Goal: Information Seeking & Learning: Understand process/instructions

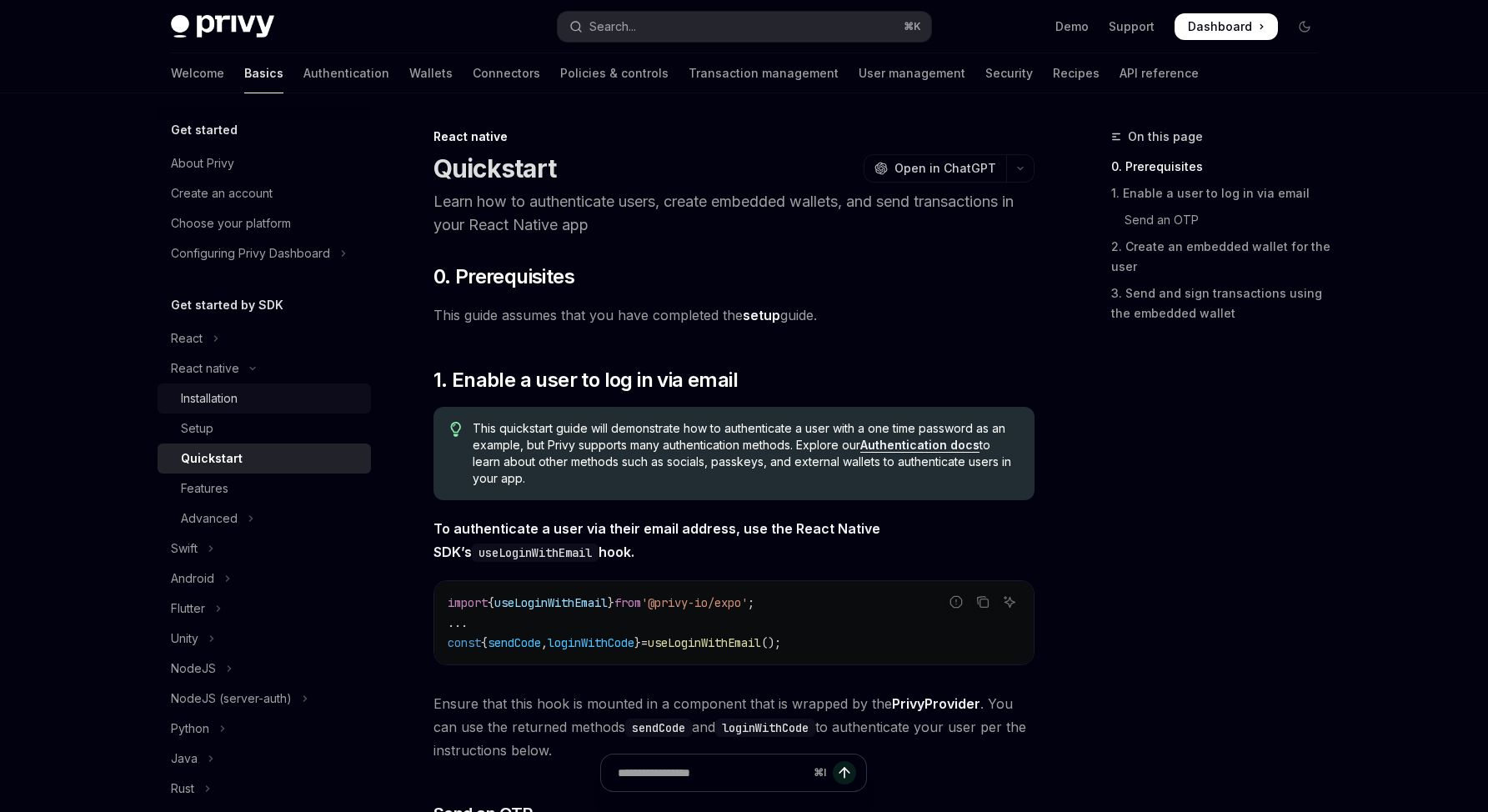
click at [234, 398] on div "Installation" at bounding box center [209, 398] width 56 height 20
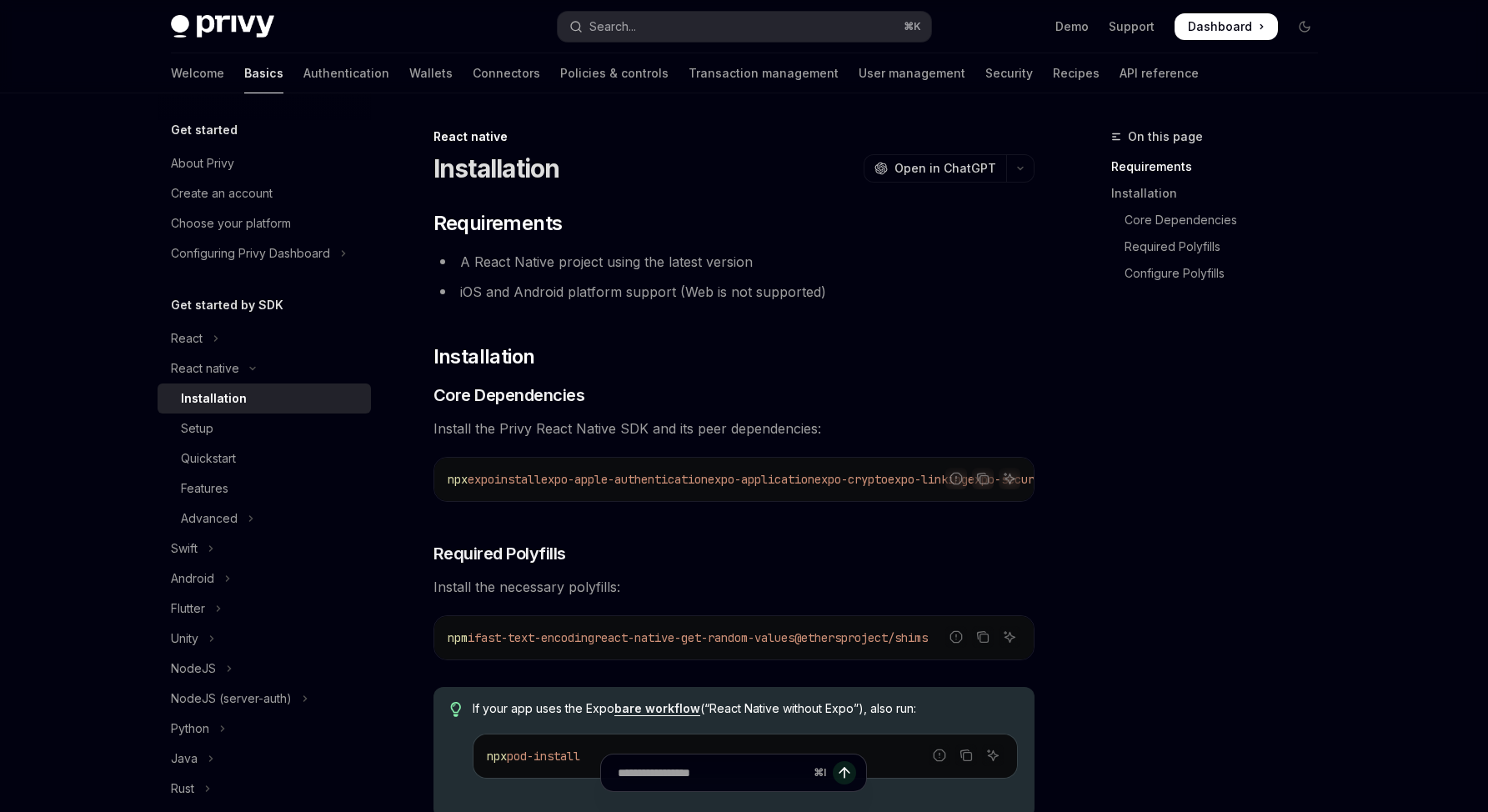
click at [708, 474] on span "expo-apple-authentication" at bounding box center [623, 479] width 166 height 15
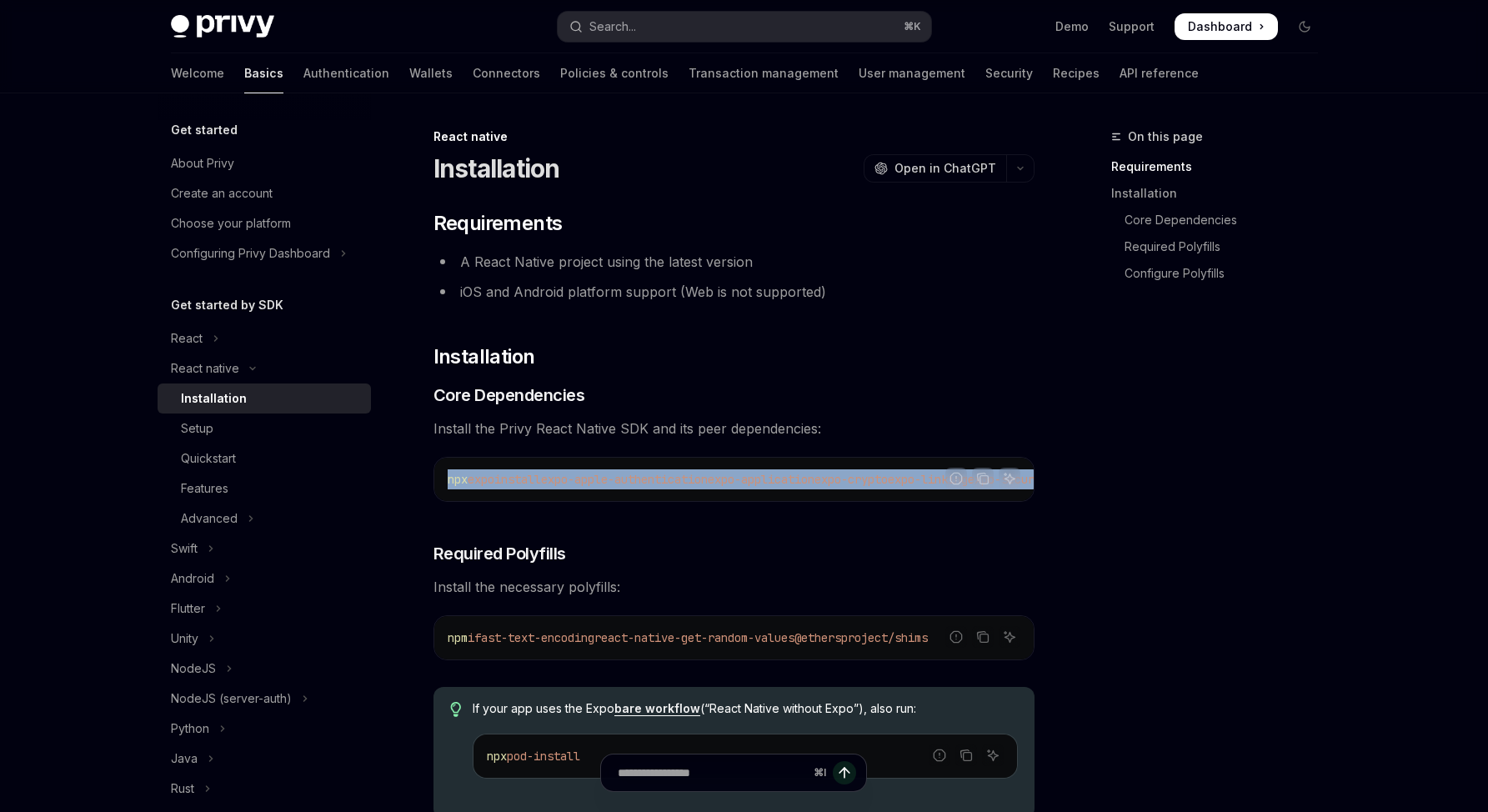
click at [708, 474] on span "expo-apple-authentication" at bounding box center [623, 479] width 166 height 15
copy div "npx expo install expo-apple-authentication expo-application expo-crypto expo-li…"
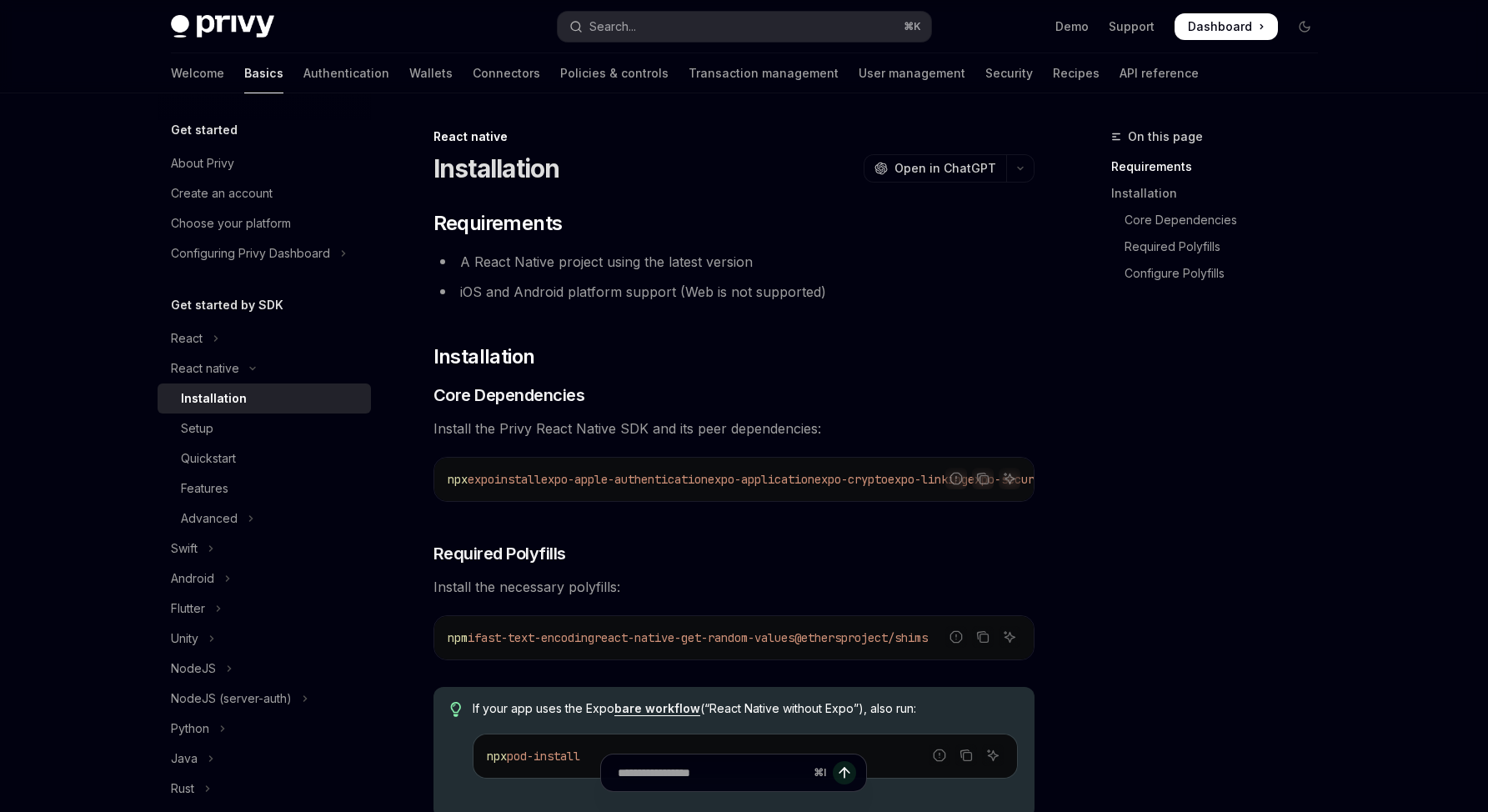
drag, startPoint x: 929, startPoint y: 570, endPoint x: 725, endPoint y: 637, distance: 214.7
click at [713, 640] on span "react-native-get-random-values" at bounding box center [694, 637] width 200 height 15
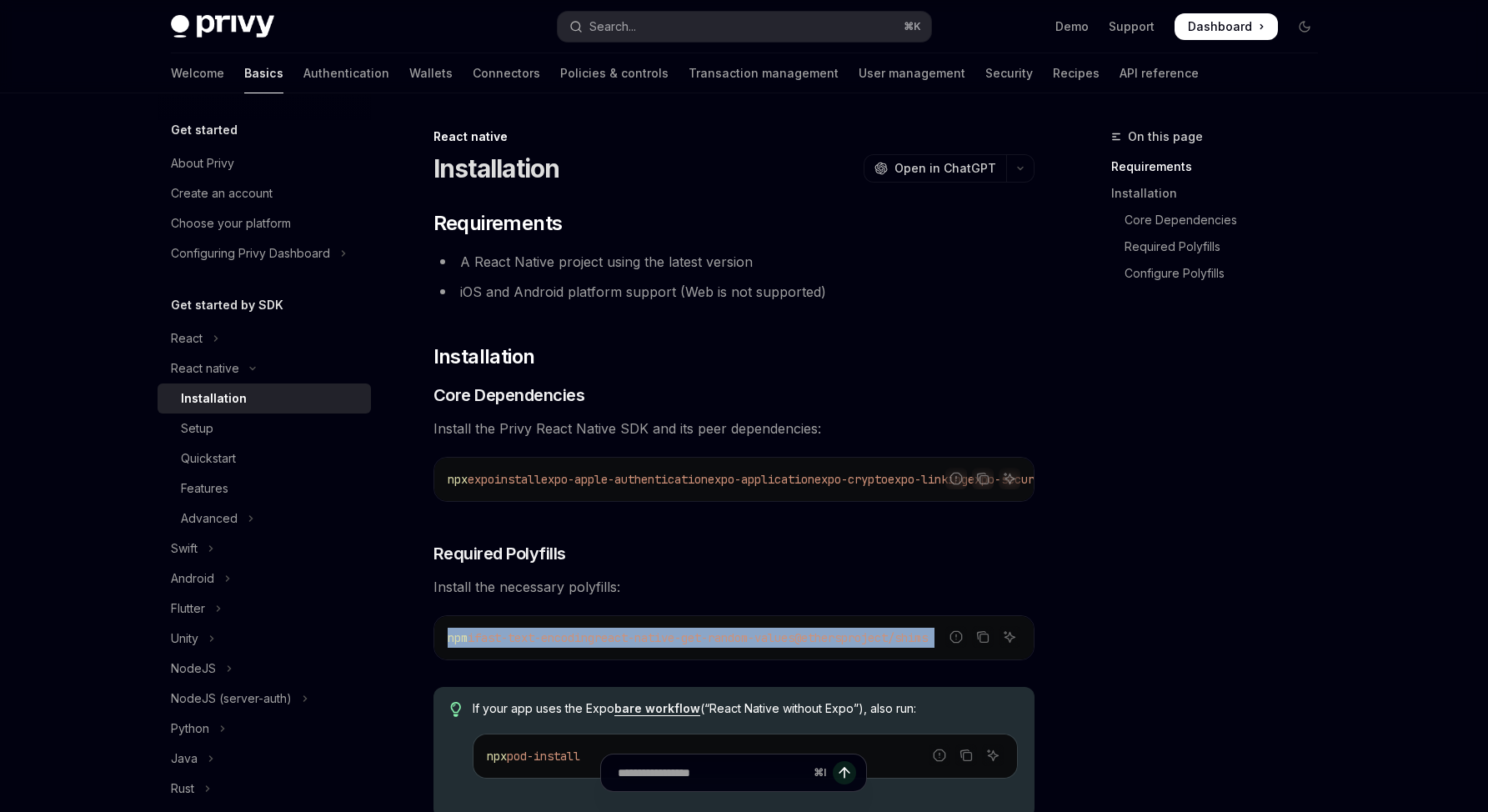
click at [713, 640] on span "react-native-get-random-values" at bounding box center [694, 637] width 200 height 15
copy div "npm i fast-text-encoding react-native-get-random-values @ethersproject/shims"
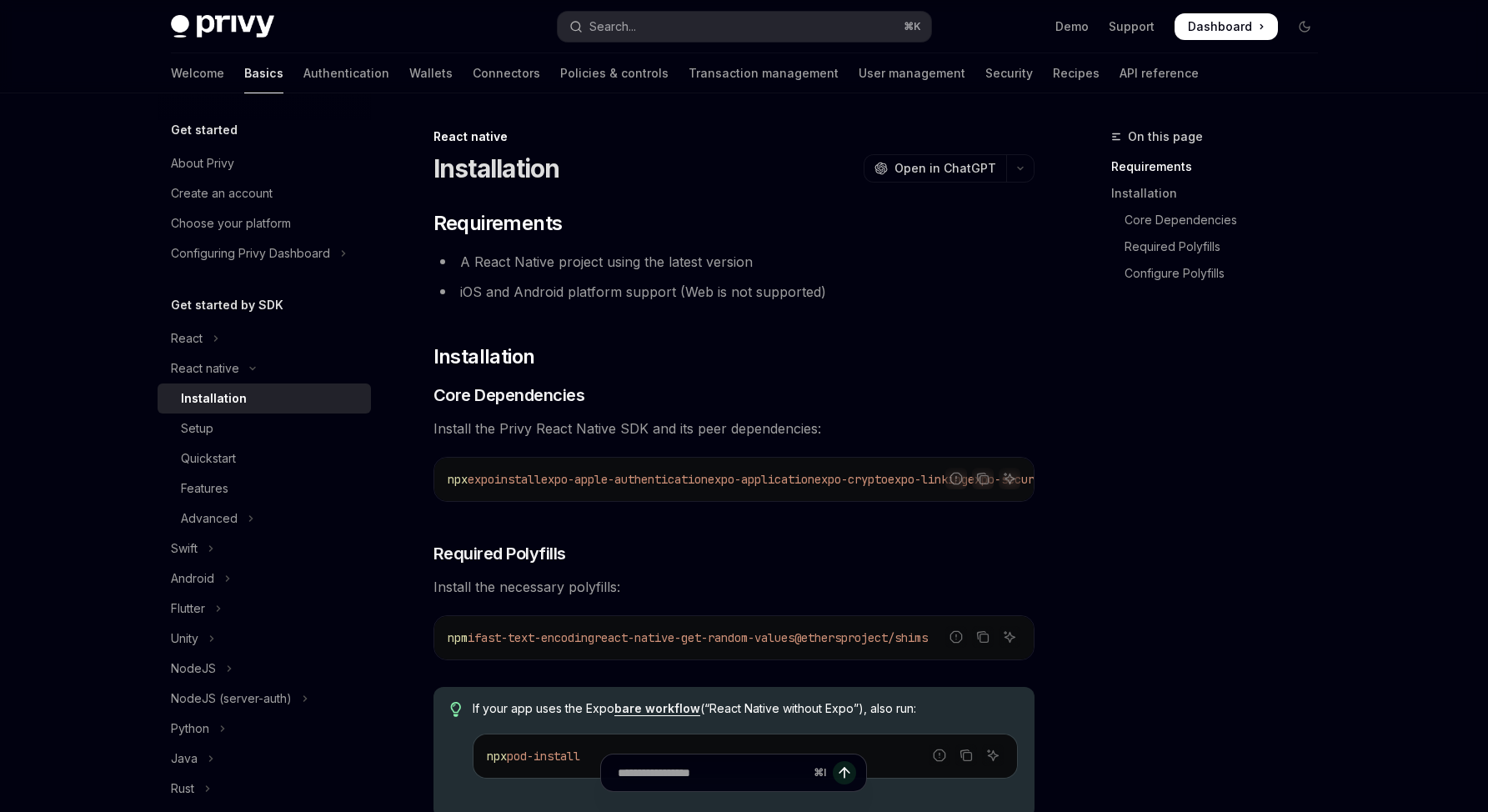
click at [752, 466] on div "npx expo install expo-apple-authentication expo-application expo-crypto expo-li…" at bounding box center [733, 479] width 599 height 43
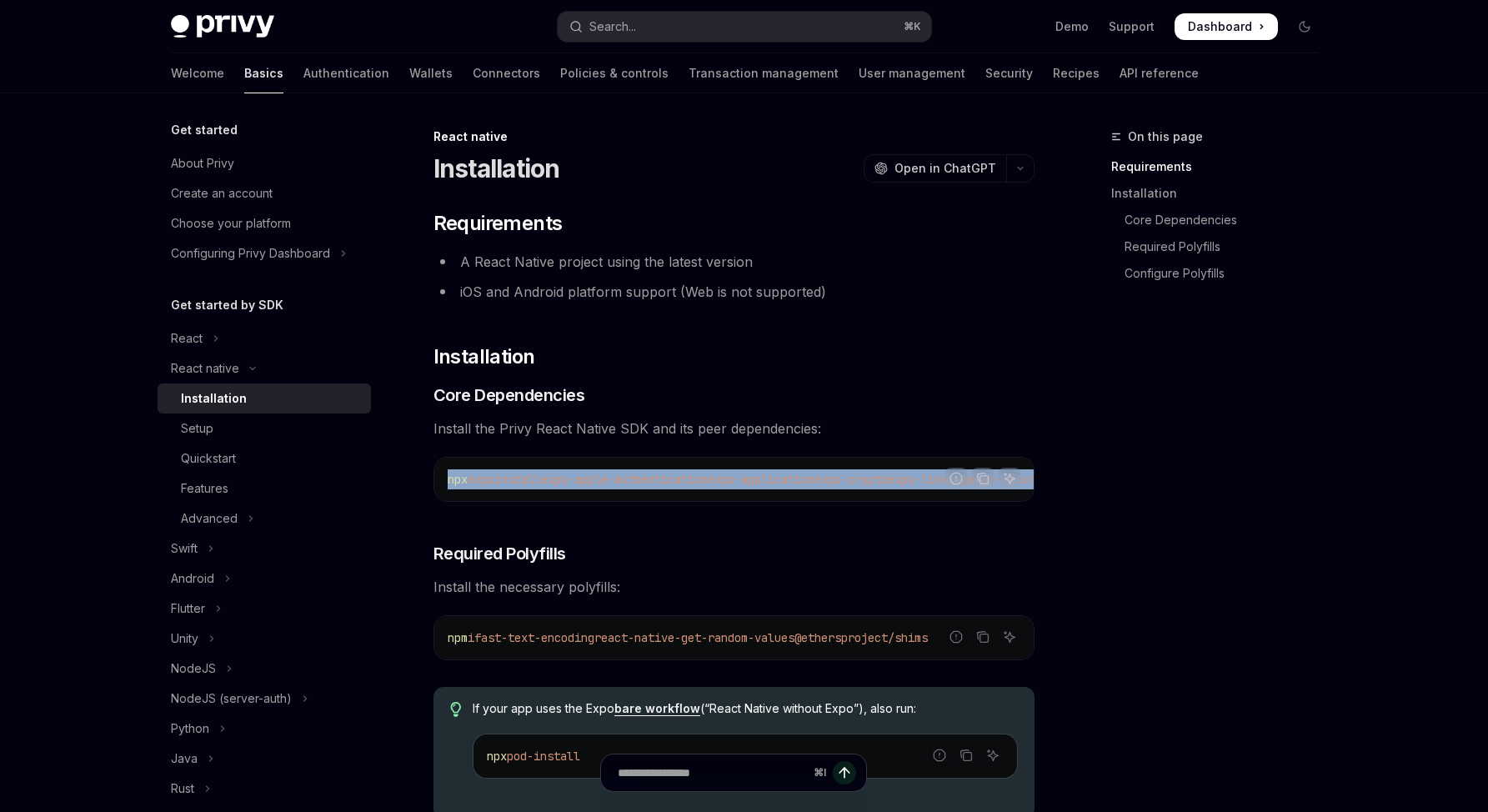
click at [752, 466] on div "npx expo install expo-apple-authentication expo-application expo-crypto expo-li…" at bounding box center [733, 479] width 599 height 43
copy div "npx expo install expo-apple-authentication expo-application expo-crypto expo-li…"
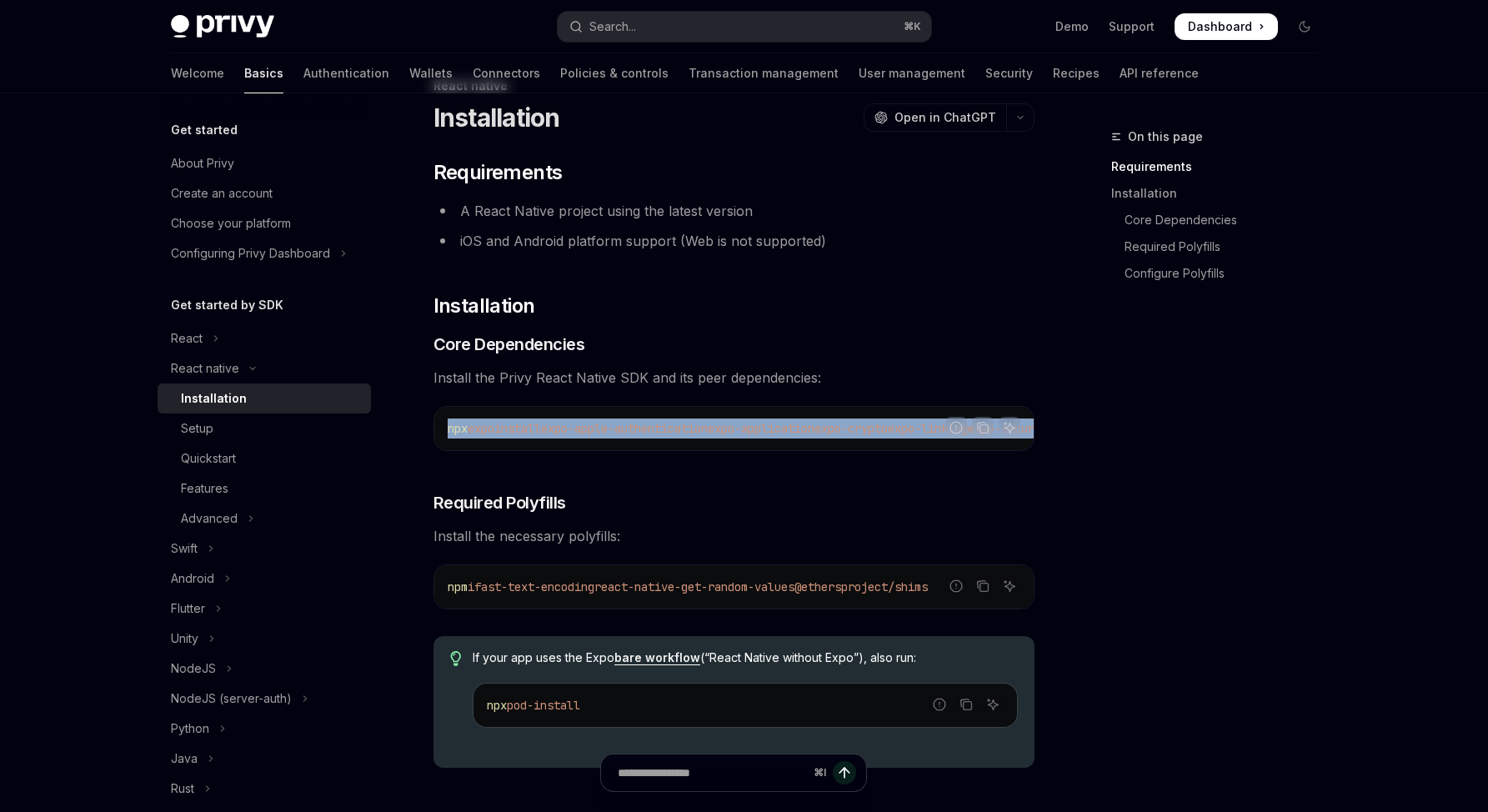
scroll to position [62, 0]
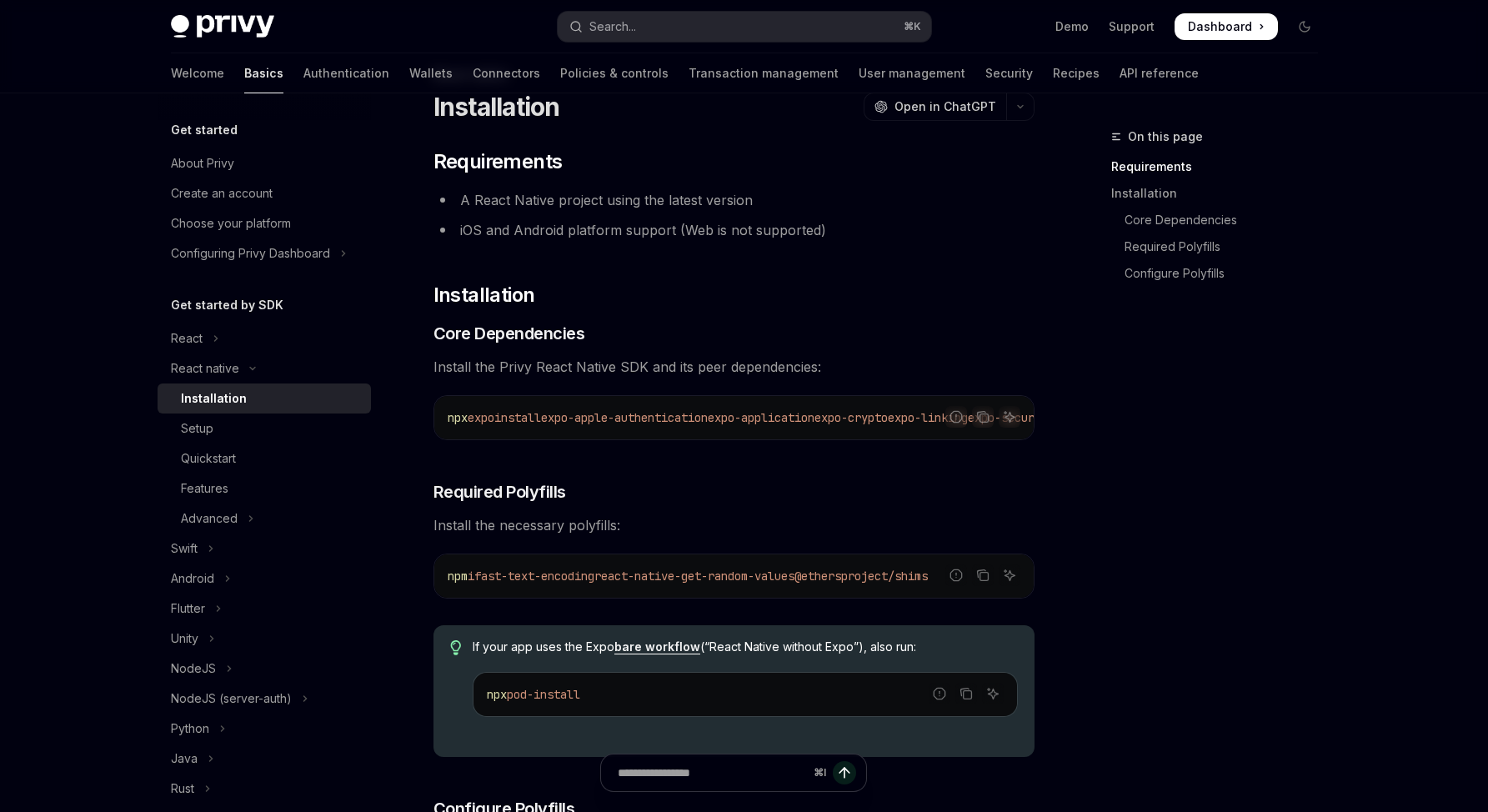
click at [773, 586] on code "npm i fast-text-encoding react-native-get-random-values @ethersproject/shims" at bounding box center [733, 575] width 572 height 20
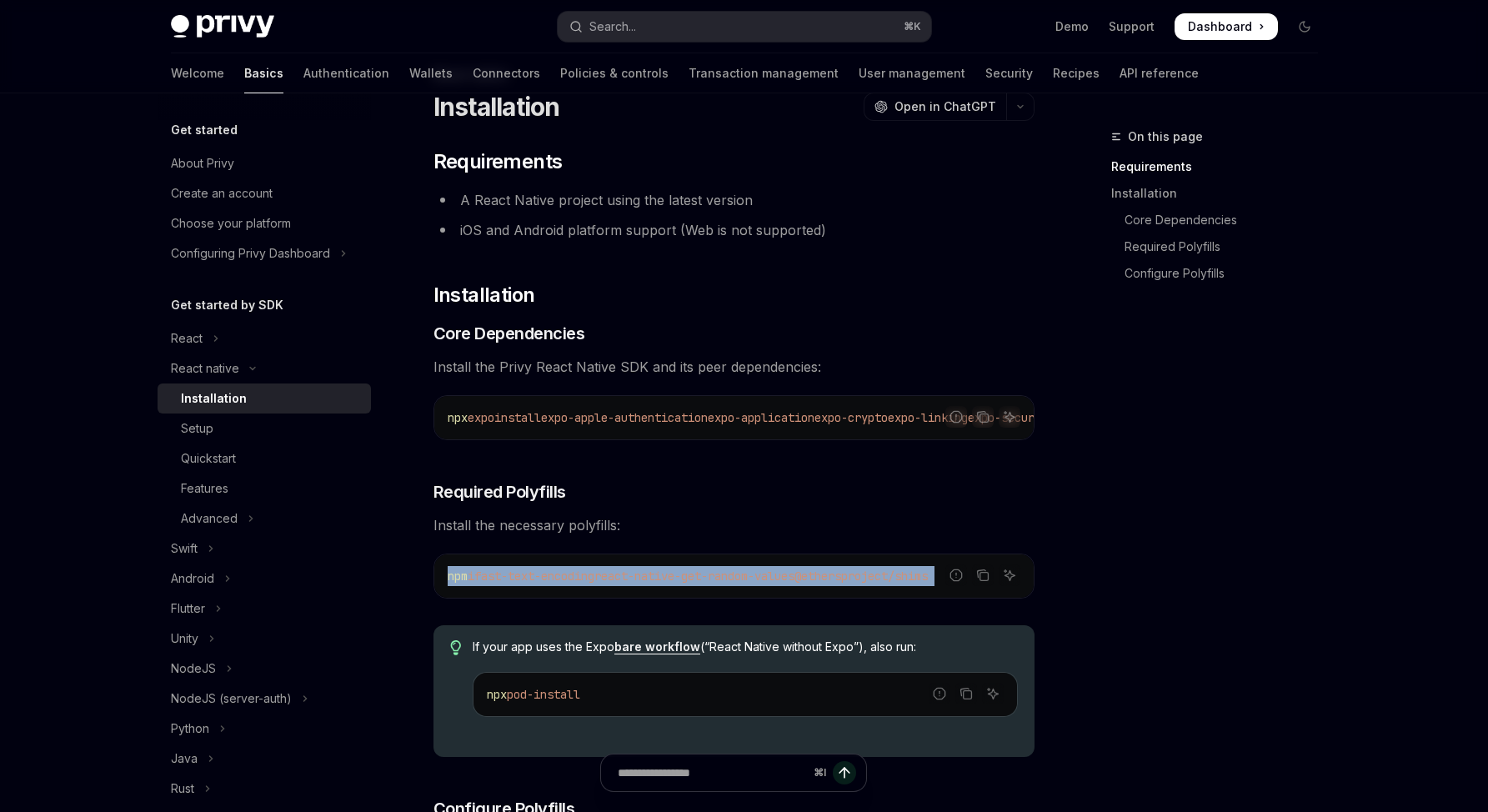
click at [773, 586] on code "npm i fast-text-encoding react-native-get-random-values @ethersproject/shims" at bounding box center [733, 575] width 572 height 20
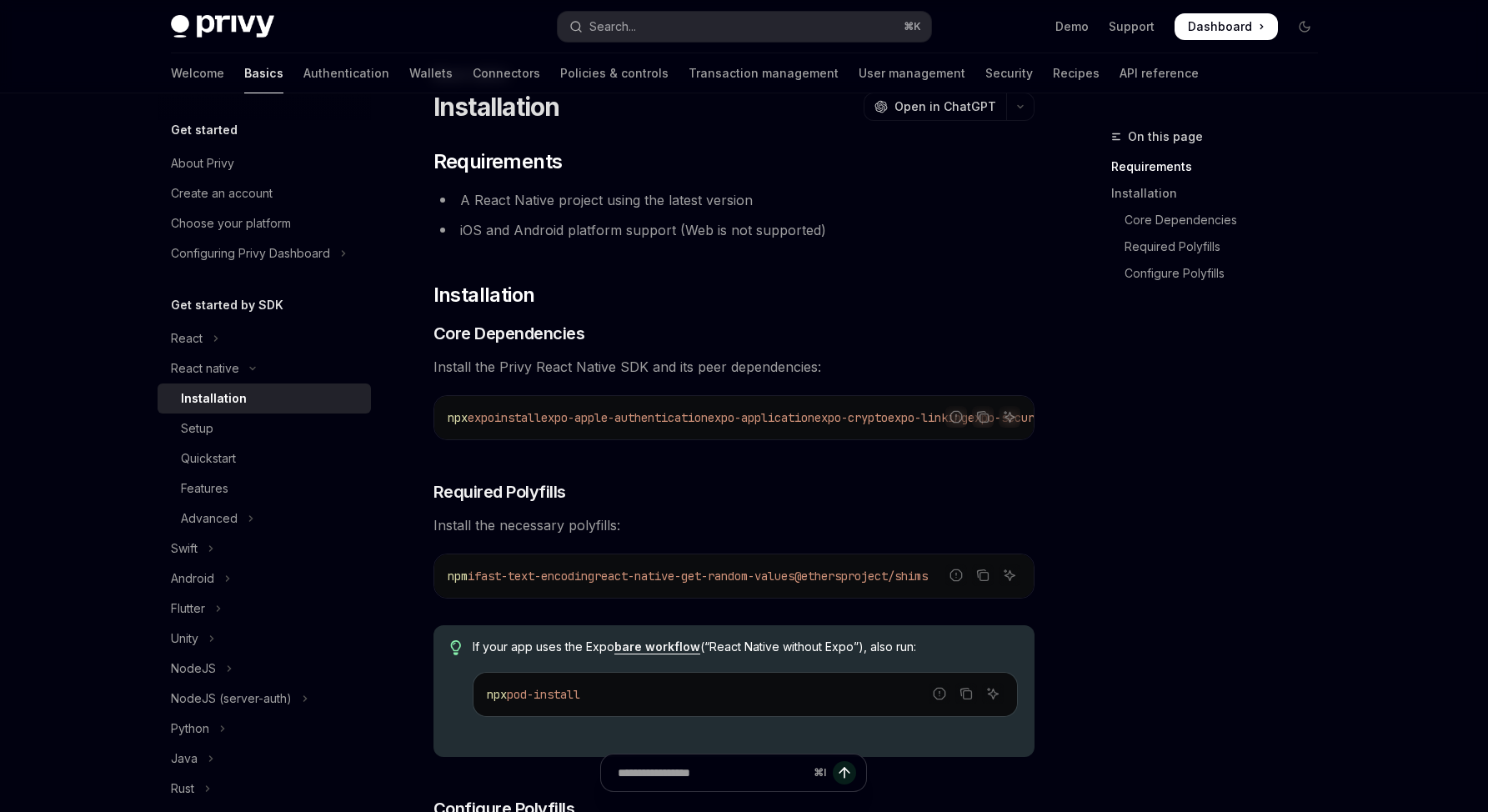
click at [774, 584] on span "react-native-get-random-values" at bounding box center [694, 576] width 200 height 15
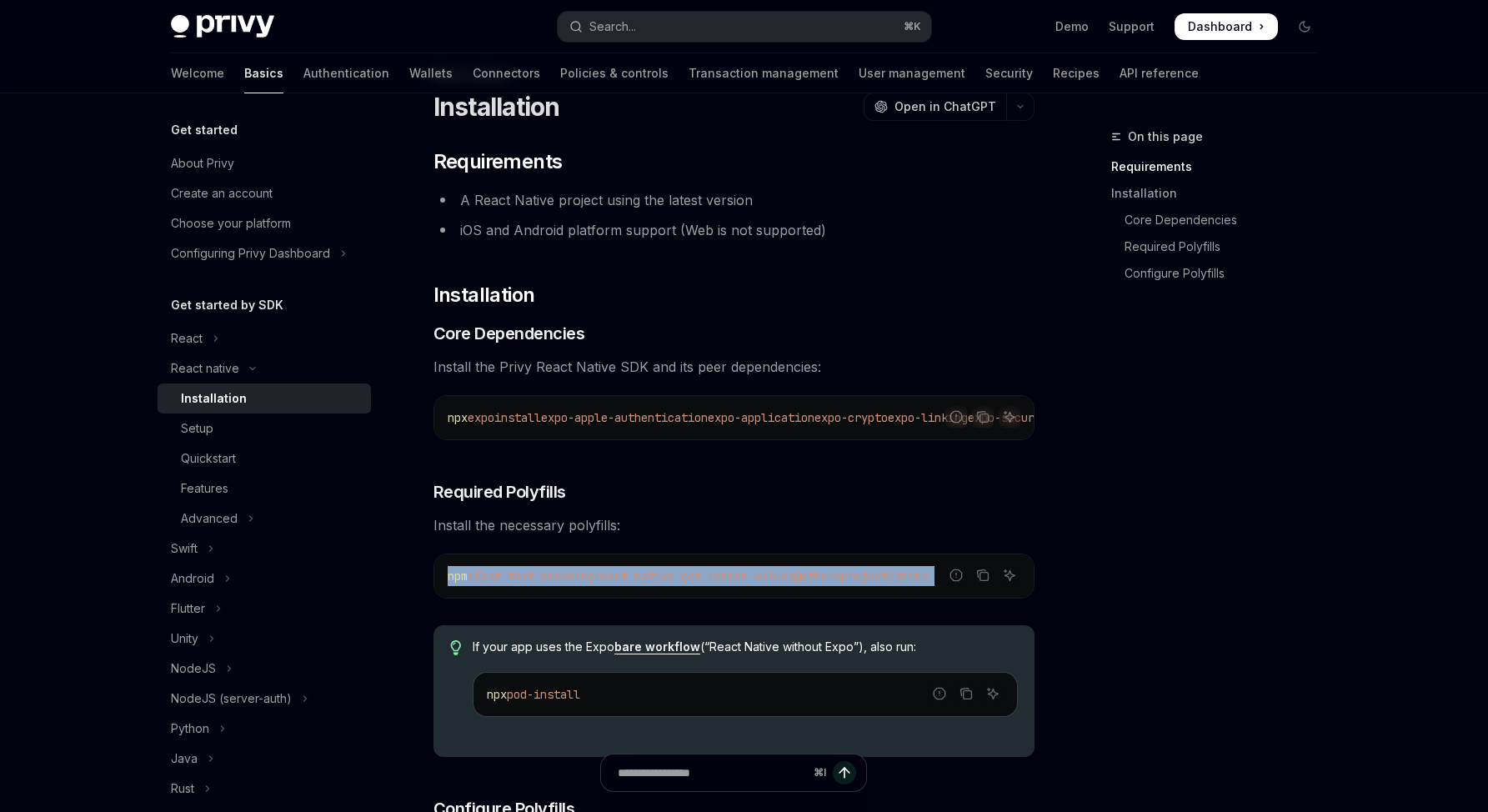
click at [774, 584] on span "react-native-get-random-values" at bounding box center [694, 576] width 200 height 15
copy div "npm i fast-text-encoding react-native-get-random-values @ethersproject/shims"
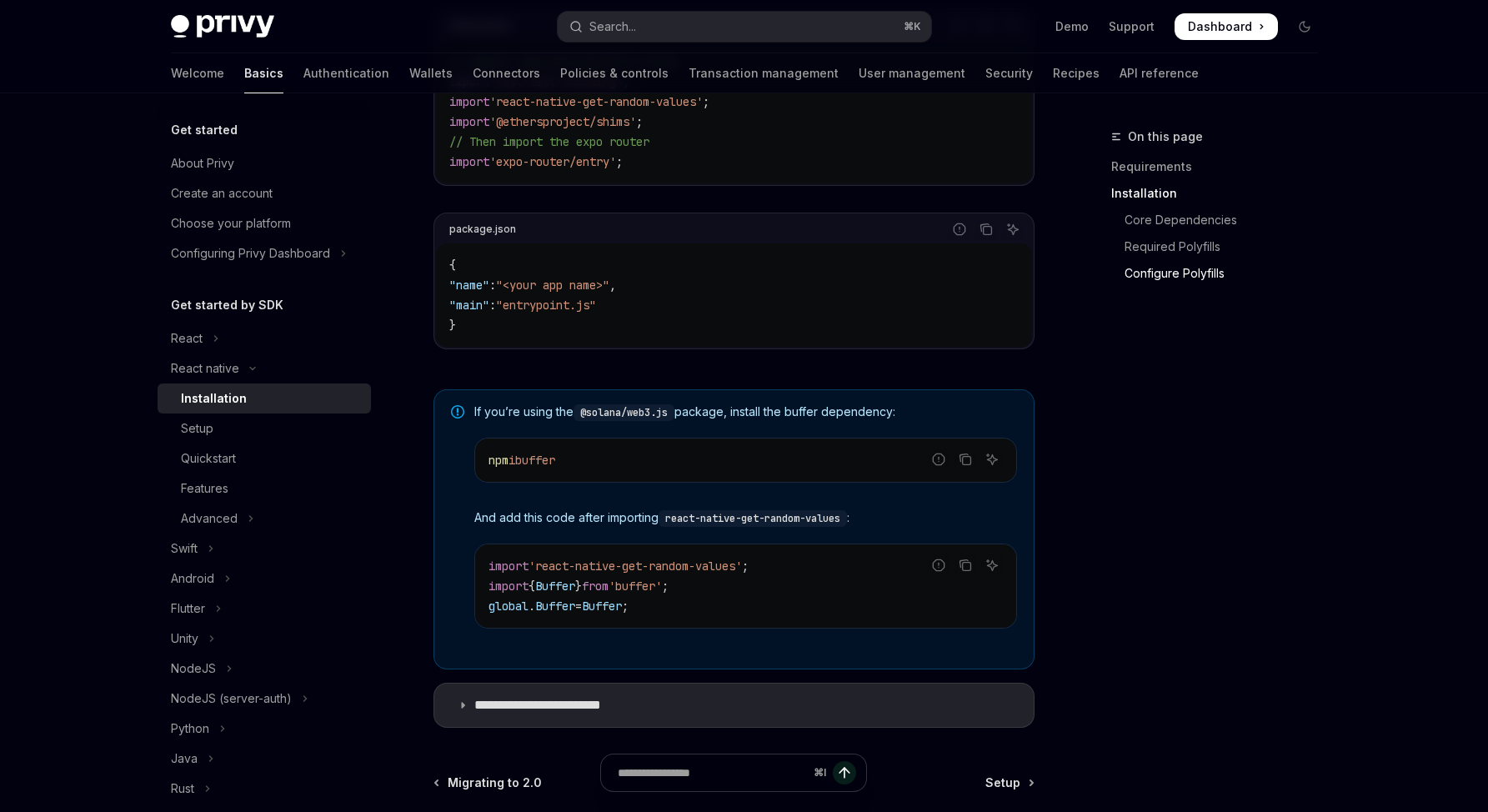
scroll to position [979, 0]
click at [866, 705] on summary "**********" at bounding box center [733, 709] width 599 height 43
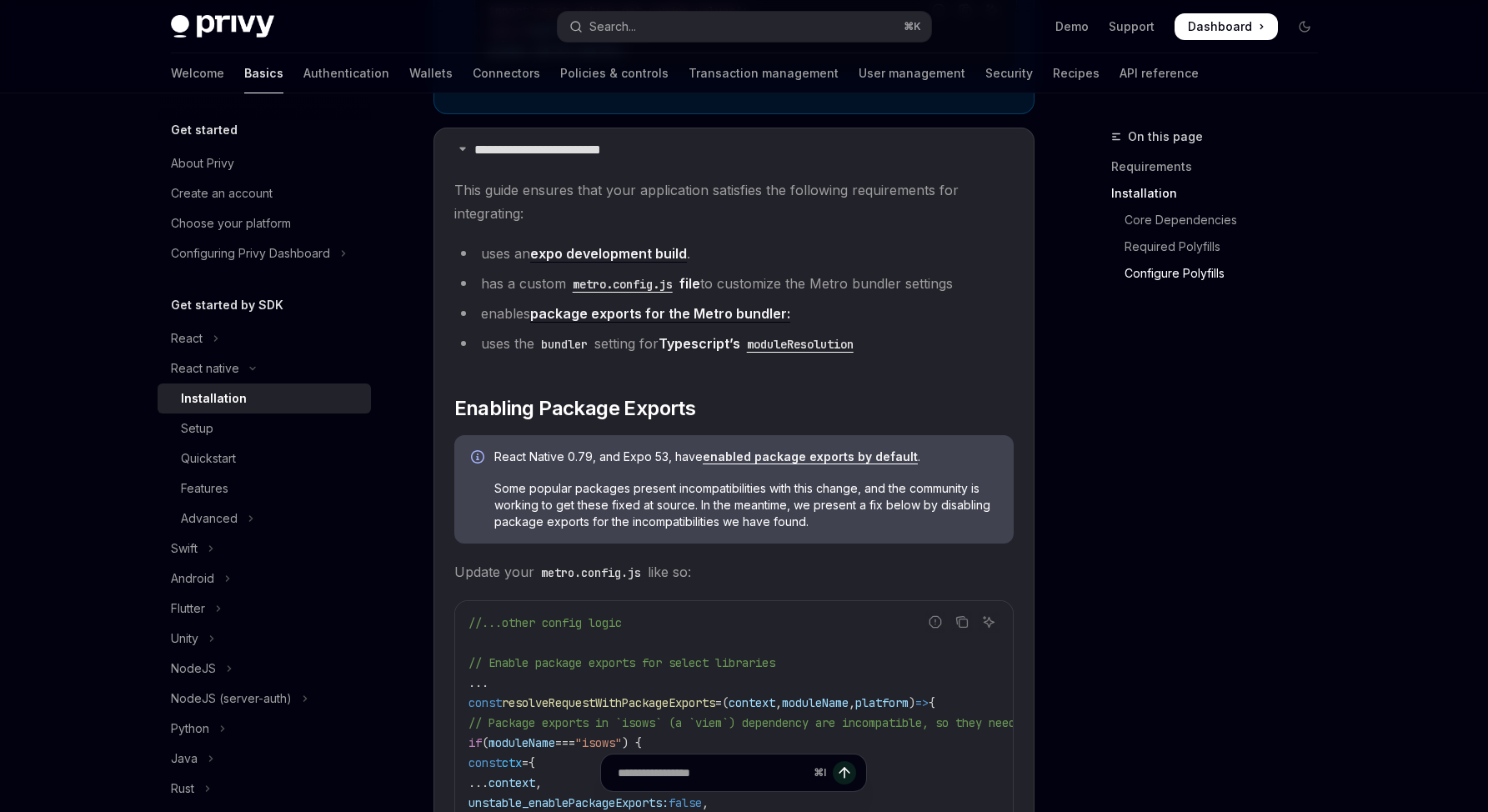
scroll to position [1605, 0]
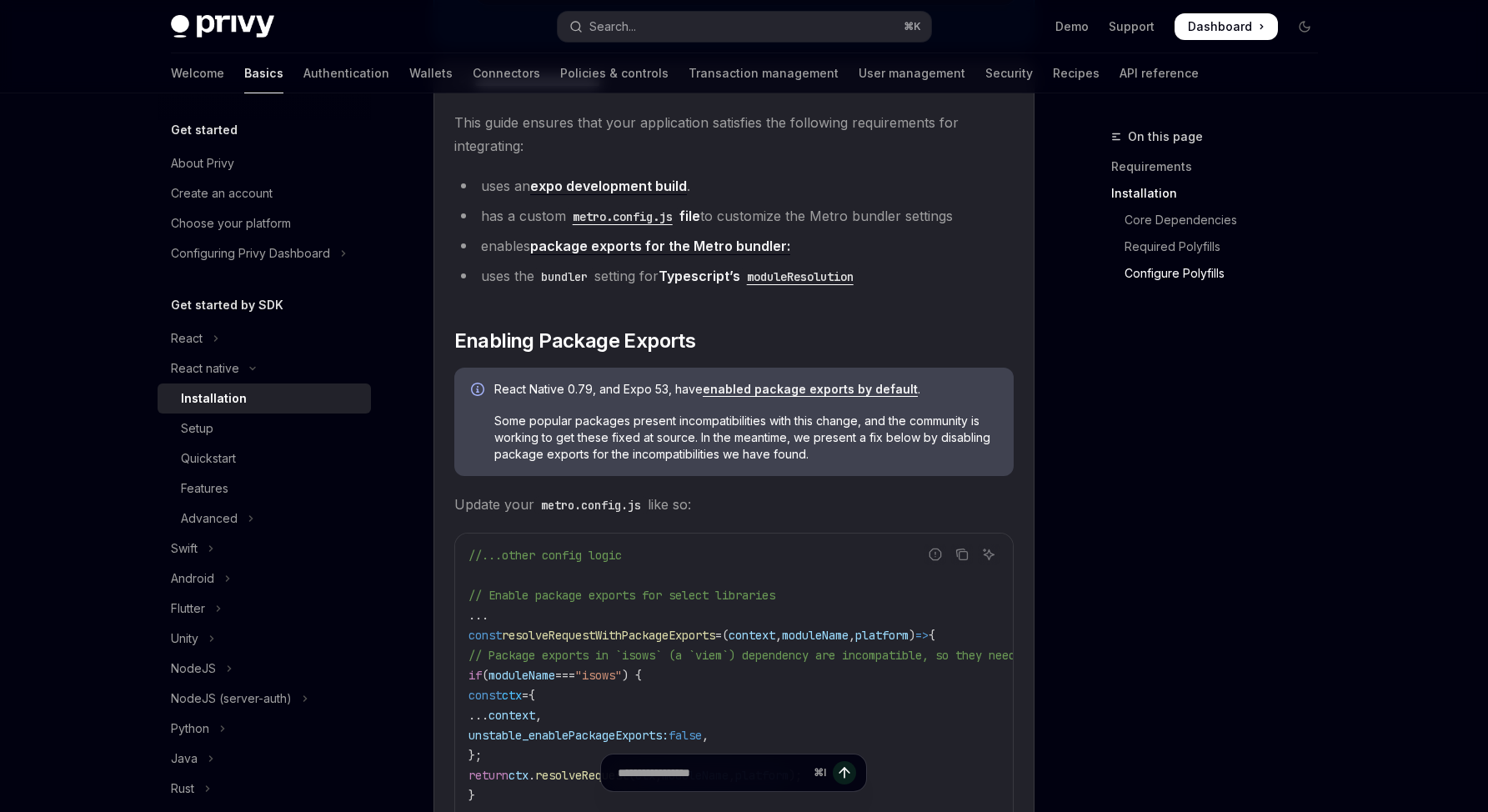
click at [1213, 601] on div "On this page Requirements Installation Core Dependencies Required Polyfills Con…" at bounding box center [1204, 469] width 254 height 685
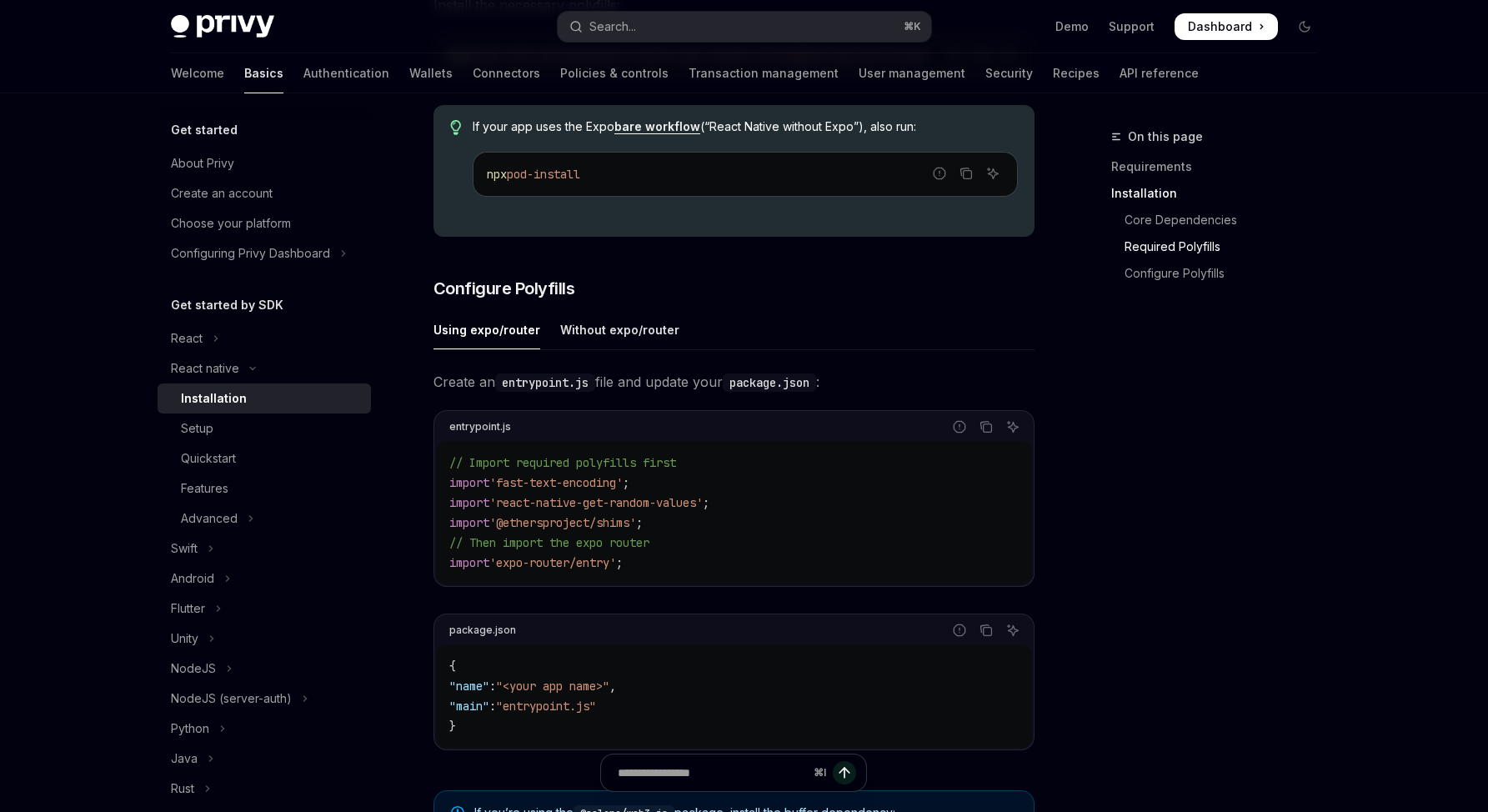
scroll to position [27, 0]
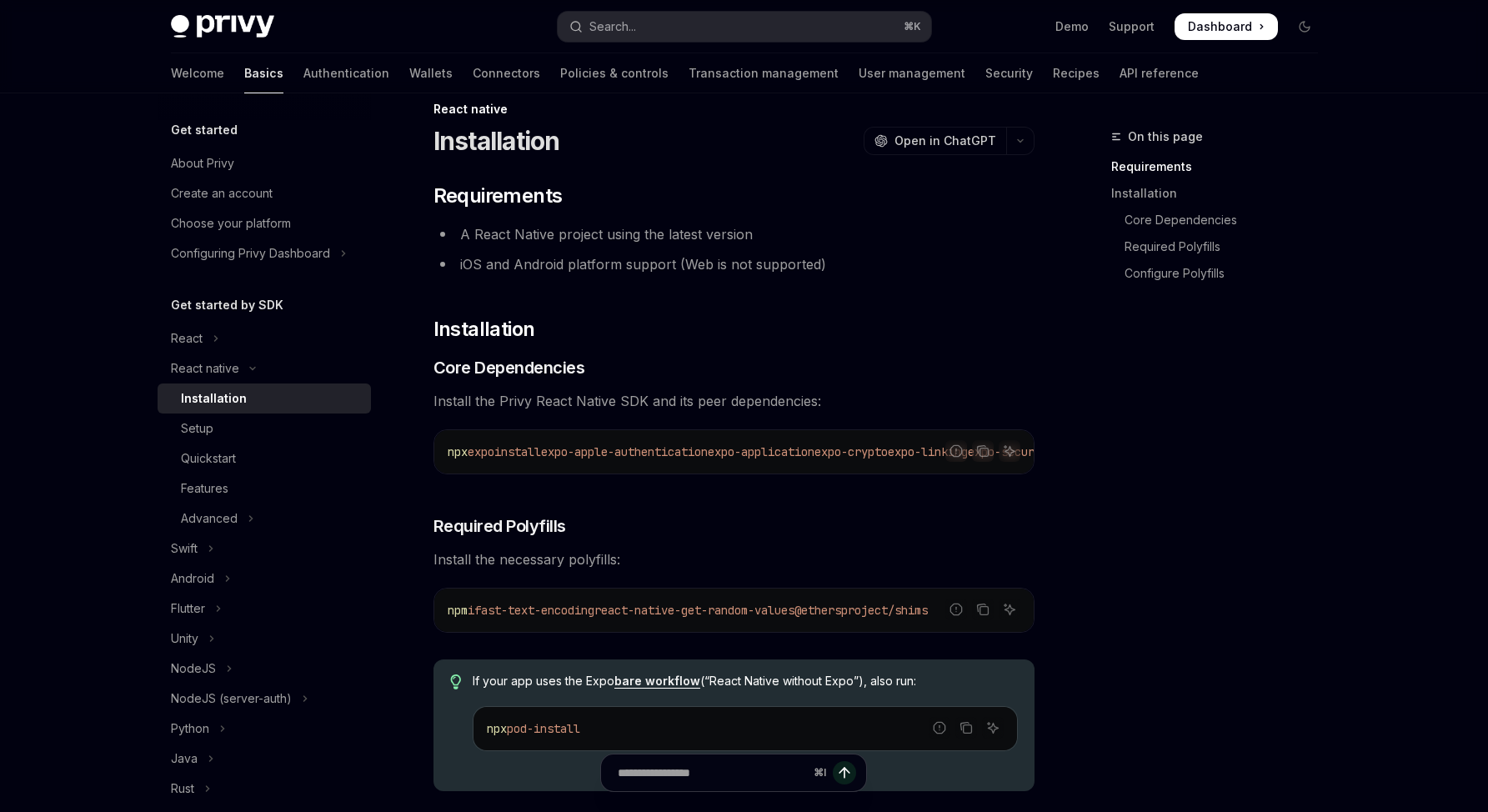
click at [816, 438] on div "npx expo install expo-apple-authentication expo-application expo-crypto expo-li…" at bounding box center [733, 452] width 599 height 43
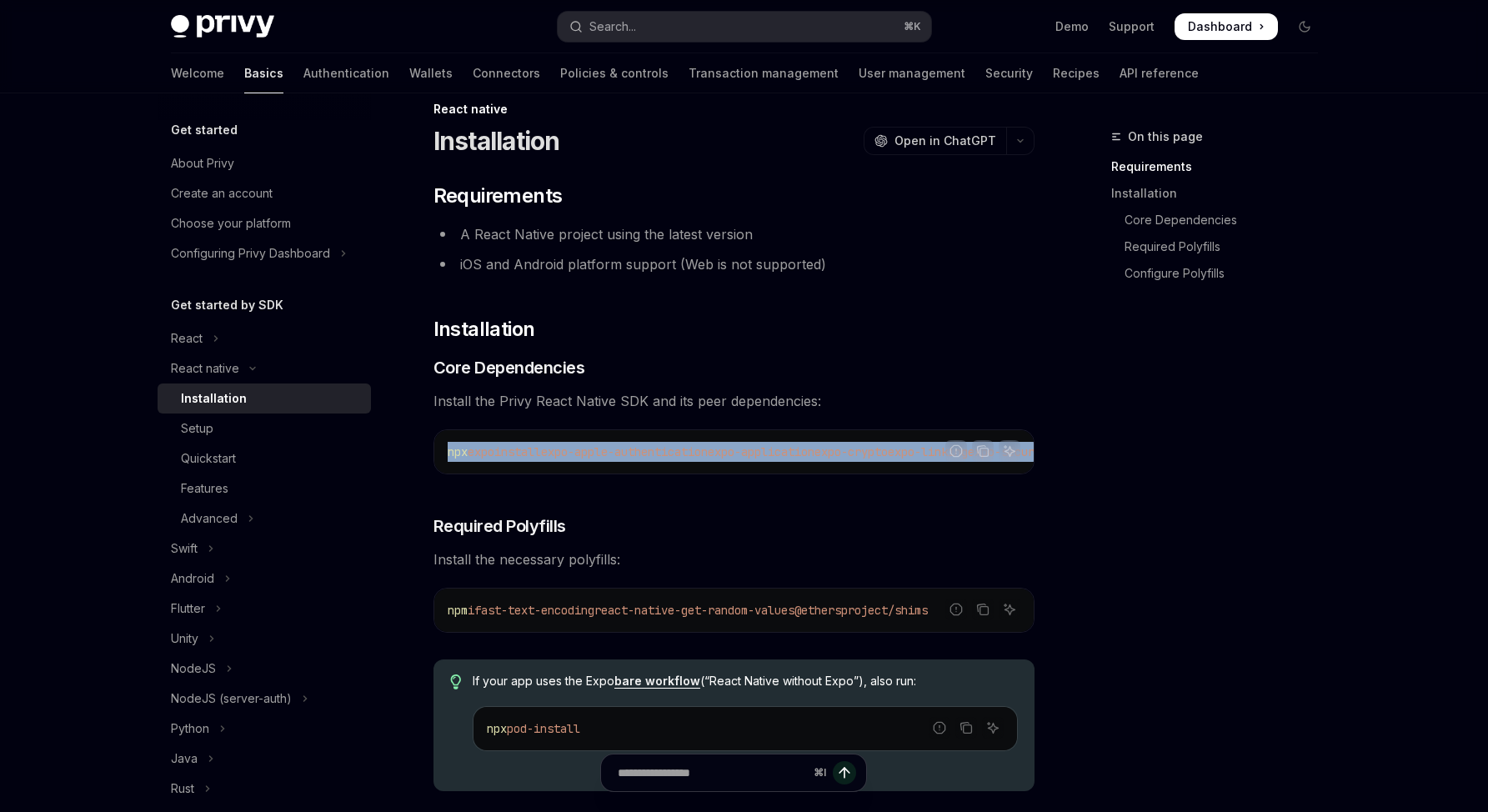
click at [816, 438] on div "npx expo install expo-apple-authentication expo-application expo-crypto expo-li…" at bounding box center [733, 452] width 599 height 43
copy div "npx expo install expo-apple-authentication expo-application expo-crypto expo-li…"
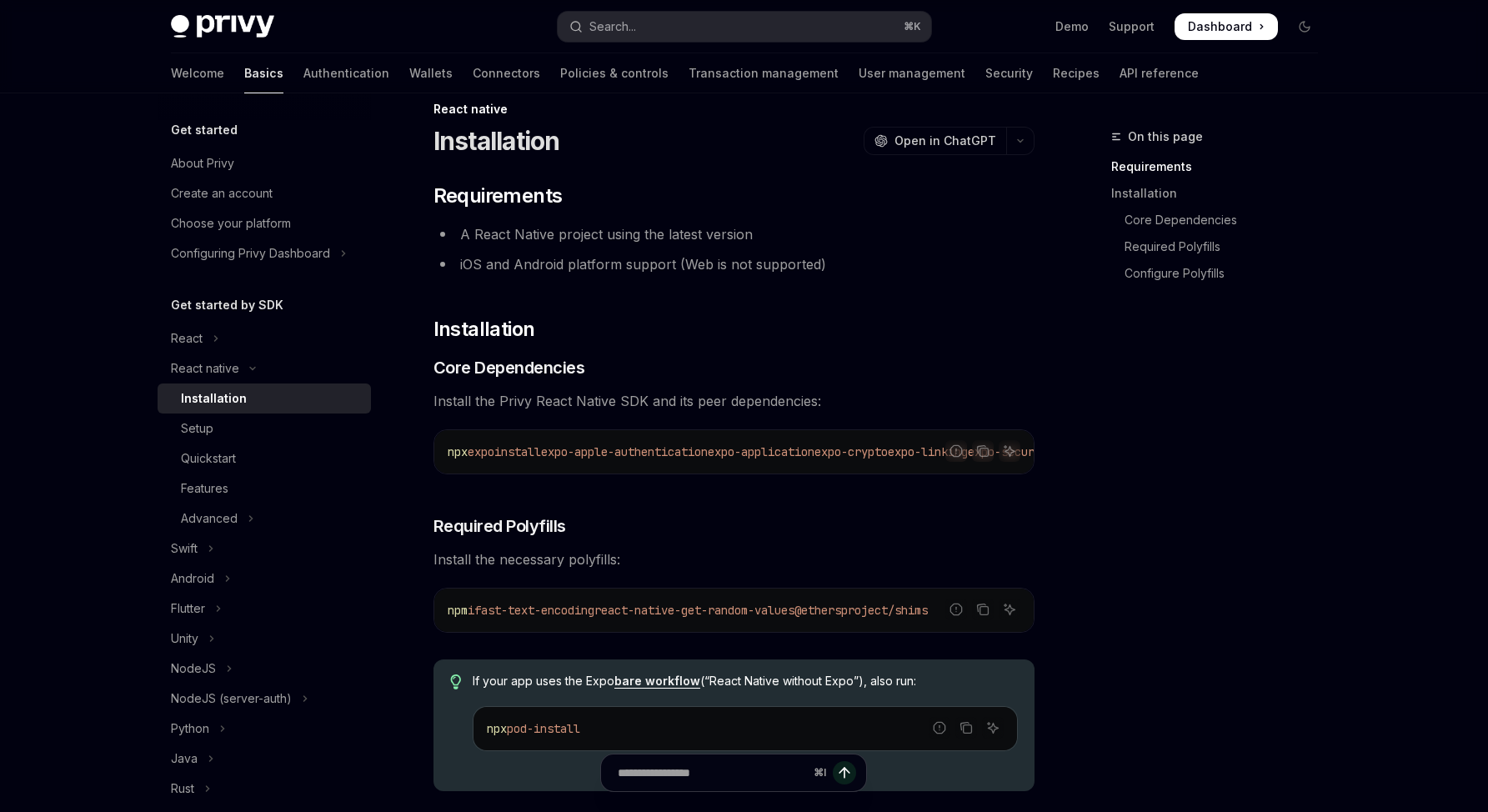
click at [666, 614] on span "react-native-get-random-values" at bounding box center [694, 610] width 200 height 15
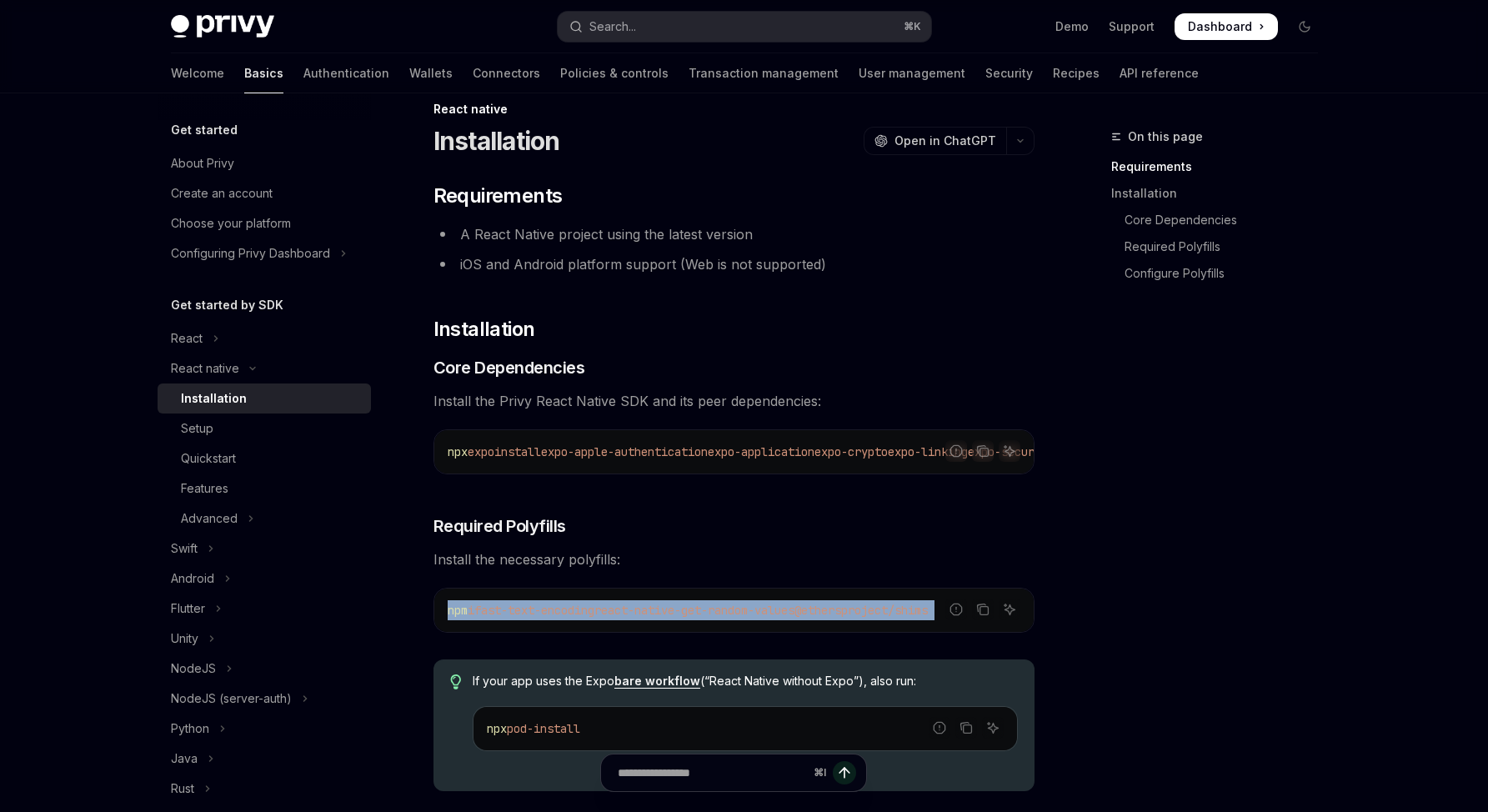
click at [666, 614] on span "react-native-get-random-values" at bounding box center [694, 610] width 200 height 15
copy div "npm i fast-text-encoding react-native-get-random-values @ethersproject/shims"
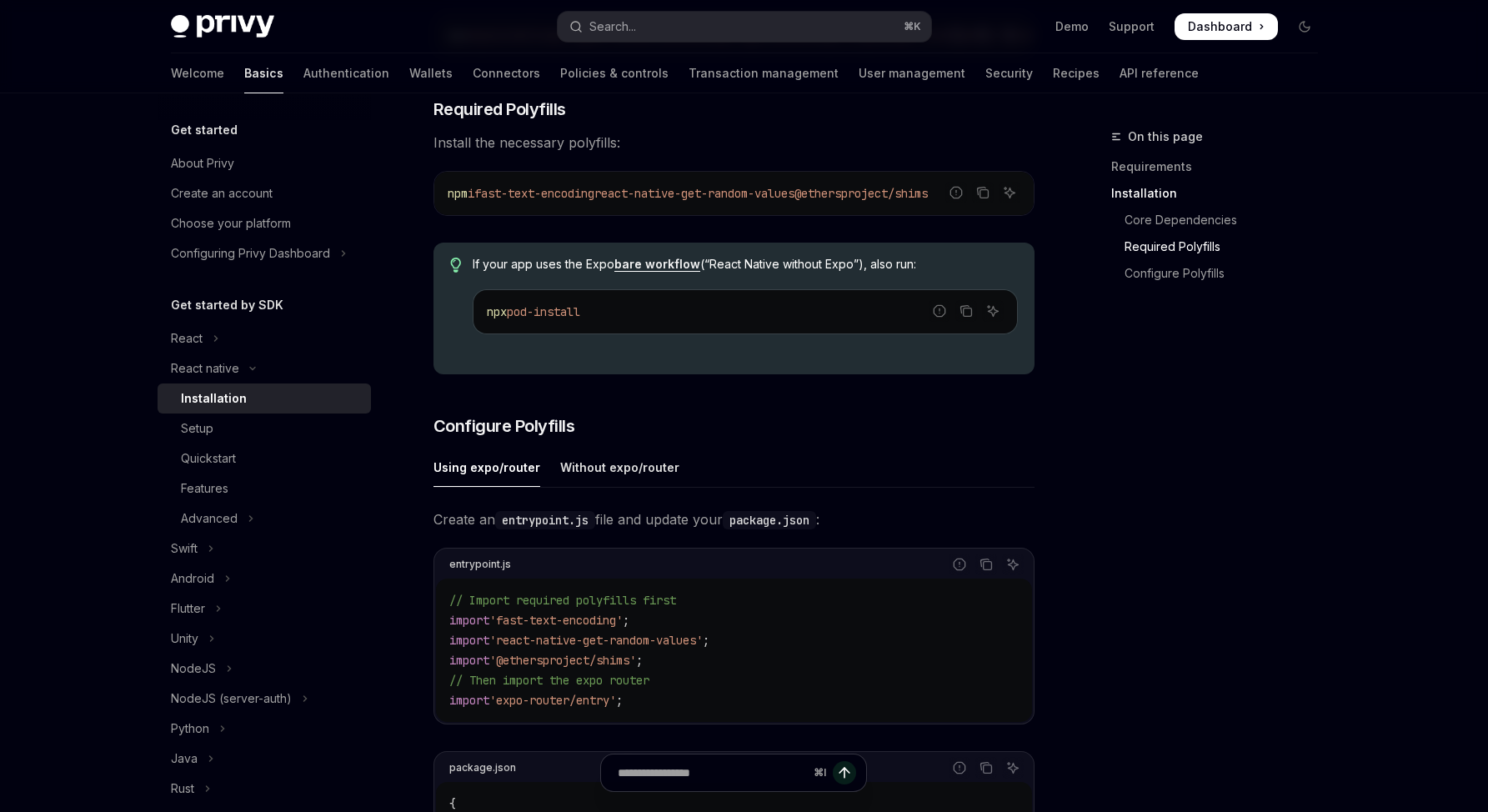
scroll to position [447, 0]
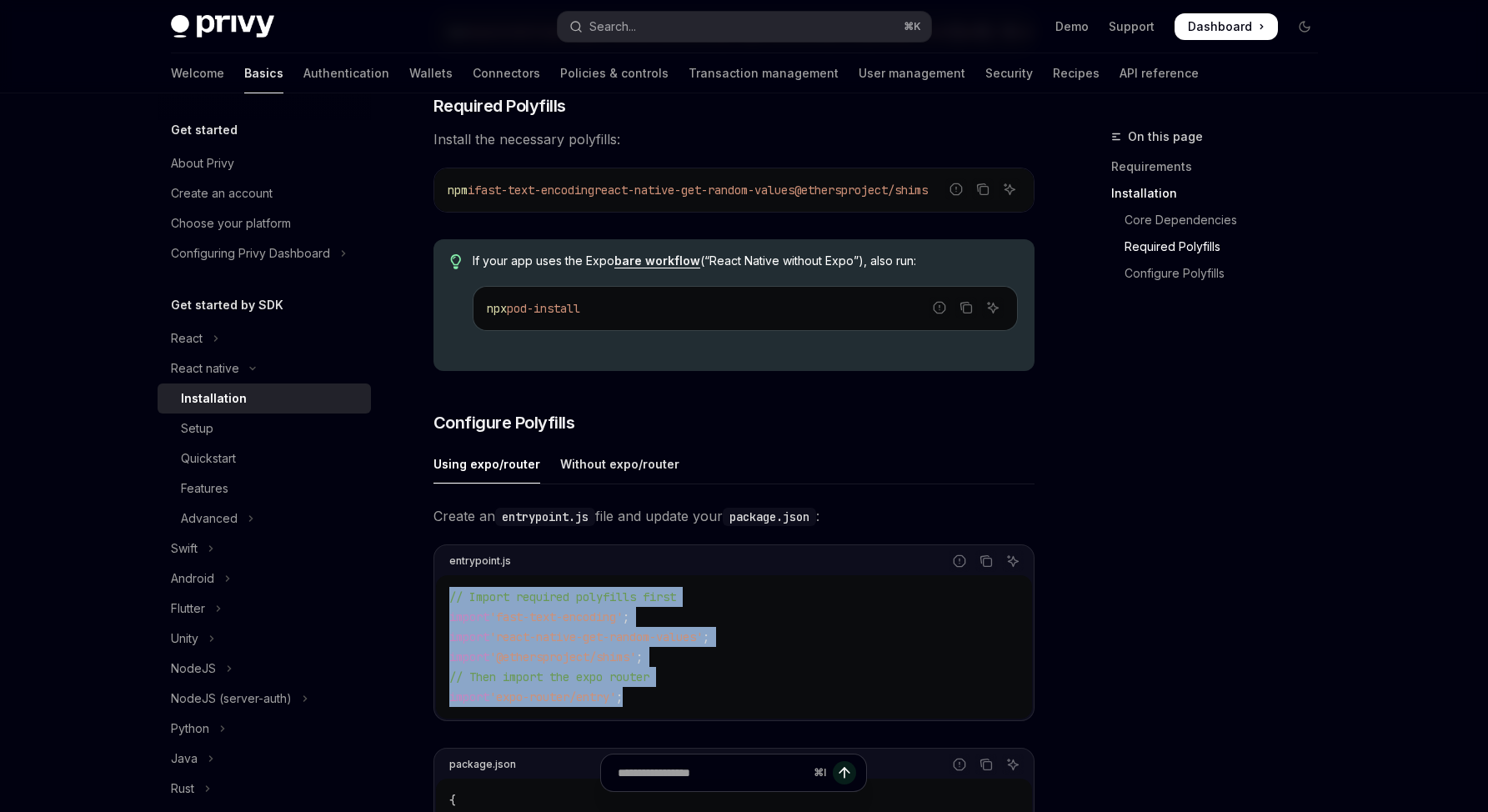
drag, startPoint x: 668, startPoint y: 717, endPoint x: 432, endPoint y: 606, distance: 260.8
click at [433, 606] on div "entrypoint.js Report incorrect code Copy Ask AI // Import required polyfills fi…" at bounding box center [733, 632] width 601 height 177
copy code "// Import required polyfills first import 'fast-text-encoding' ; import 'react-…"
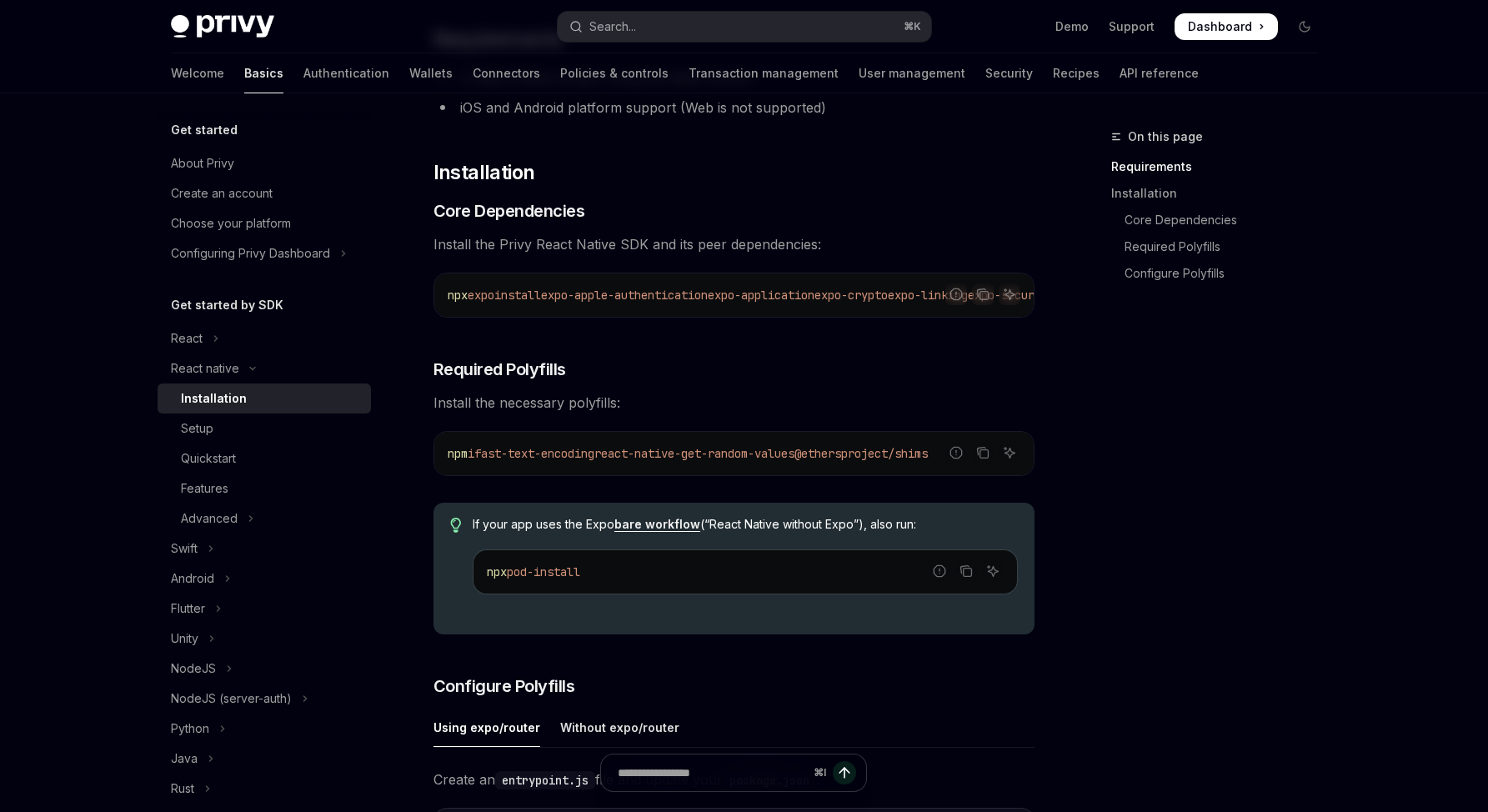
scroll to position [0, 0]
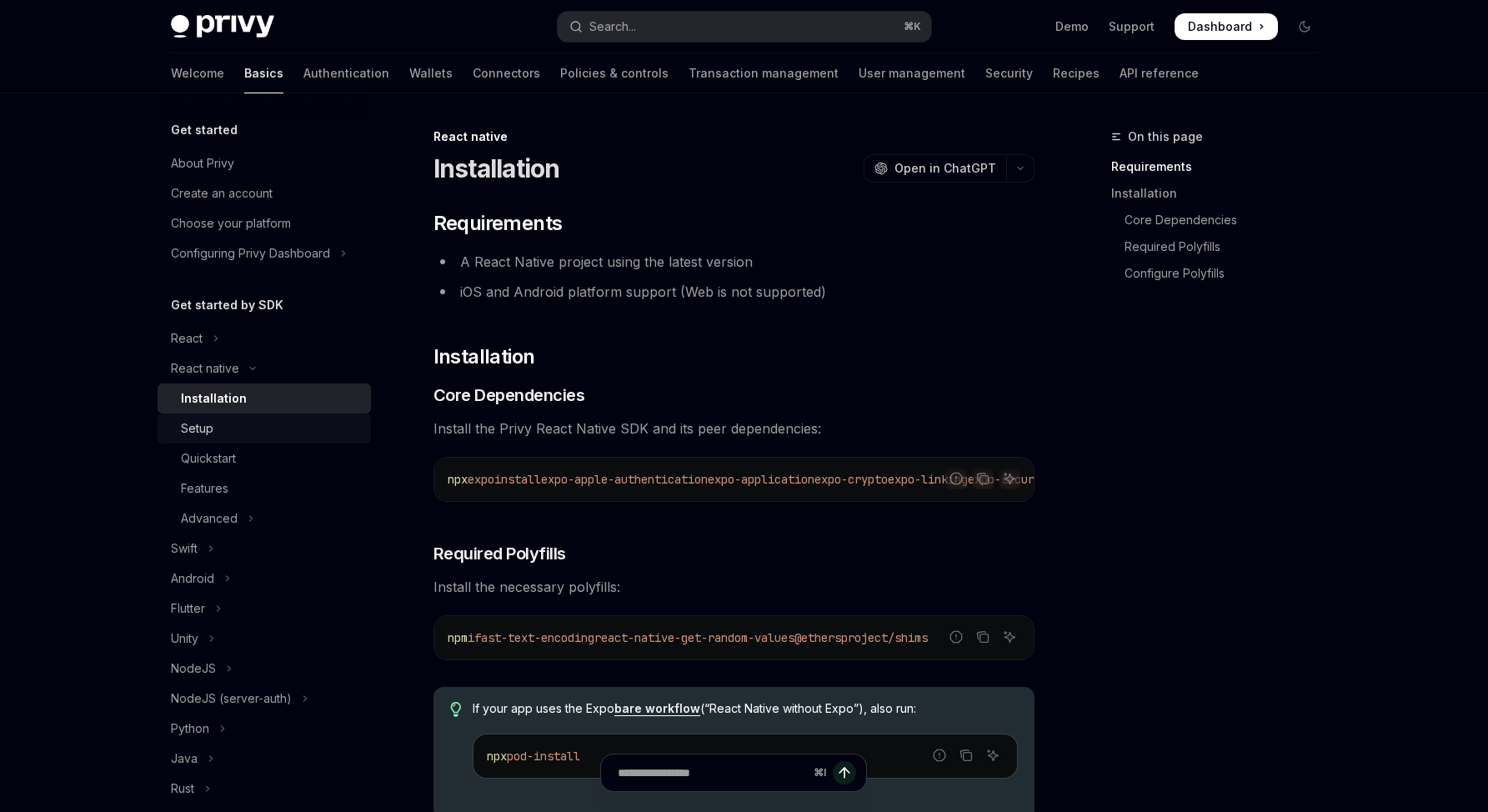
click at [283, 423] on div "Setup" at bounding box center [271, 428] width 180 height 20
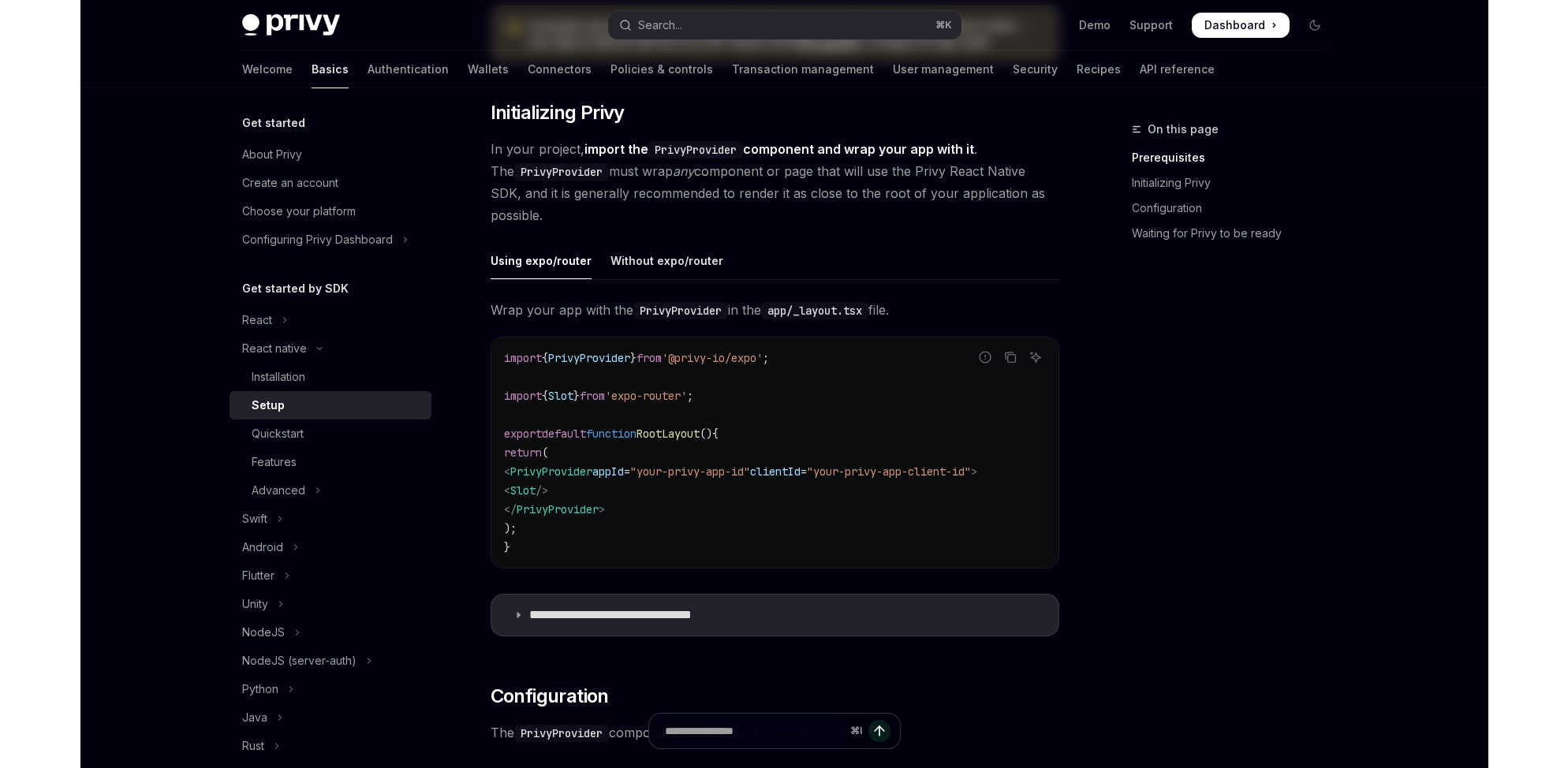
scroll to position [341, 0]
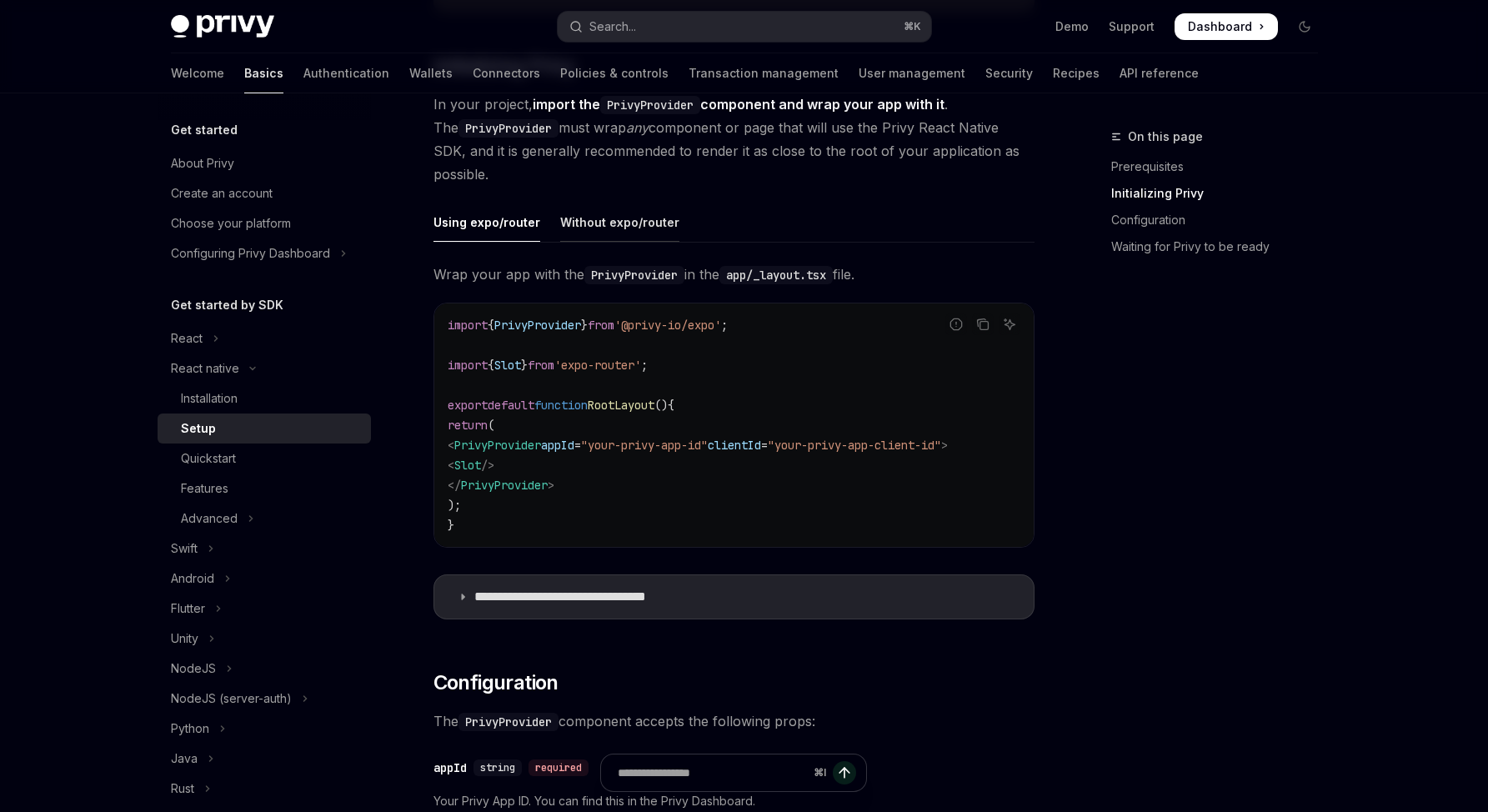
click at [594, 224] on div "Without expo/router" at bounding box center [619, 222] width 119 height 39
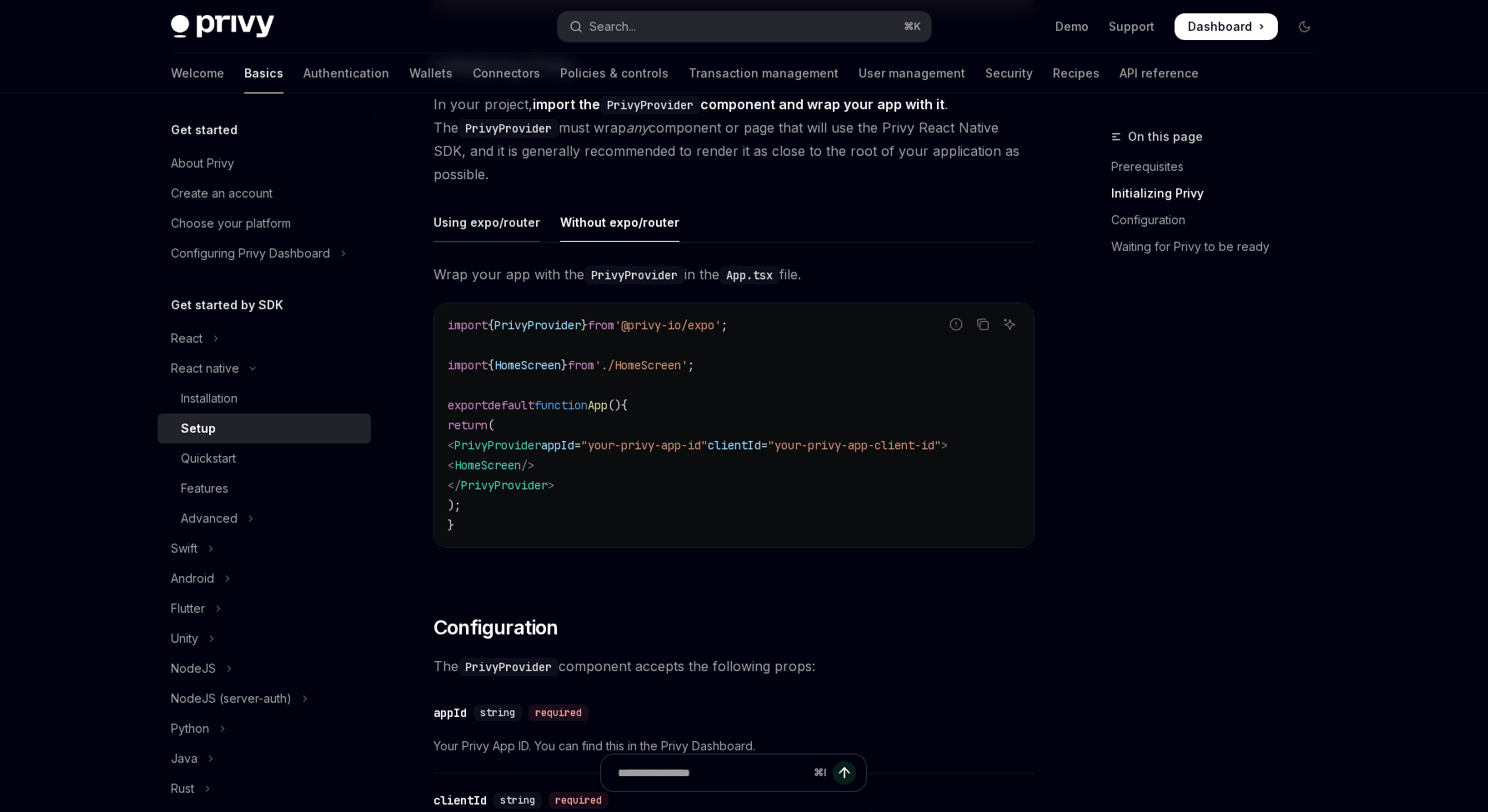
click at [504, 225] on div "Using expo/router" at bounding box center [486, 222] width 106 height 39
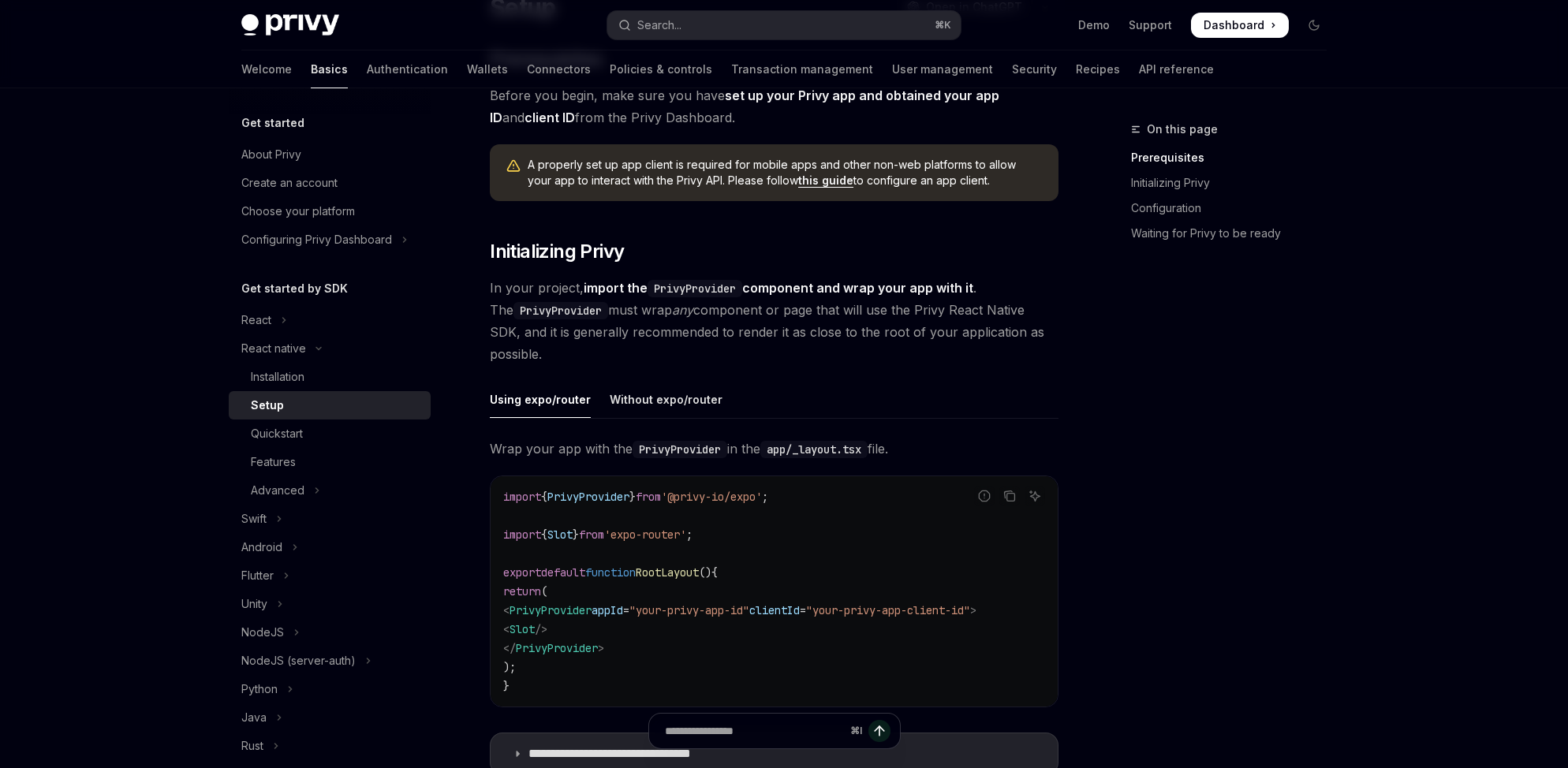
scroll to position [0, 20]
drag, startPoint x: 532, startPoint y: 611, endPoint x: 1033, endPoint y: 613, distance: 501.0
click at [1033, 613] on code "import { PrivyProvider } from '@privy-io/expo' ; import { Slot } from 'expo-rou…" at bounding box center [774, 591] width 542 height 208
drag, startPoint x: 768, startPoint y: 498, endPoint x: 503, endPoint y: 502, distance: 265.0
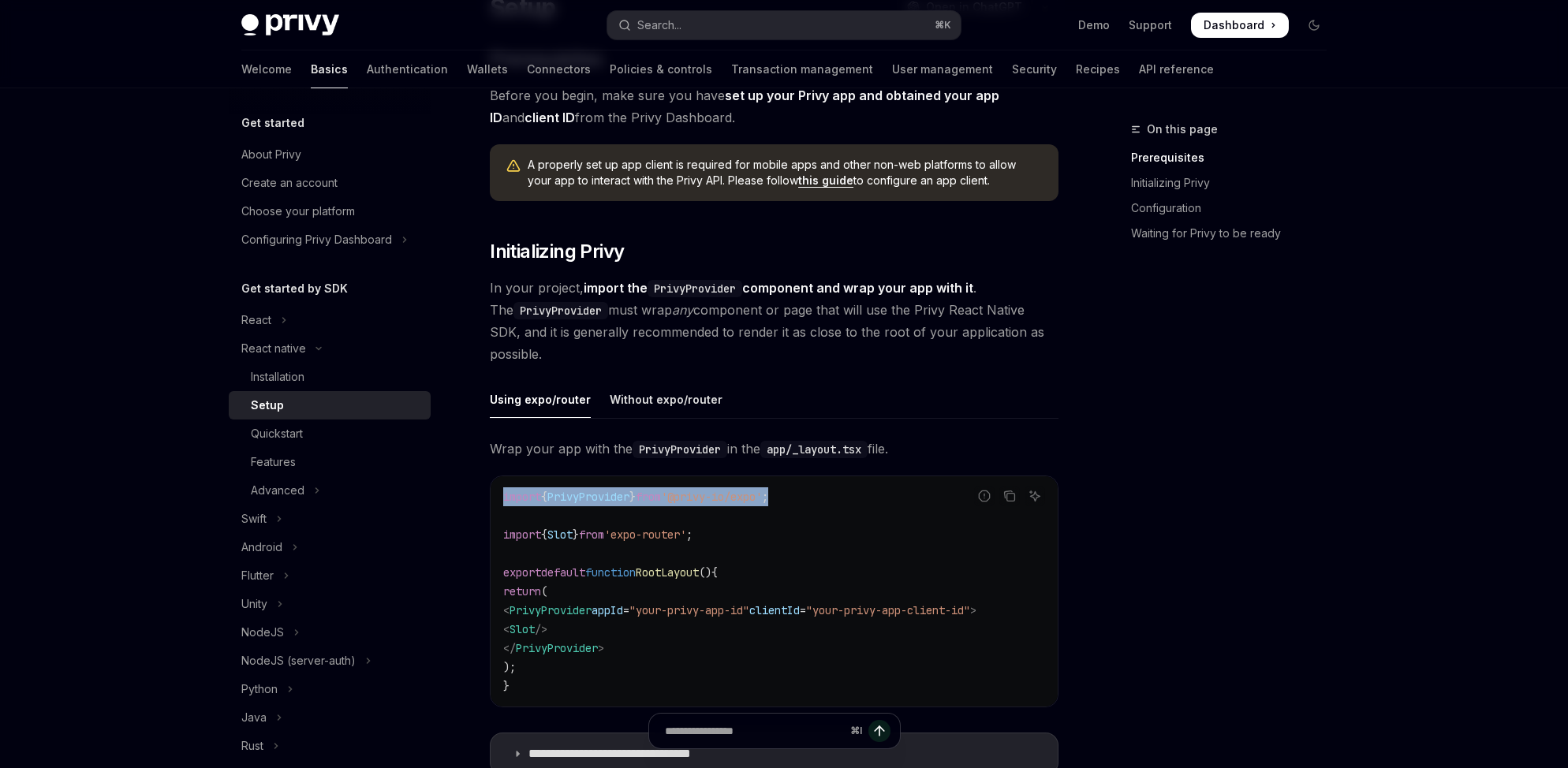
click at [503, 502] on code "import { PrivyProvider } from '@privy-io/expo' ; import { Slot } from 'expo-rou…" at bounding box center [774, 591] width 542 height 208
click at [602, 591] on code "import { PrivyProvider } from '@privy-io/expo' ; import { Slot } from 'expo-rou…" at bounding box center [774, 591] width 542 height 208
click at [583, 607] on span "PrivyProvider" at bounding box center [551, 610] width 82 height 14
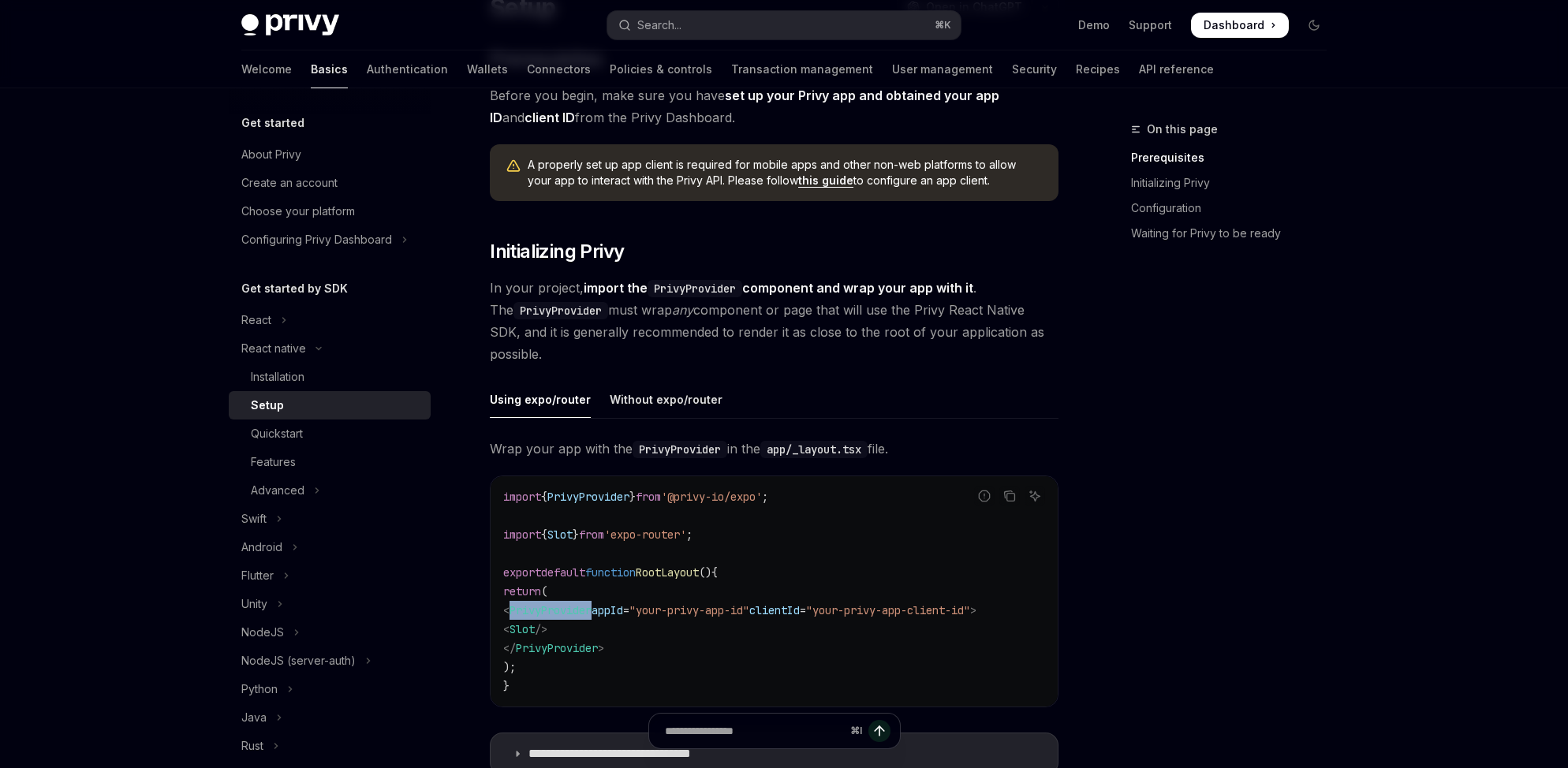
click at [583, 607] on span "PrivyProvider" at bounding box center [551, 610] width 82 height 14
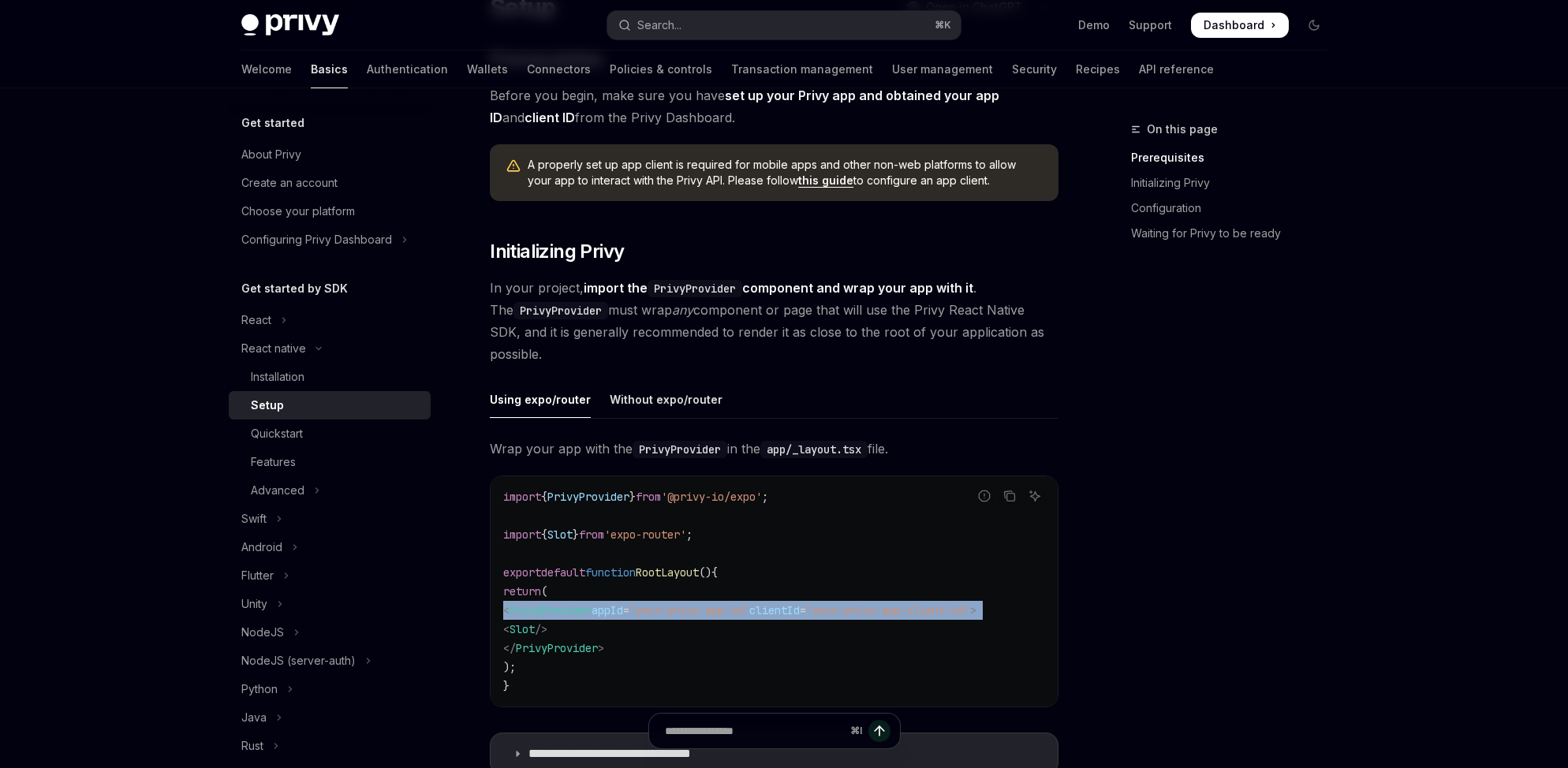
click at [583, 607] on span "PrivyProvider" at bounding box center [551, 610] width 82 height 14
copy code "< PrivyProvider appId = "your-privy-app-id" clientId = "your-privy-app-client-i…"
drag, startPoint x: 531, startPoint y: 607, endPoint x: 1023, endPoint y: 618, distance: 492.1
click at [1023, 618] on code "import { PrivyProvider } from '@privy-io/expo' ; import { Slot } from 'expo-rou…" at bounding box center [774, 591] width 542 height 208
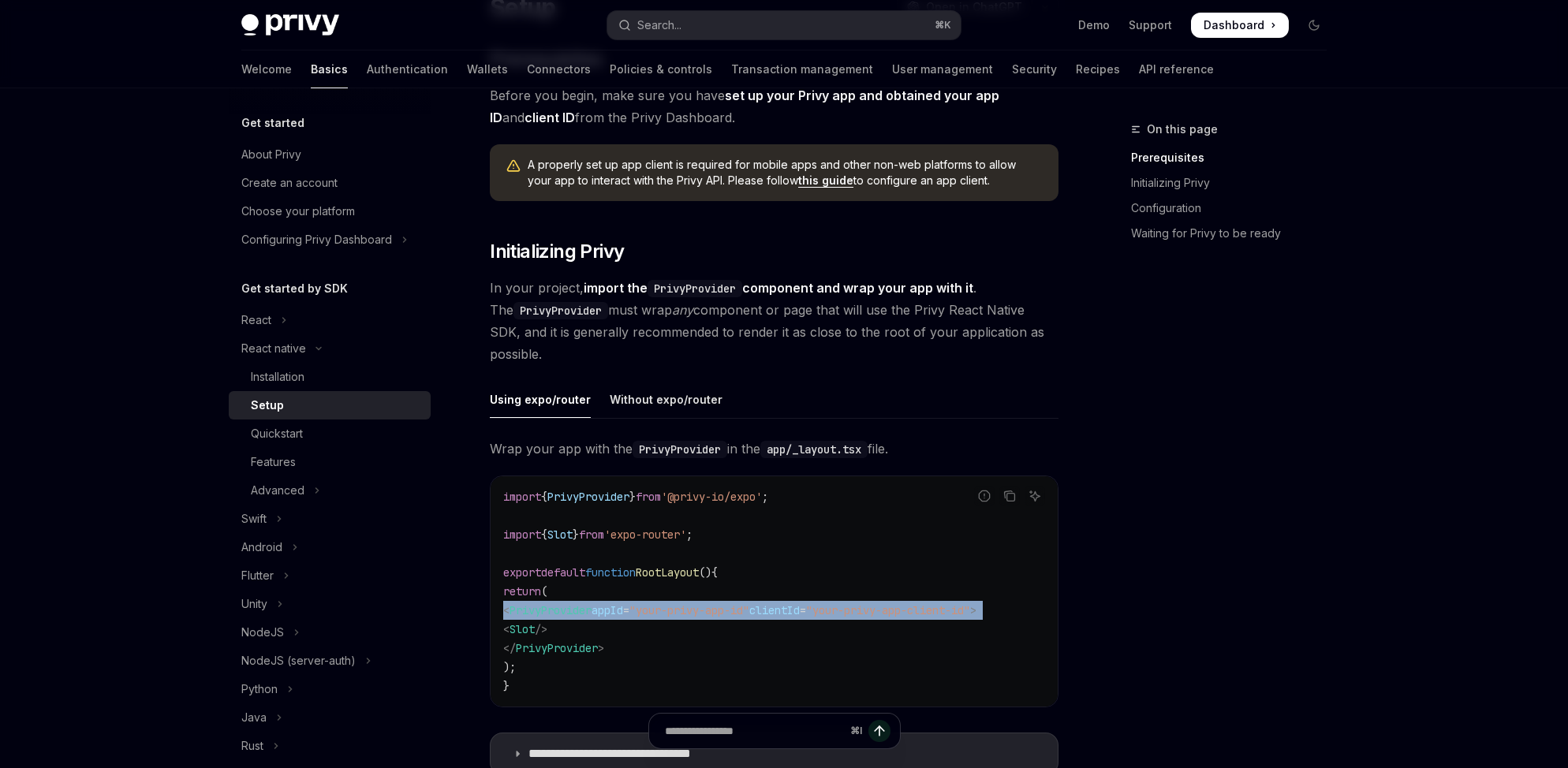
copy span "< PrivyProvider appId = "your-privy-app-id" clientId = "your-privy-app-client-i…"
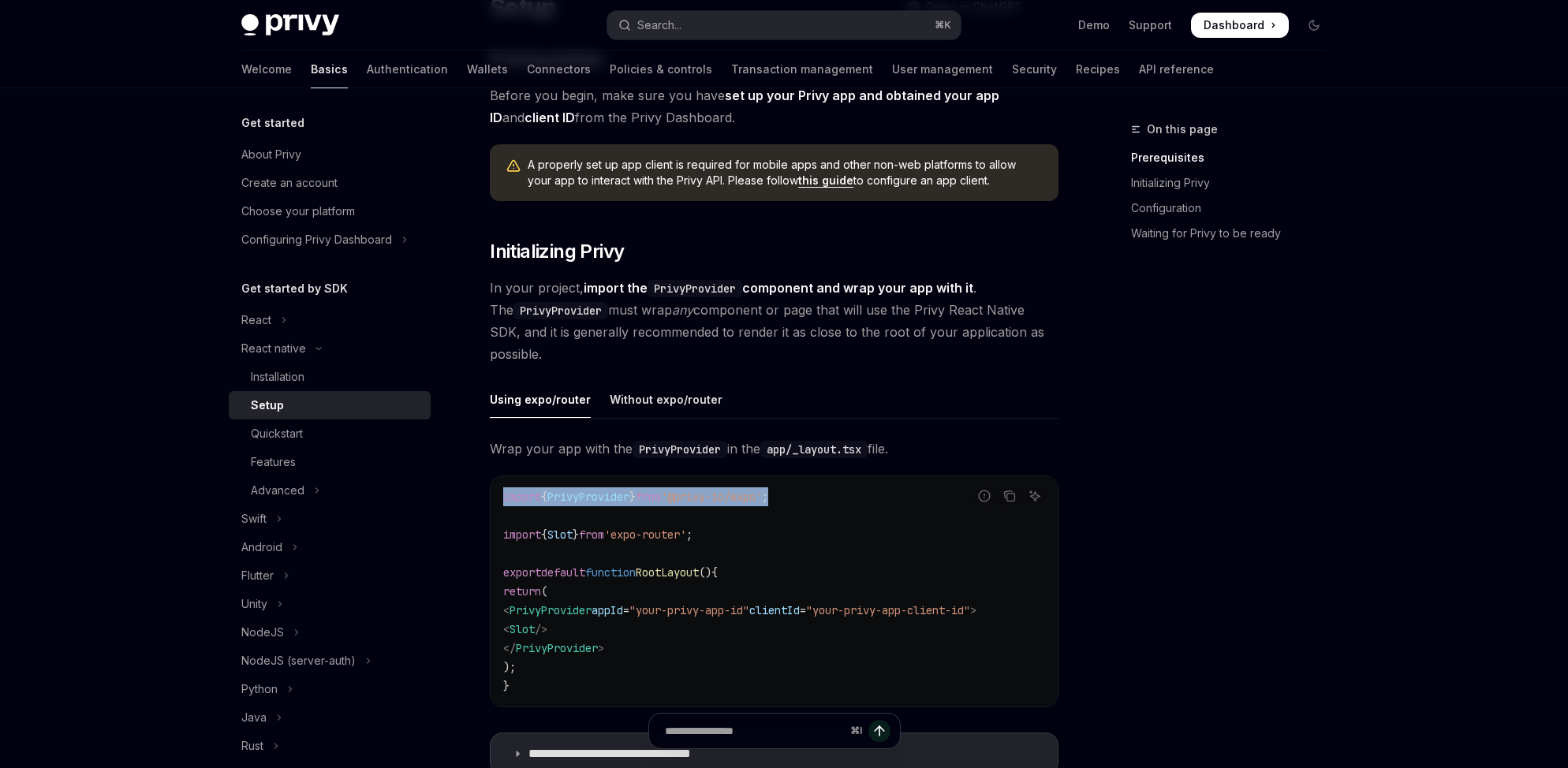
scroll to position [0, 0]
drag, startPoint x: 832, startPoint y: 500, endPoint x: 477, endPoint y: 497, distance: 355.0
copy span "import { PrivyProvider } from '@privy-io/expo' ;"
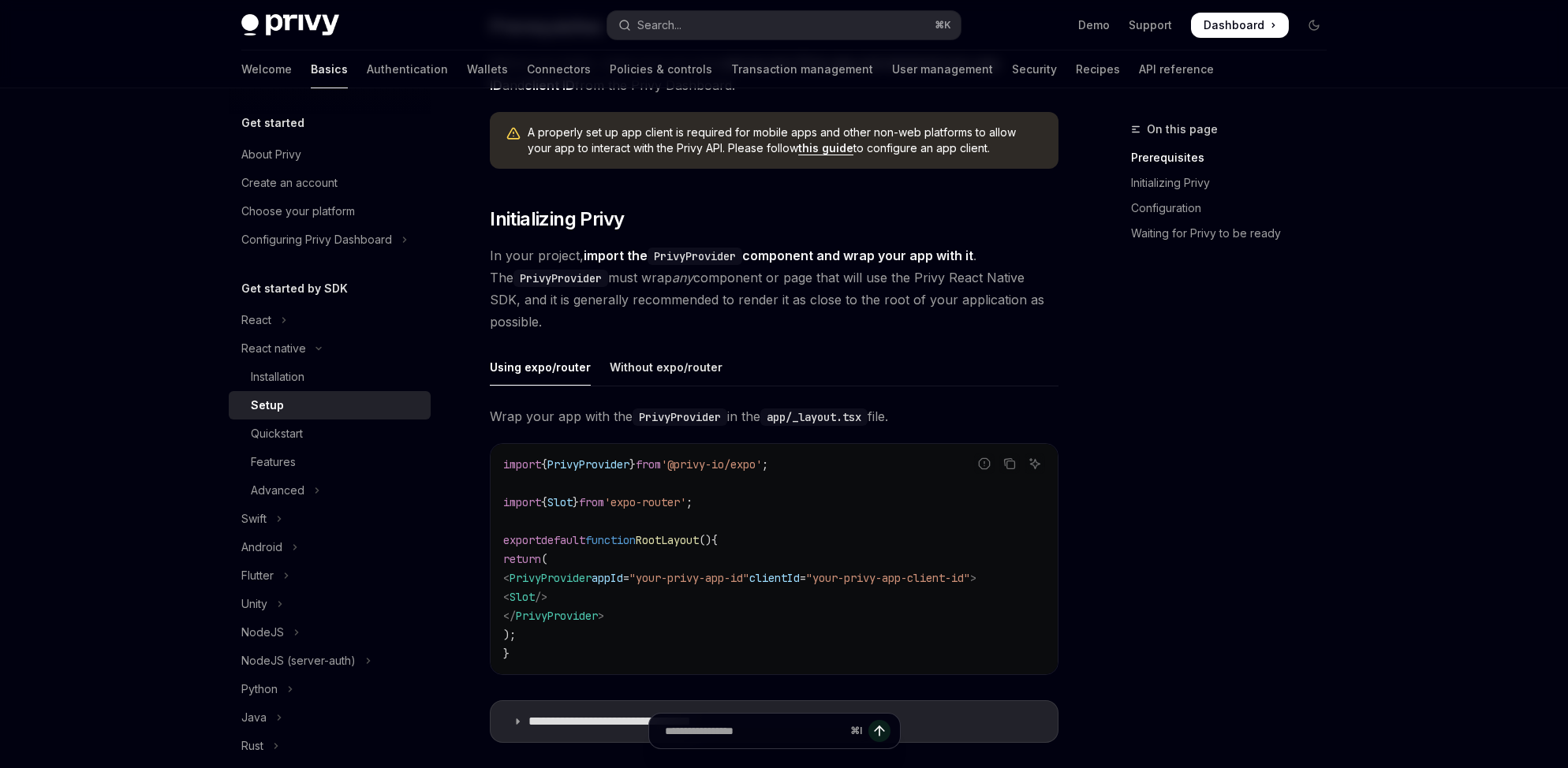
click at [1316, 508] on div "On this page Prerequisites Initializing Privy Configuration Waiting for Privy t…" at bounding box center [1219, 444] width 240 height 648
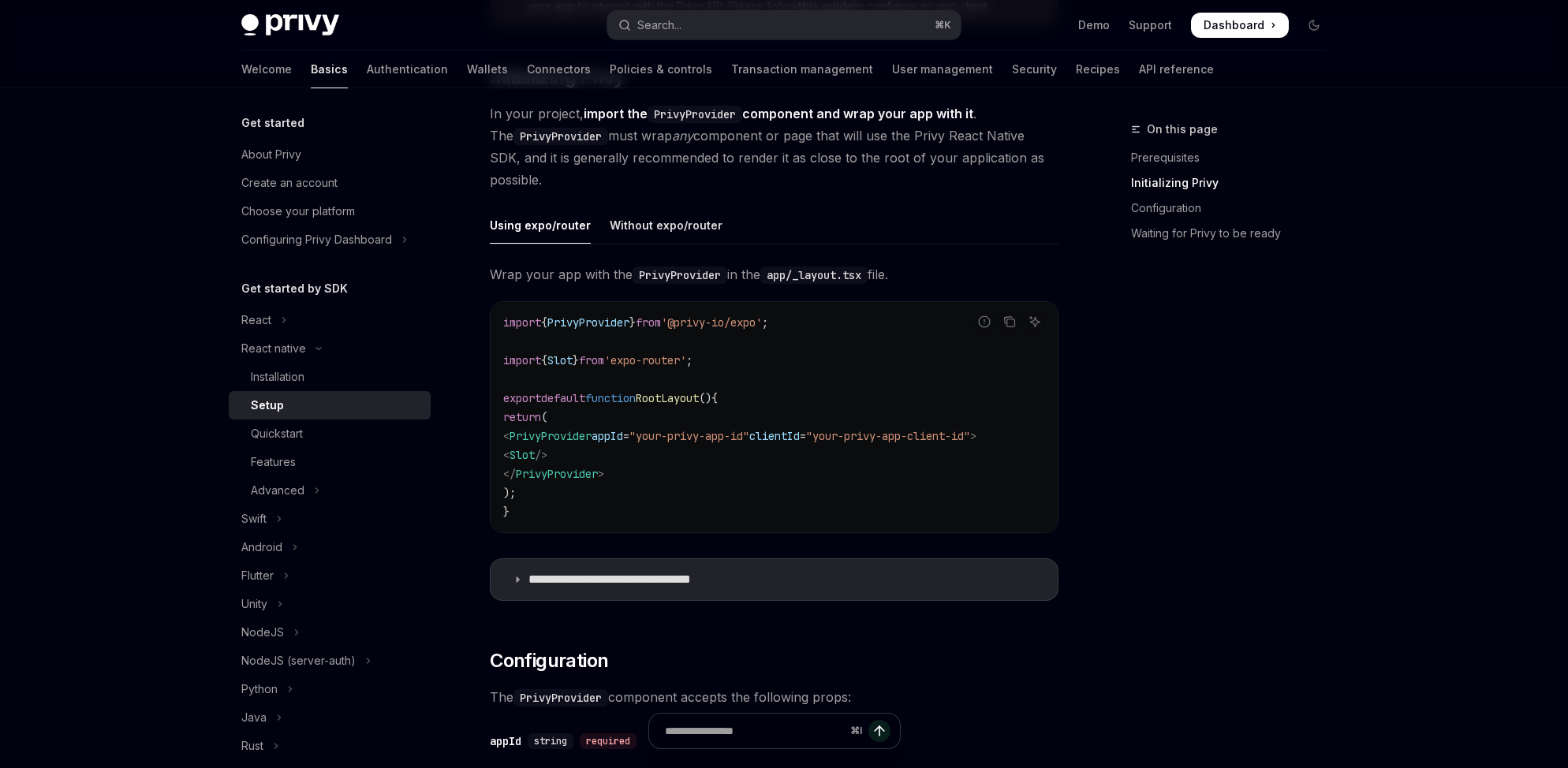
scroll to position [336, 0]
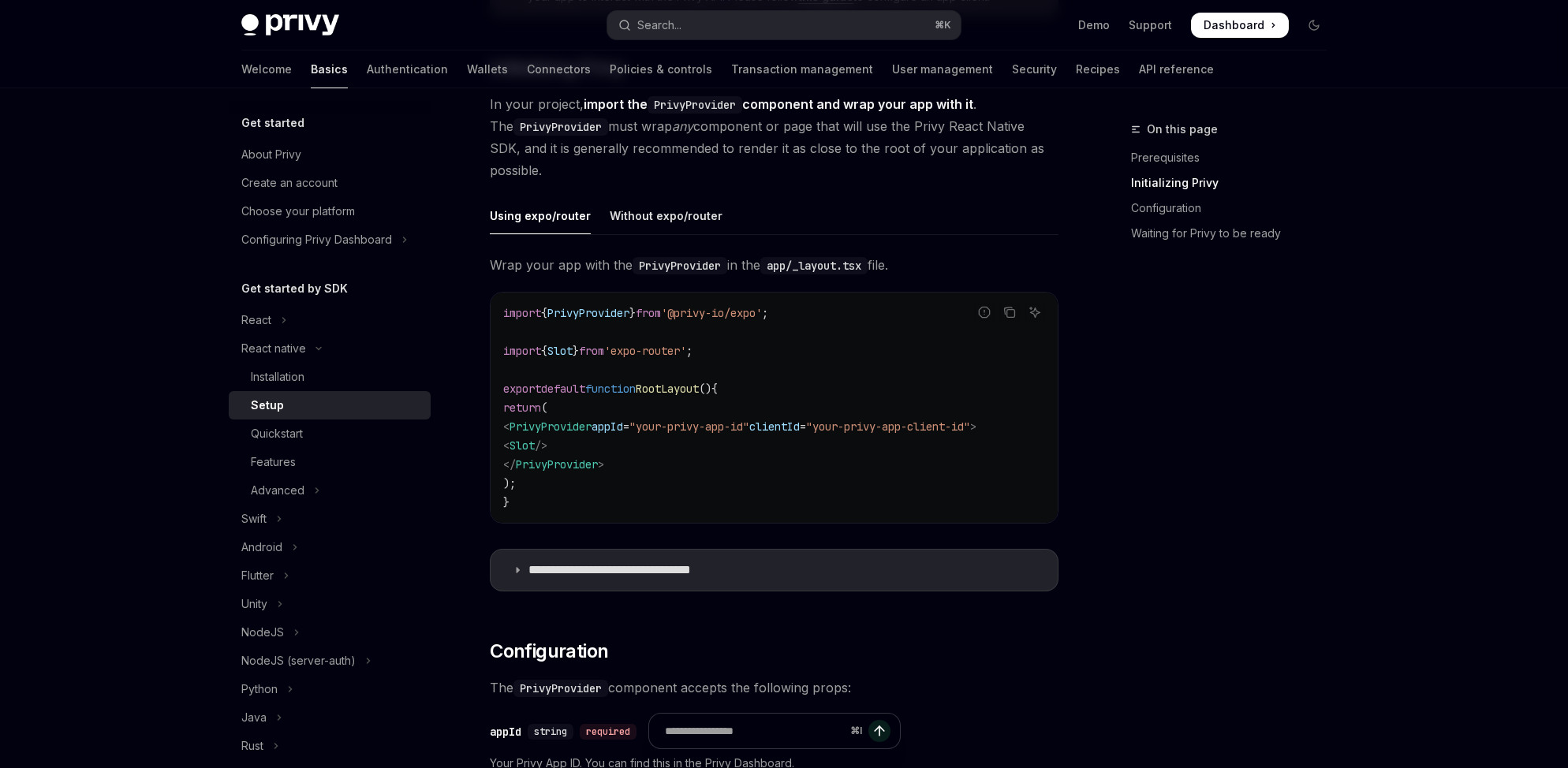
click at [735, 599] on div "**********" at bounding box center [774, 427] width 568 height 347
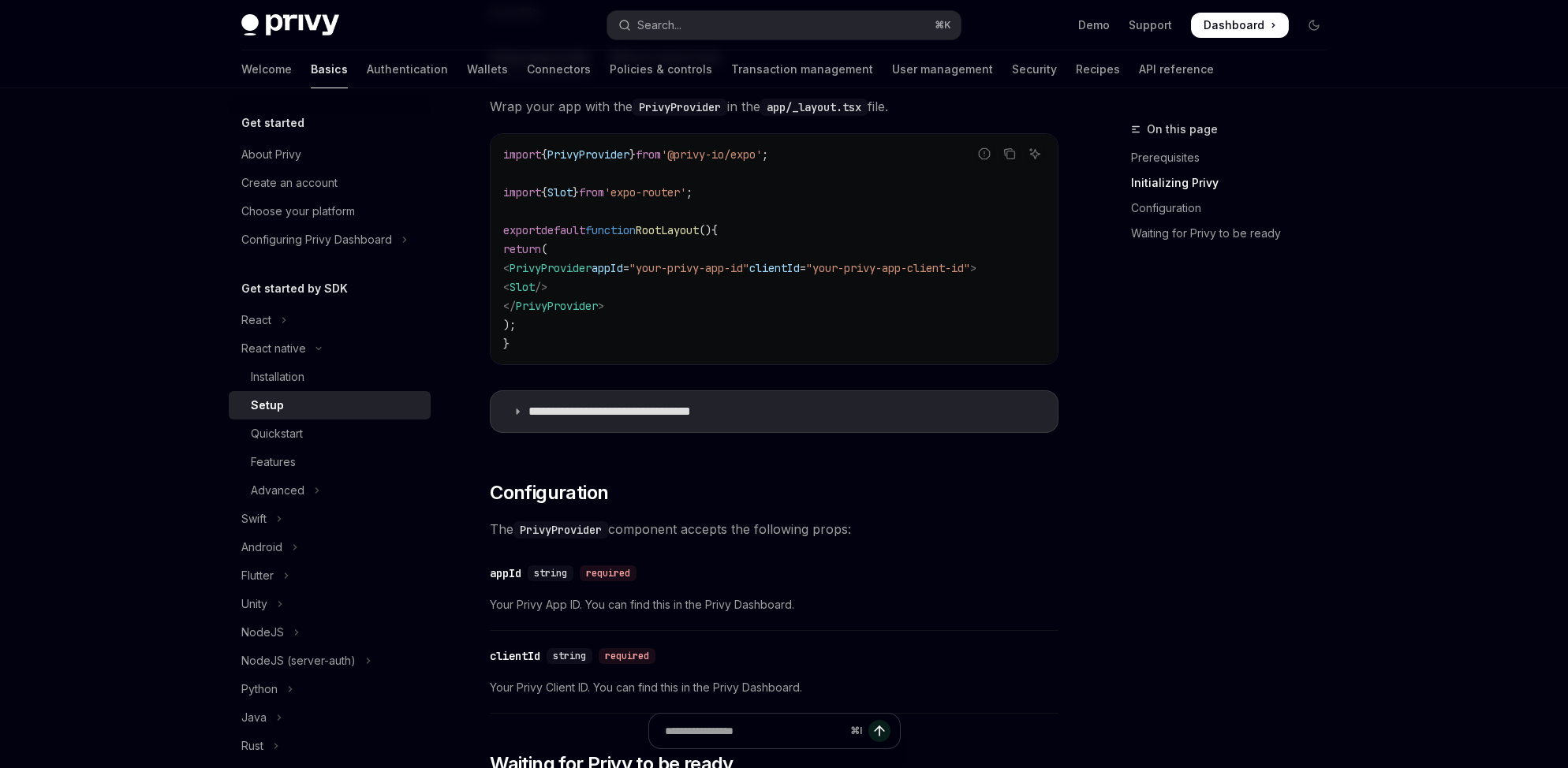
scroll to position [664, 0]
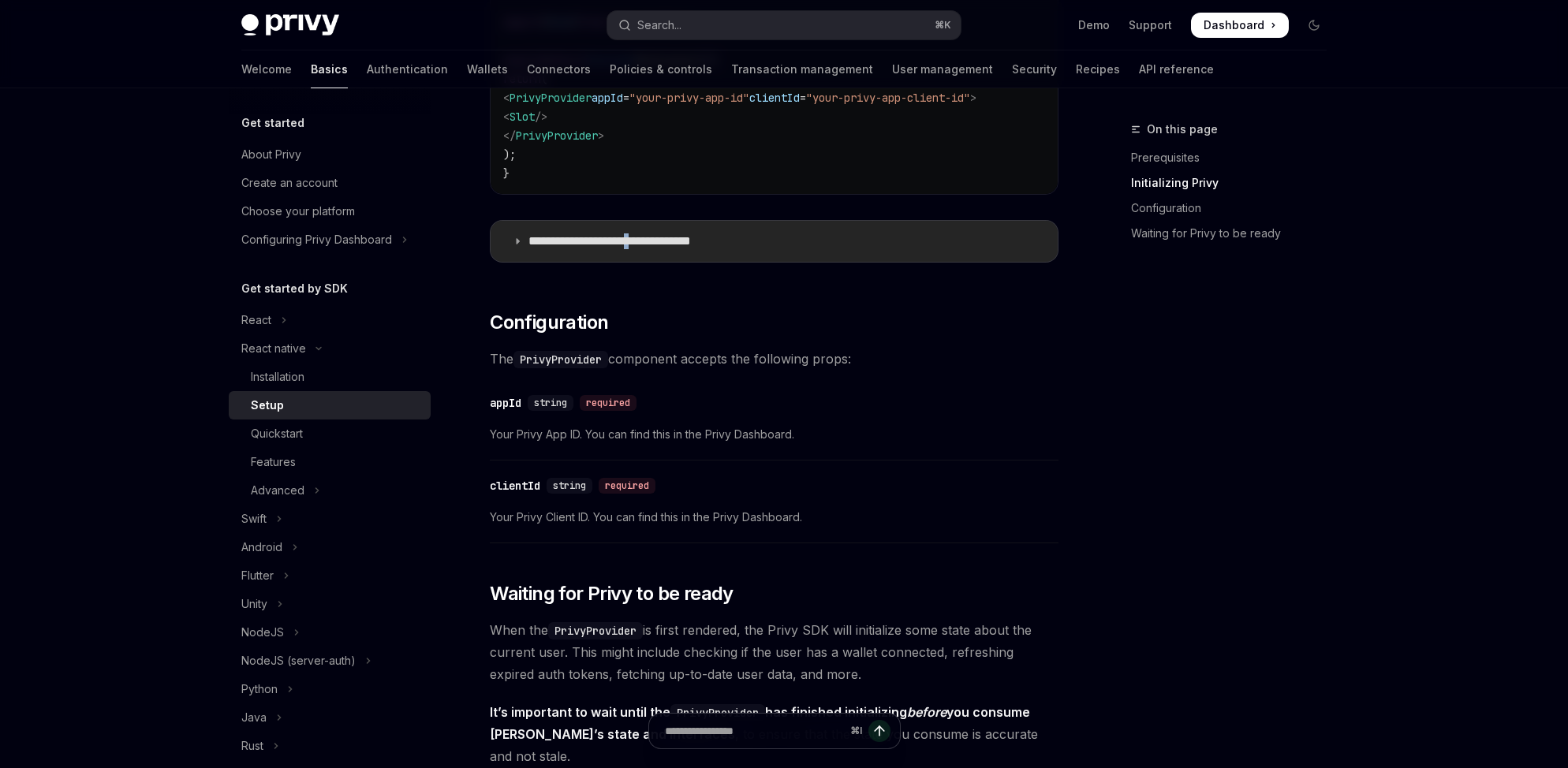
click at [644, 240] on p "**********" at bounding box center [634, 241] width 213 height 16
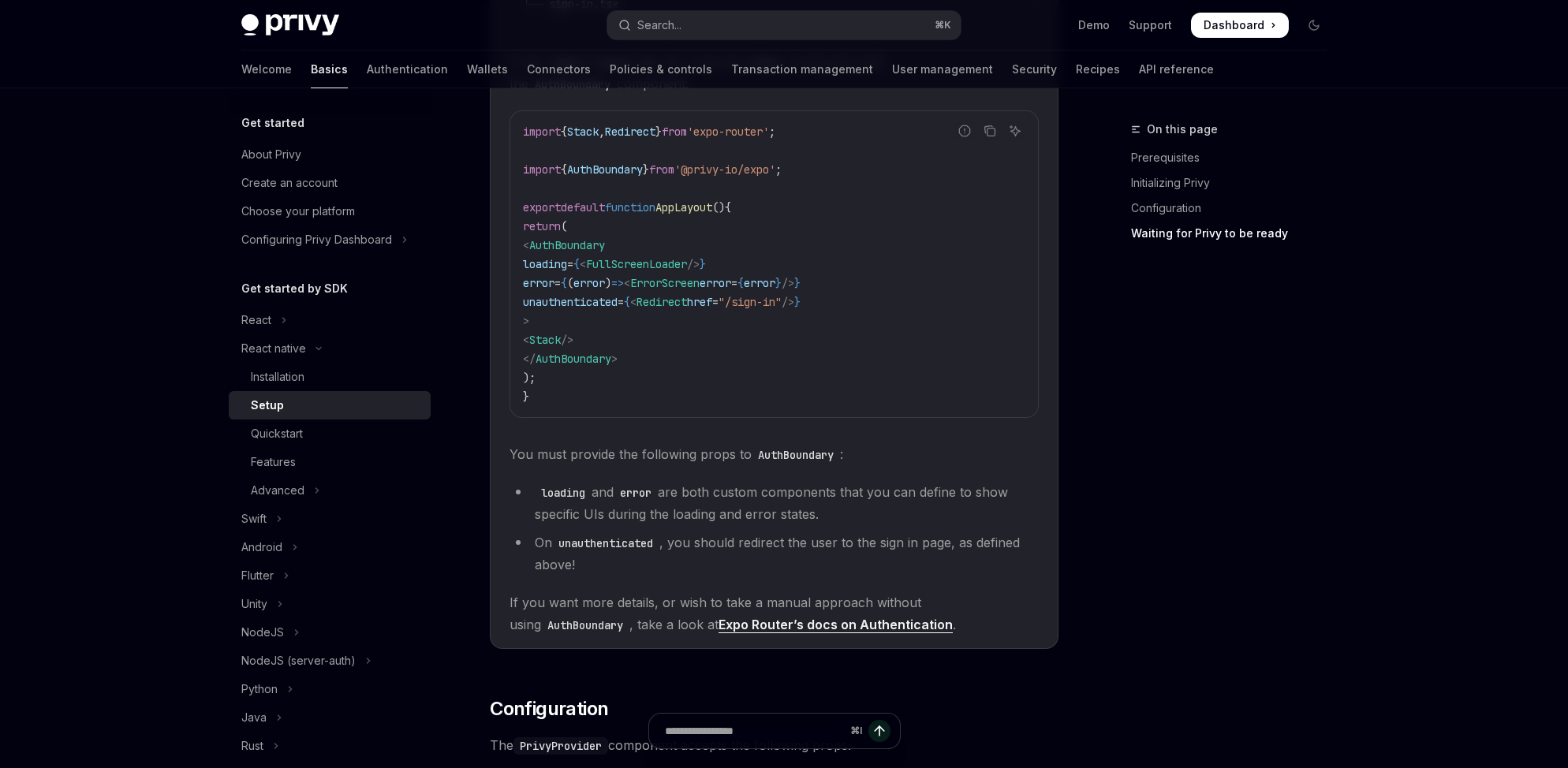
scroll to position [1531, 0]
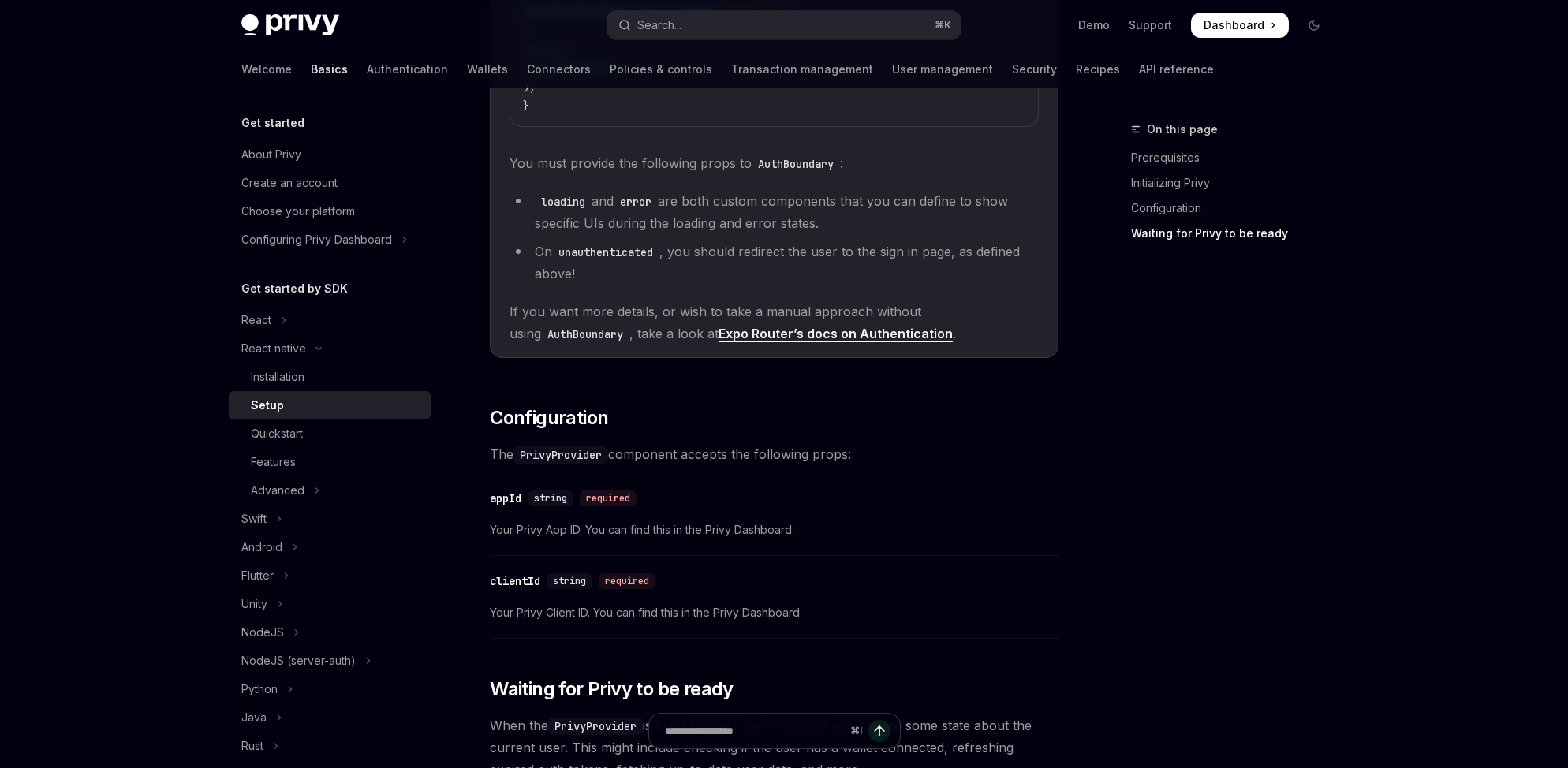
click at [1339, 505] on div "Get started About Privy Create an account Choose your platform Configuring Priv…" at bounding box center [784, 92] width 1161 height 3068
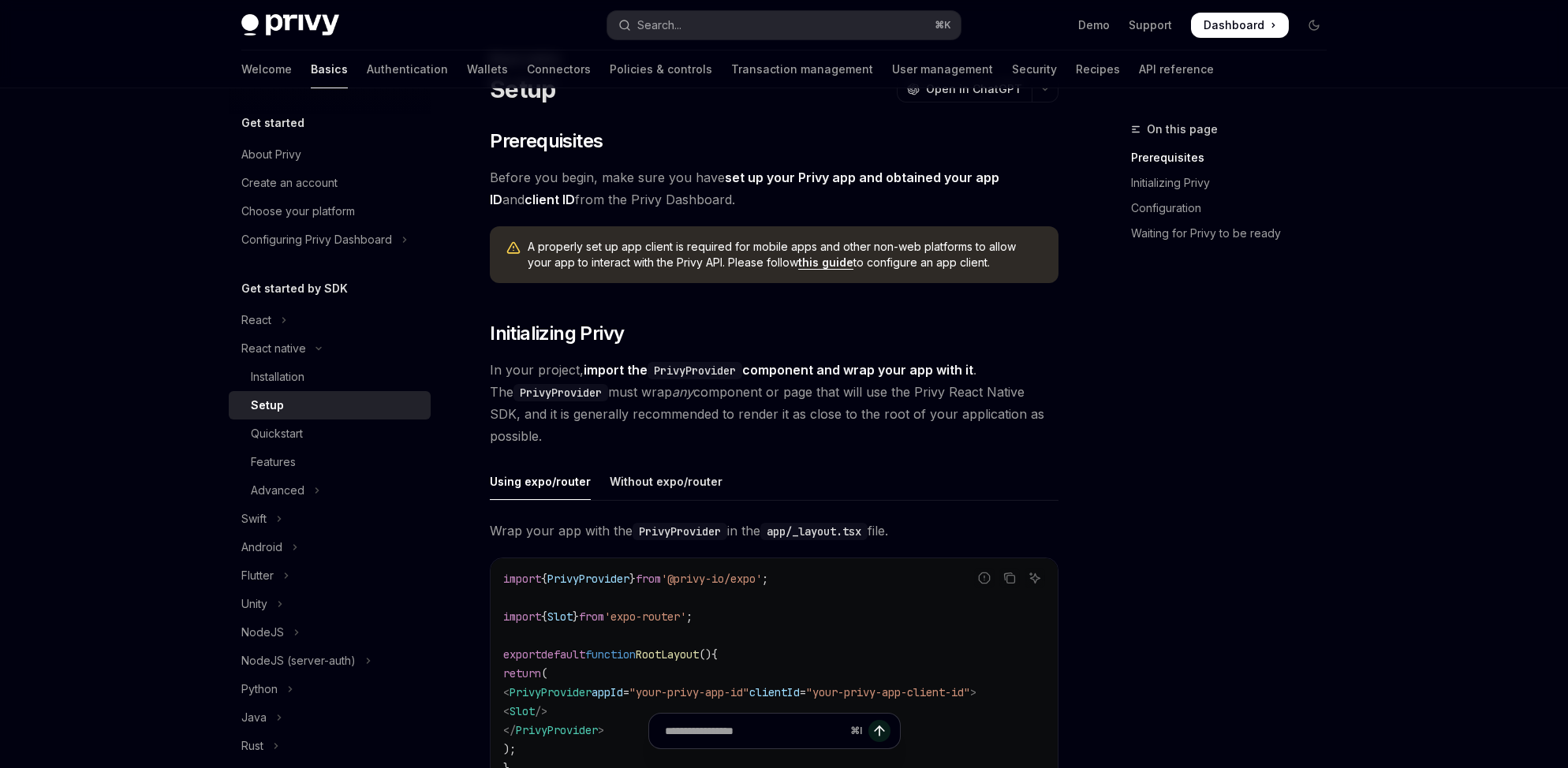
scroll to position [0, 0]
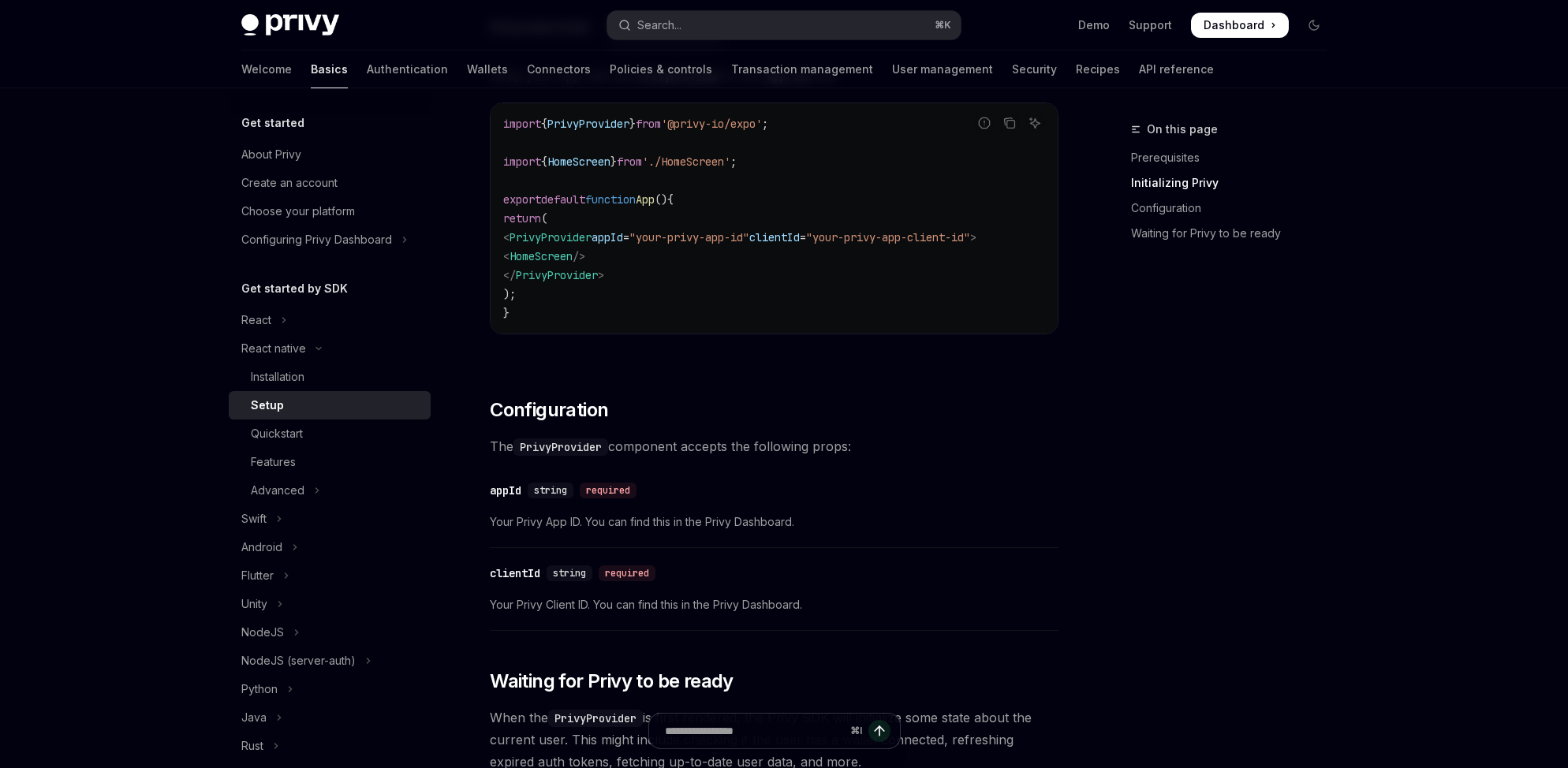
scroll to position [532, 0]
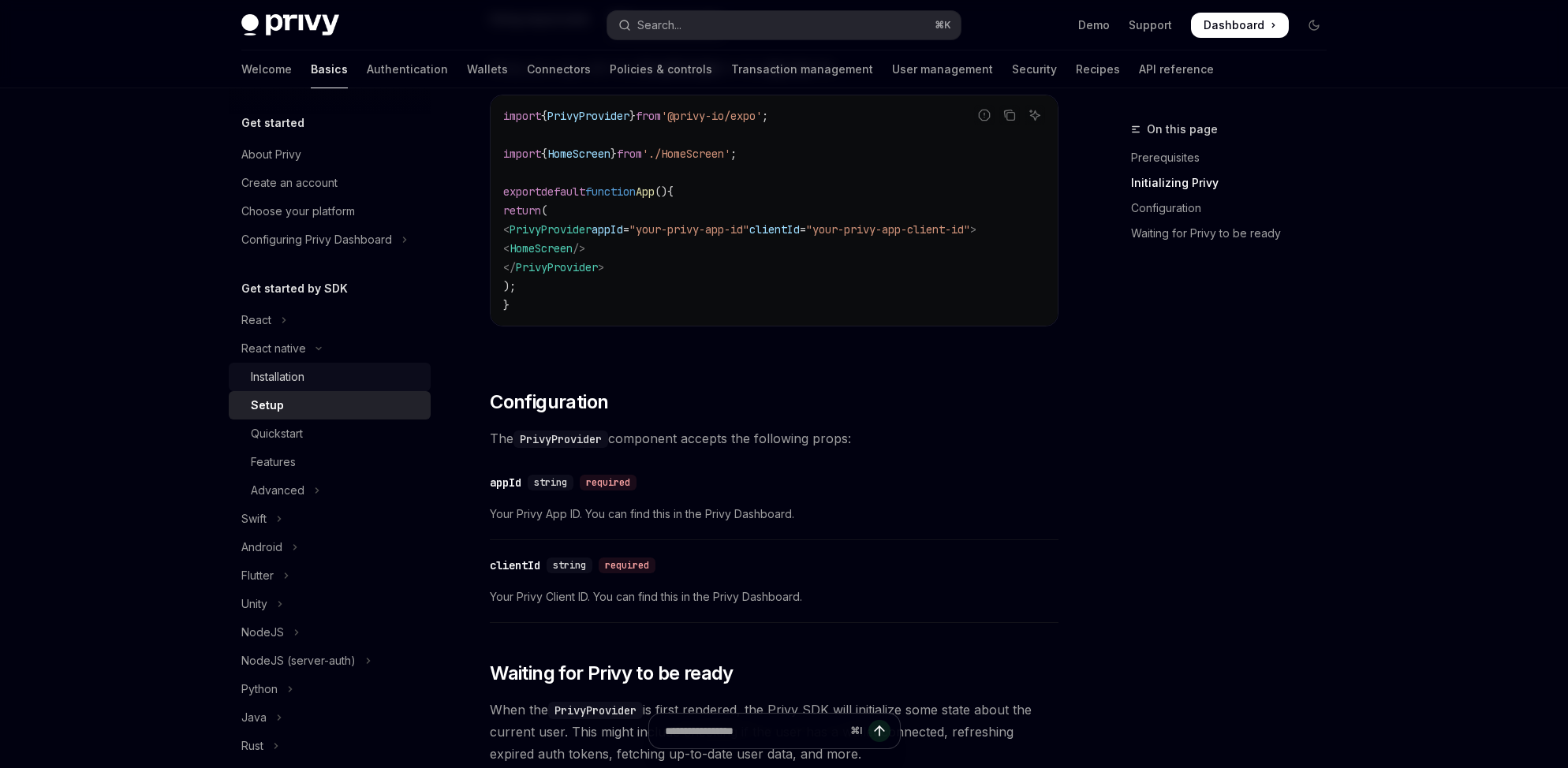
click at [266, 379] on div "Installation" at bounding box center [277, 376] width 53 height 19
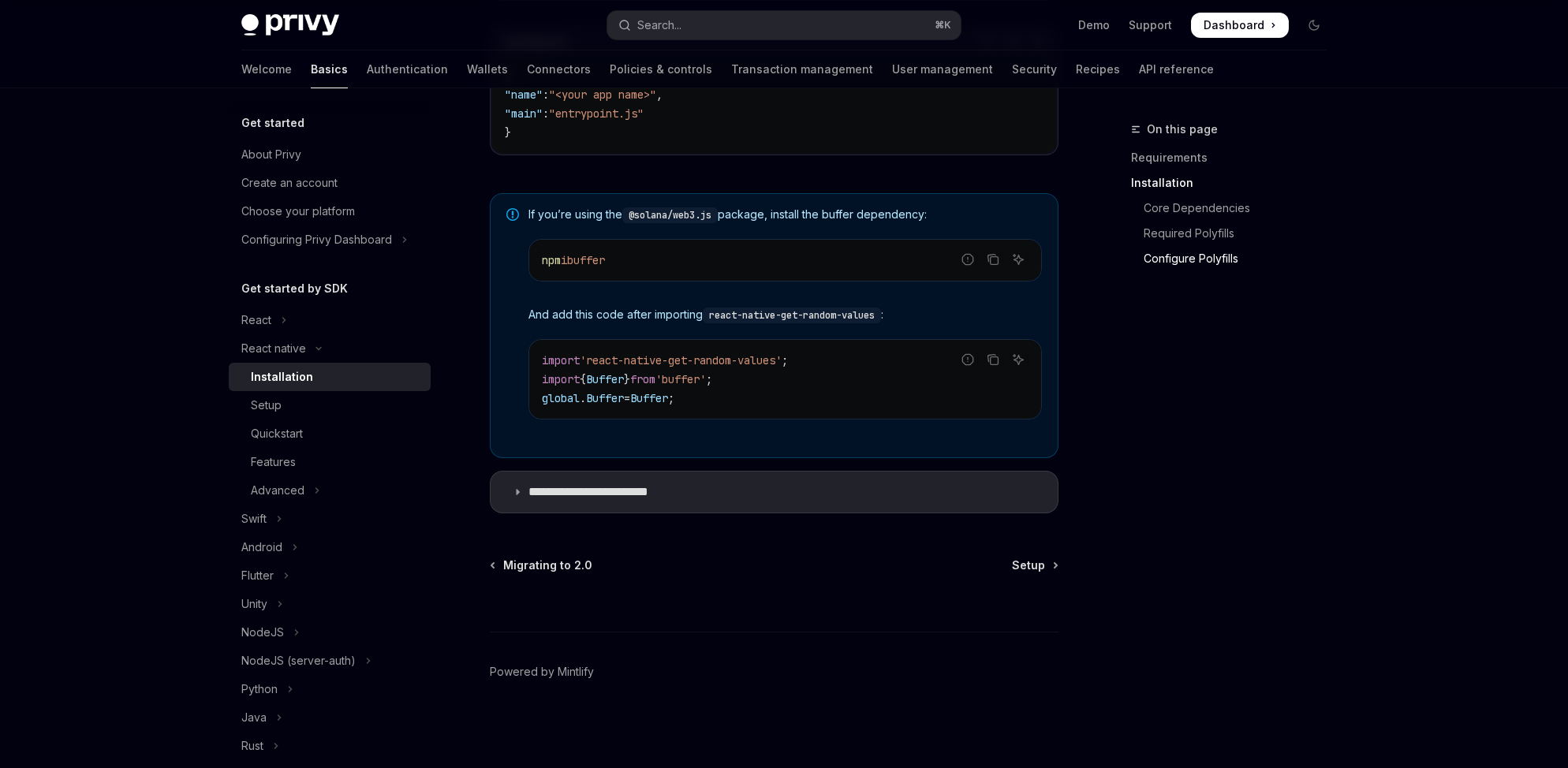
click at [807, 494] on summary "**********" at bounding box center [773, 492] width 567 height 41
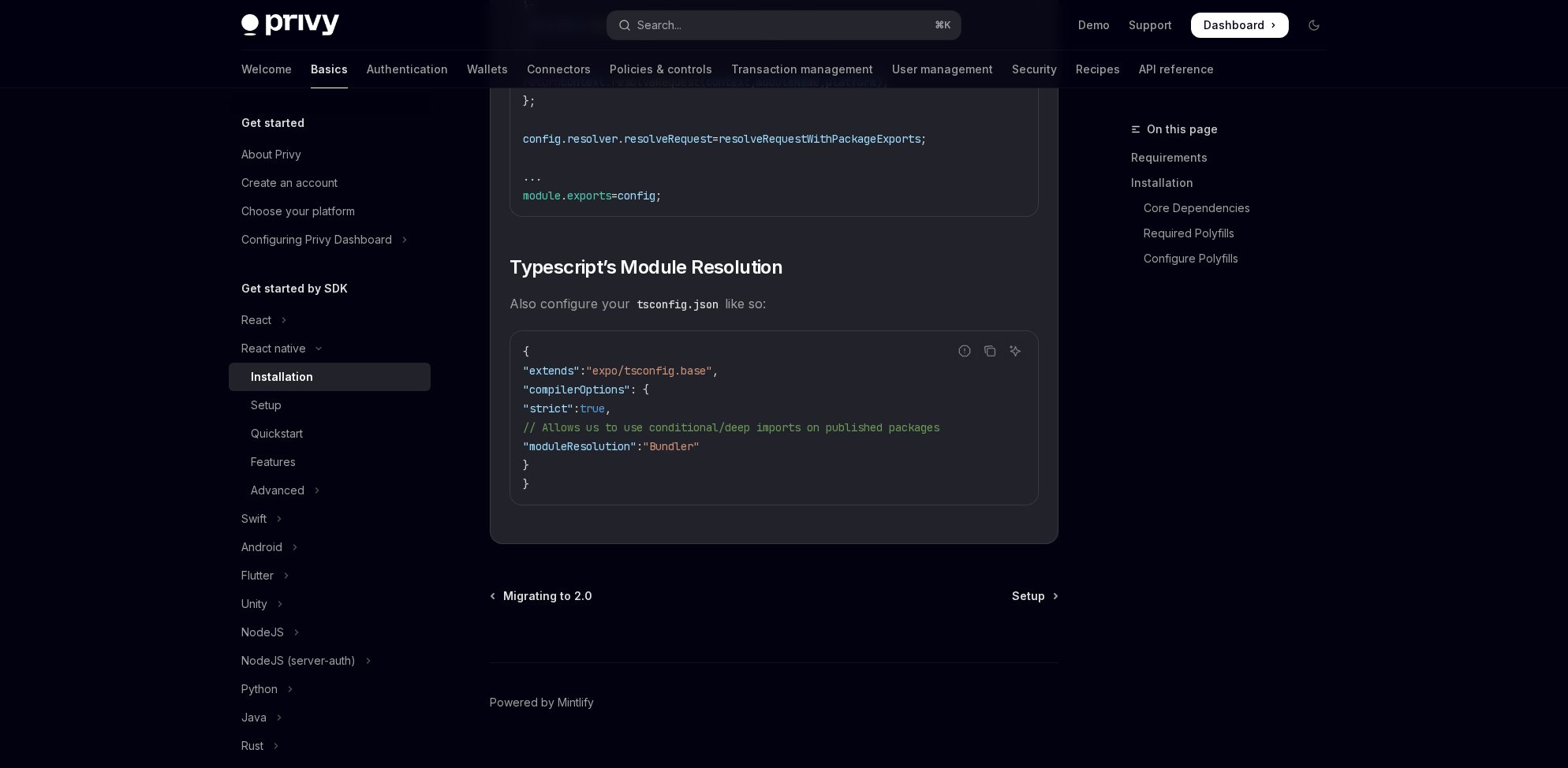
scroll to position [2758, 0]
drag, startPoint x: 757, startPoint y: 456, endPoint x: 548, endPoint y: 450, distance: 209.1
click at [548, 450] on code "{ "extends" : "expo/tsconfig.base" , "compilerOptions" : { "strict" : true , //…" at bounding box center [774, 414] width 503 height 151
click at [1033, 413] on div "{ "extends" : "expo/tsconfig.base" , "compilerOptions" : { "strict" : true , //…" at bounding box center [774, 414] width 527 height 173
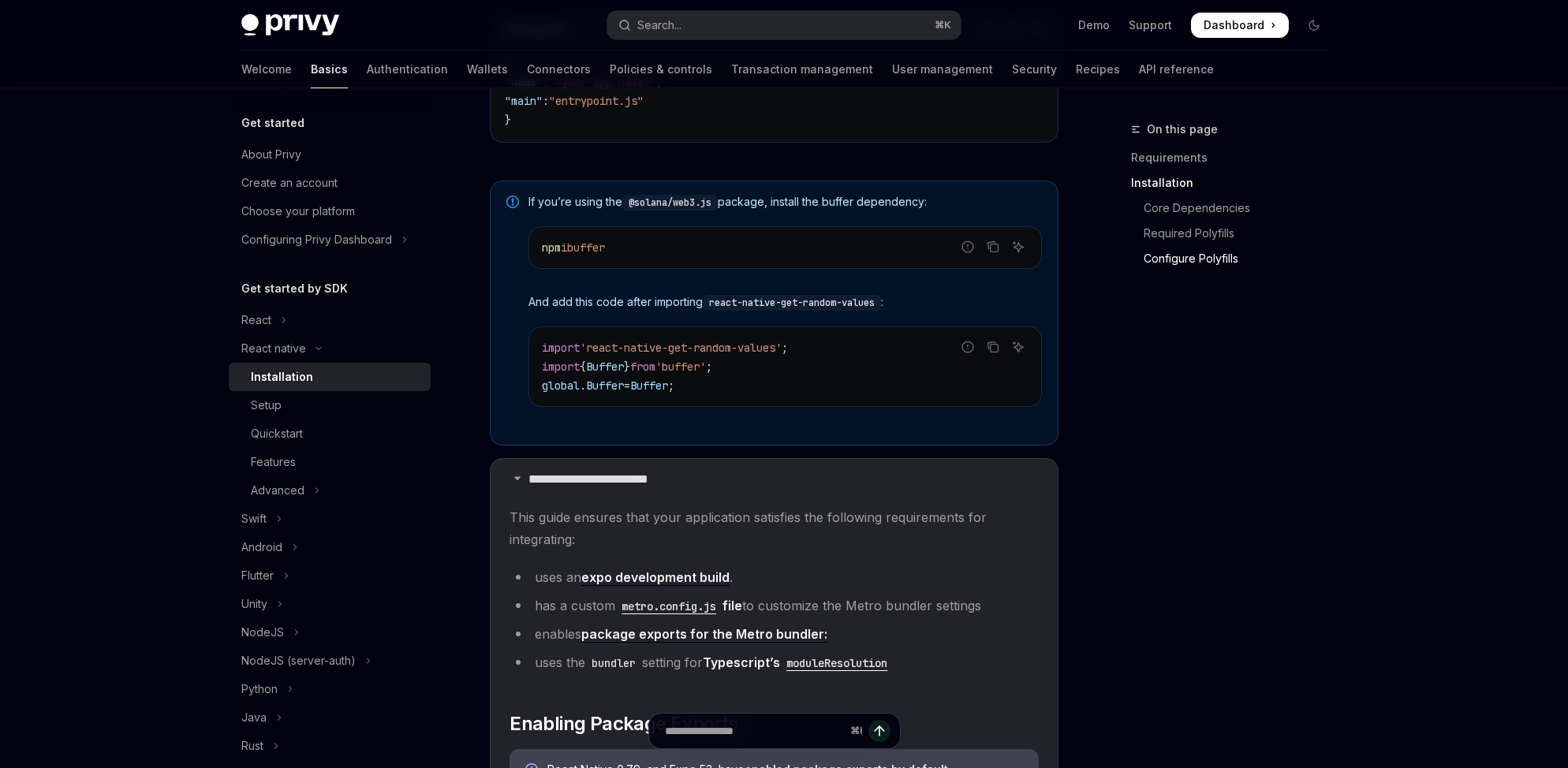
scroll to position [0, 0]
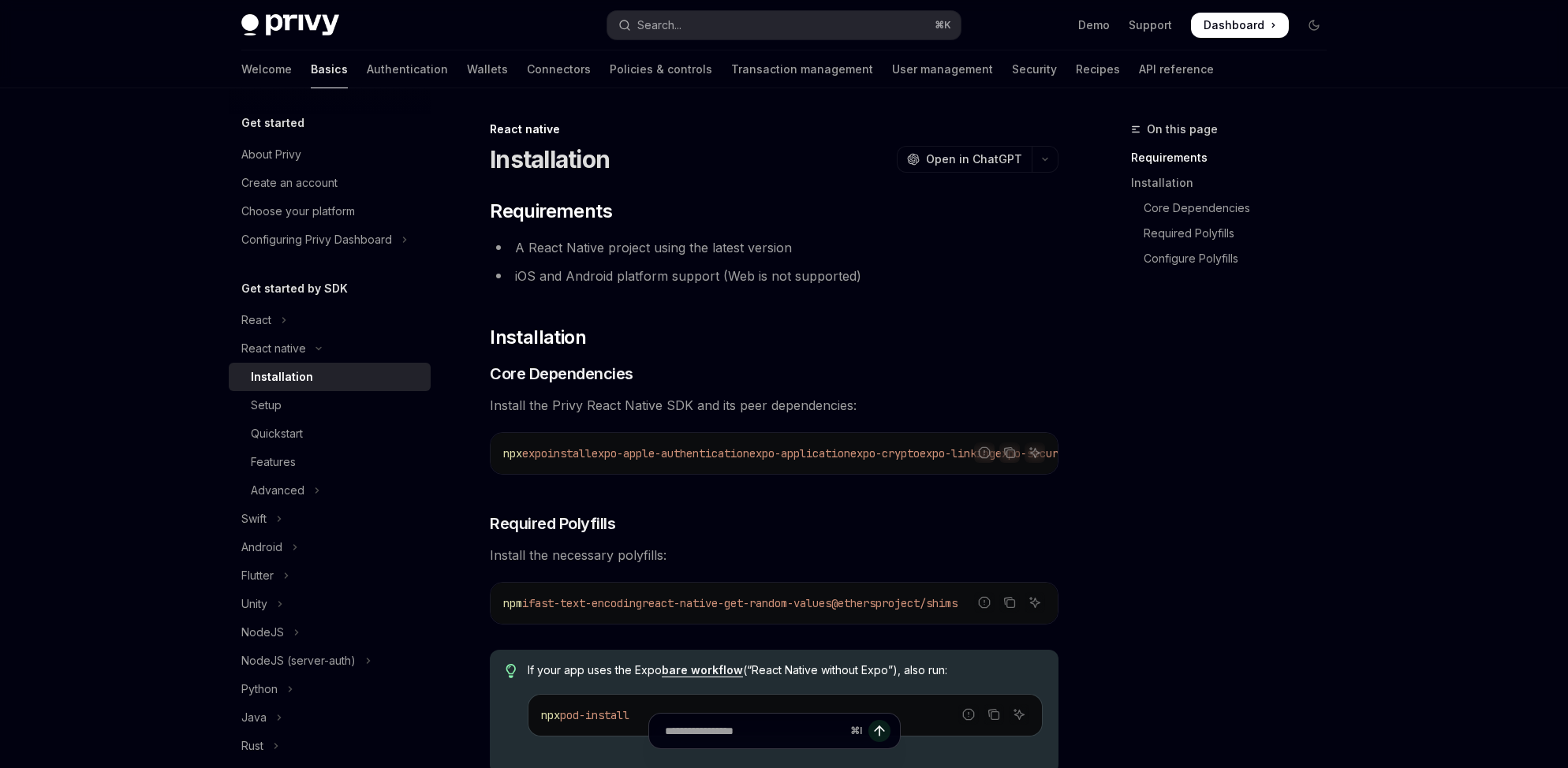
click at [317, 363] on link "Installation" at bounding box center [329, 377] width 202 height 28
type textarea "*"
click at [1005, 452] on icon "Copy the contents from the code block" at bounding box center [1009, 452] width 8 height 7
click at [1211, 478] on div "On this page Requirements Installation Core Dependencies Required Polyfills Con…" at bounding box center [1219, 444] width 240 height 648
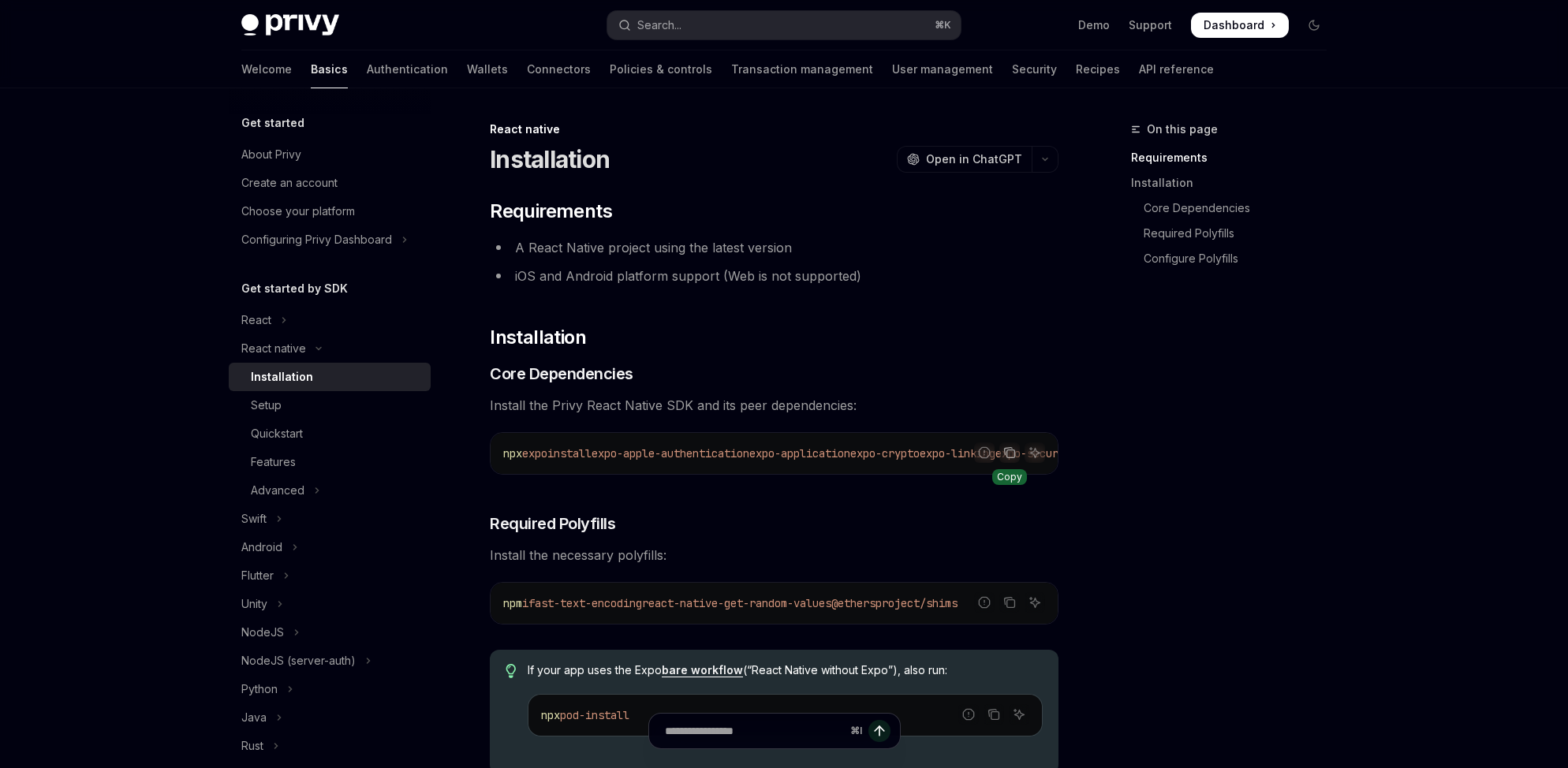
drag, startPoint x: 852, startPoint y: 353, endPoint x: 844, endPoint y: 356, distance: 8.5
drag, startPoint x: 643, startPoint y: 482, endPoint x: 647, endPoint y: 475, distance: 8.1
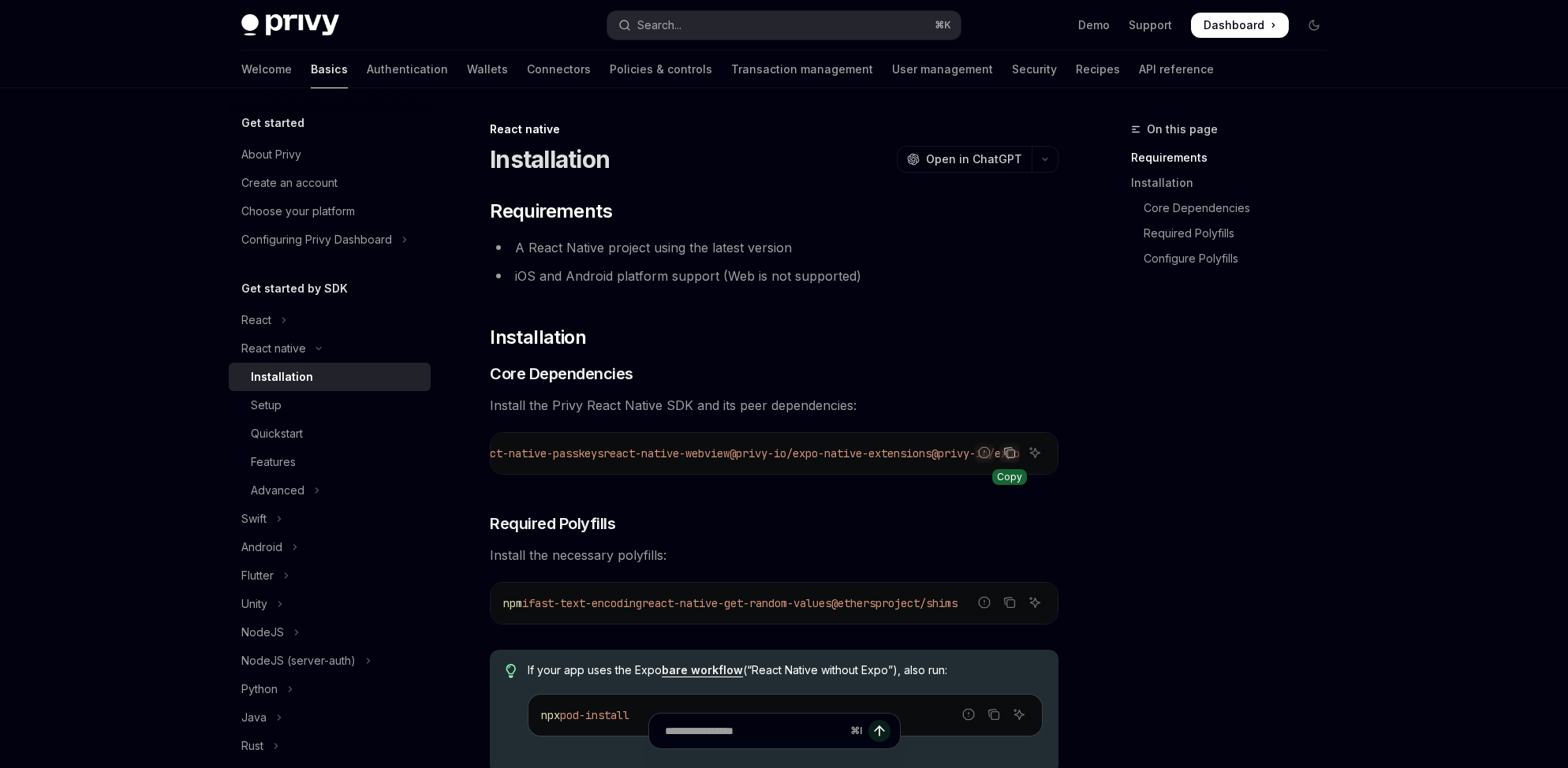
click at [872, 612] on code "npm i fast-text-encoding react-native-get-random-values @ethersproject/shims" at bounding box center [774, 603] width 542 height 19
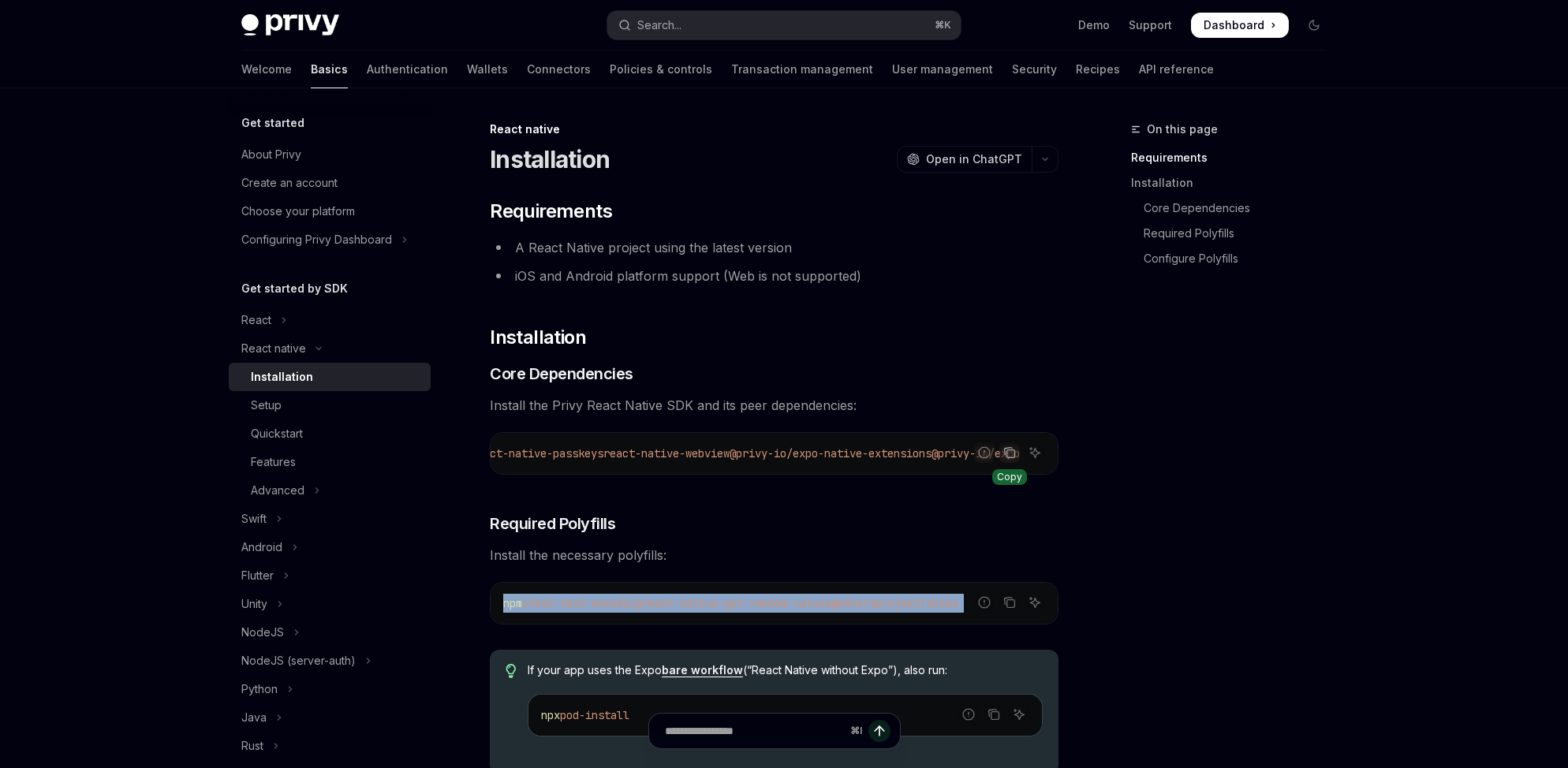
drag, startPoint x: 1070, startPoint y: 607, endPoint x: 470, endPoint y: 154, distance: 751.8
click at [1331, 464] on div "On this page Requirements Installation Core Dependencies Required Polyfills Con…" at bounding box center [1219, 444] width 240 height 648
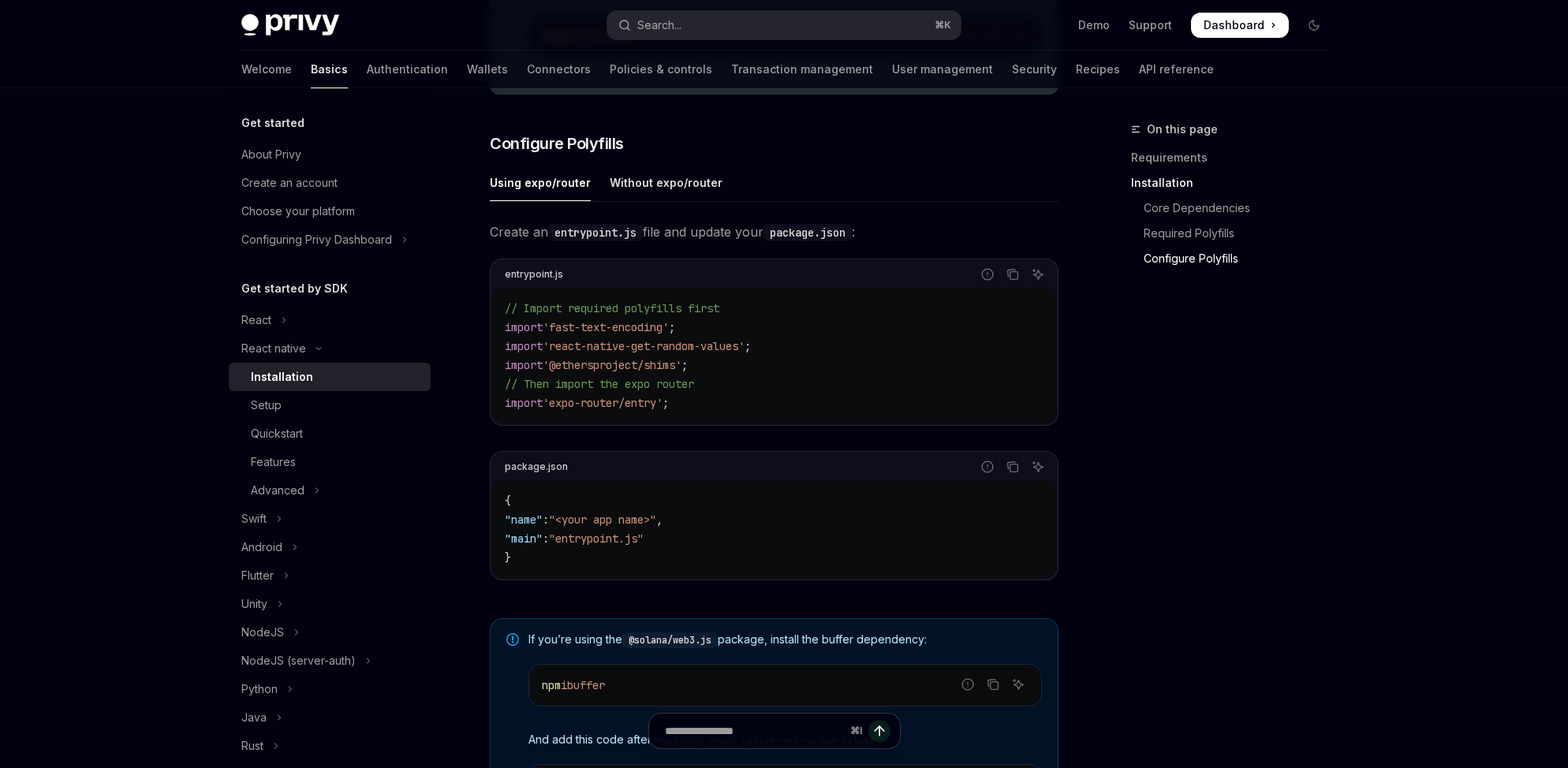
scroll to position [678, 0]
click at [1266, 549] on div "On this page Requirements Installation Core Dependencies Required Polyfills Con…" at bounding box center [1219, 444] width 240 height 648
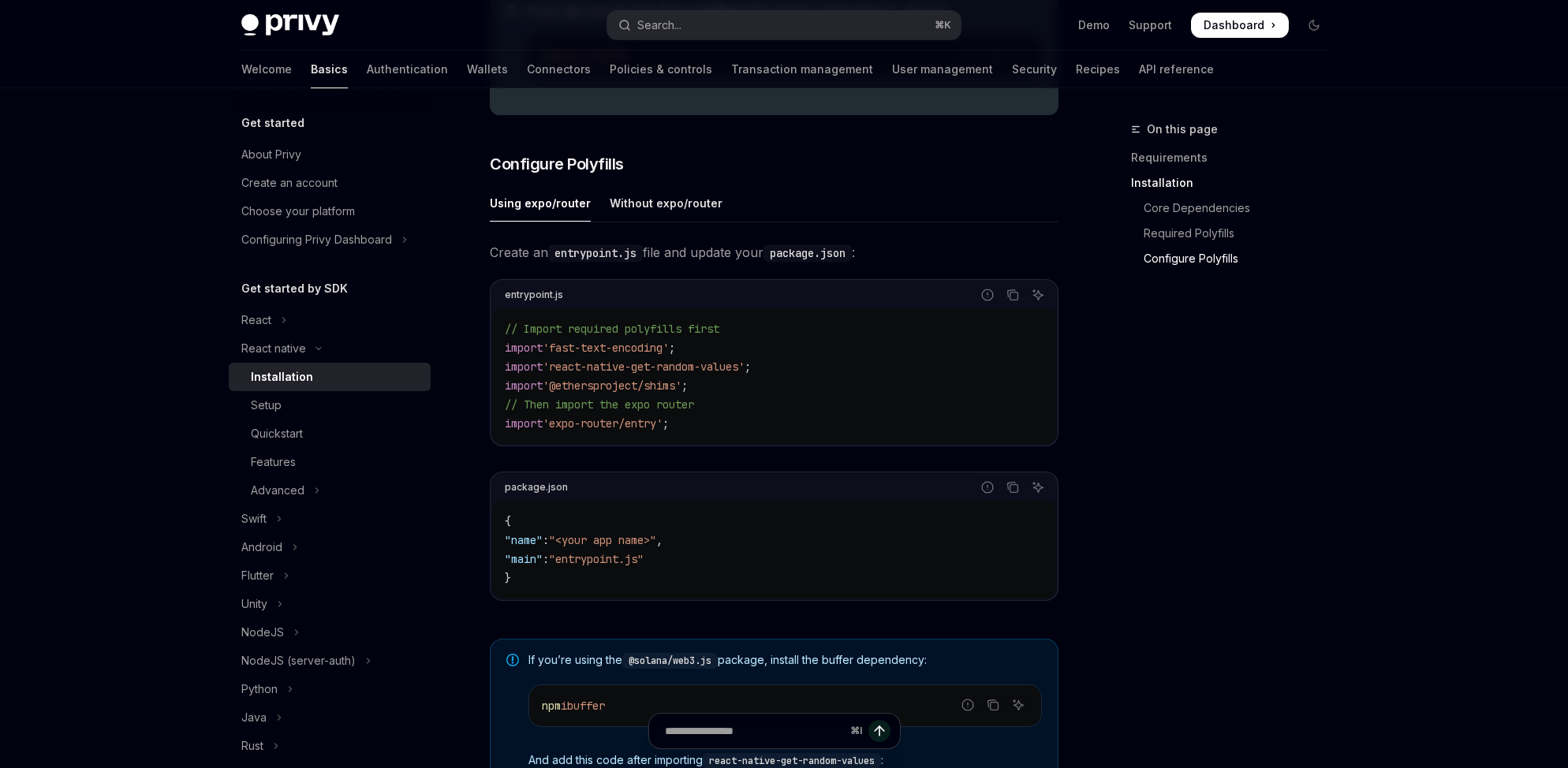
scroll to position [478, 0]
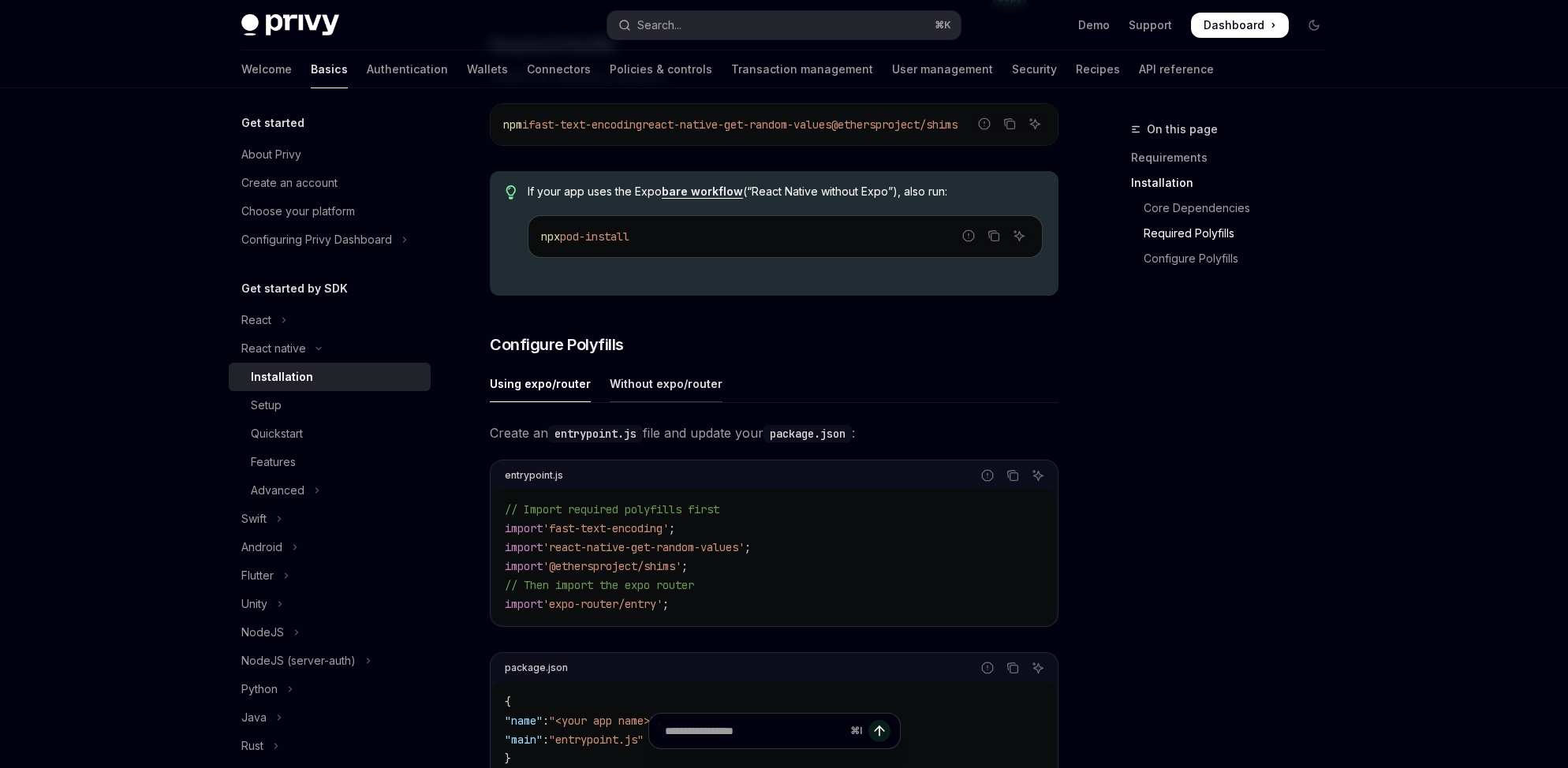
click at [650, 388] on div "Without expo/router" at bounding box center [665, 384] width 113 height 37
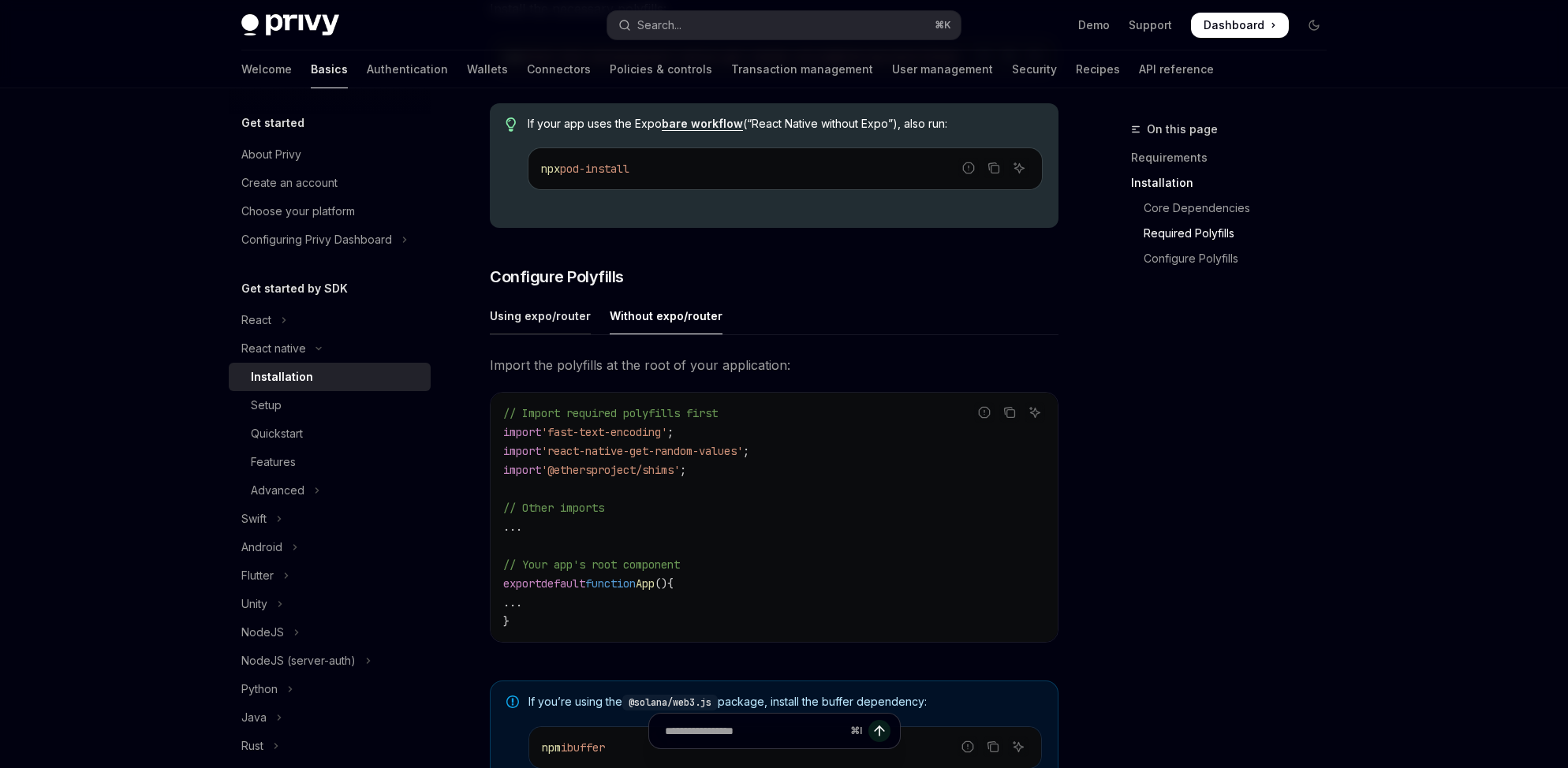
scroll to position [558, 0]
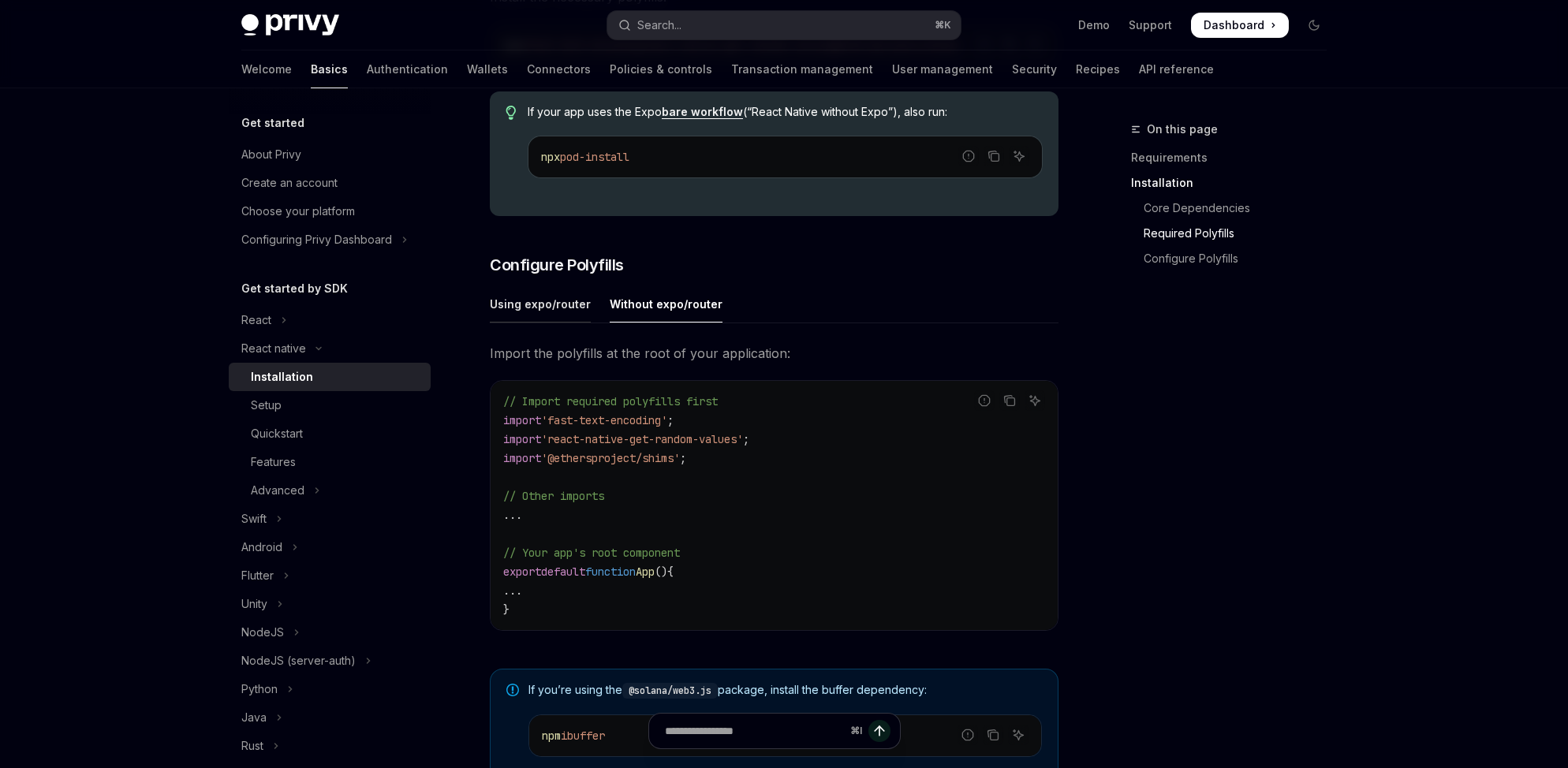
click at [529, 319] on div "Using expo/router" at bounding box center [540, 304] width 101 height 37
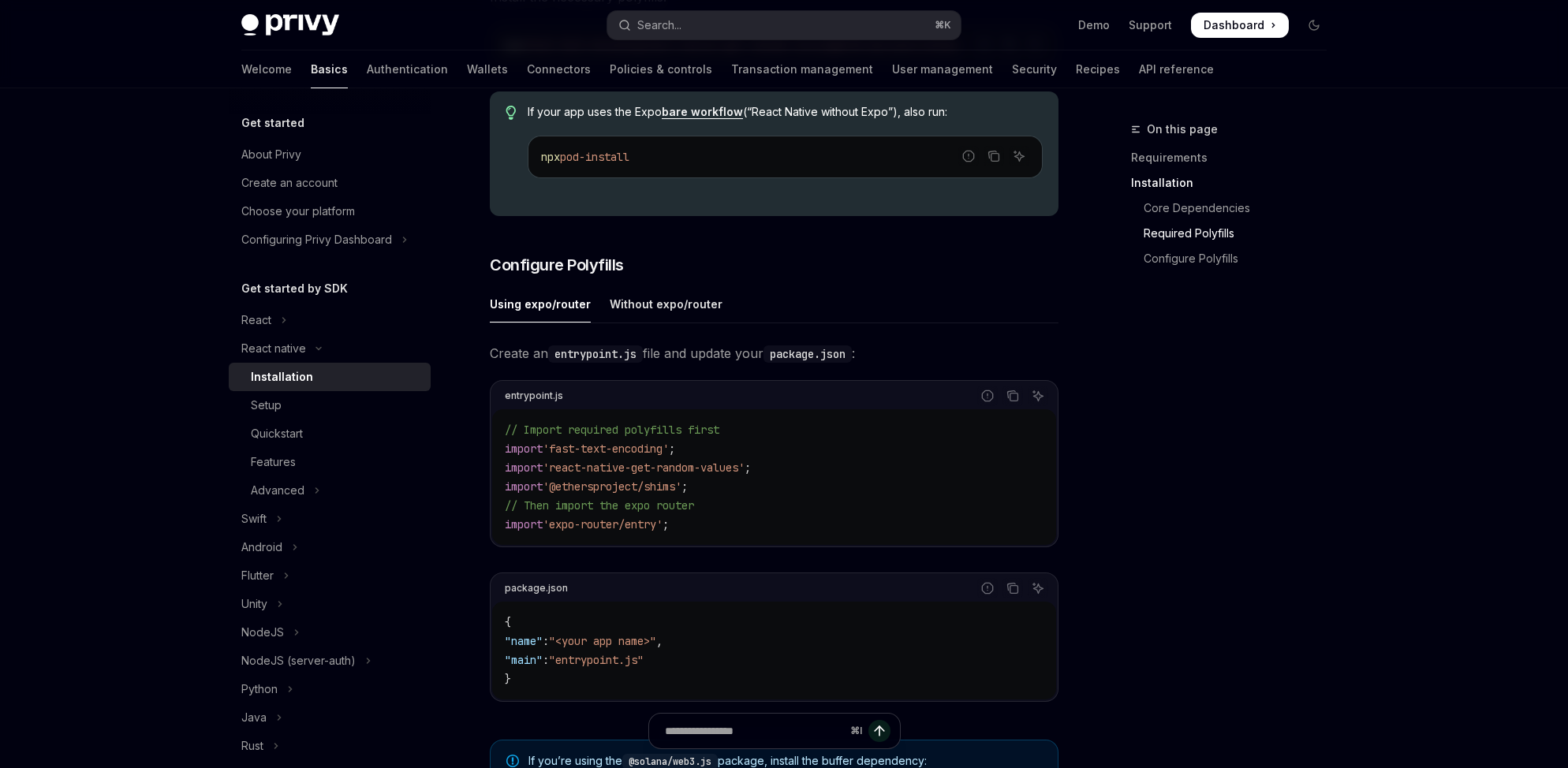
click at [496, 248] on div "​ Requirements A React Native project using the latest version iOS and Android …" at bounding box center [774, 350] width 568 height 1419
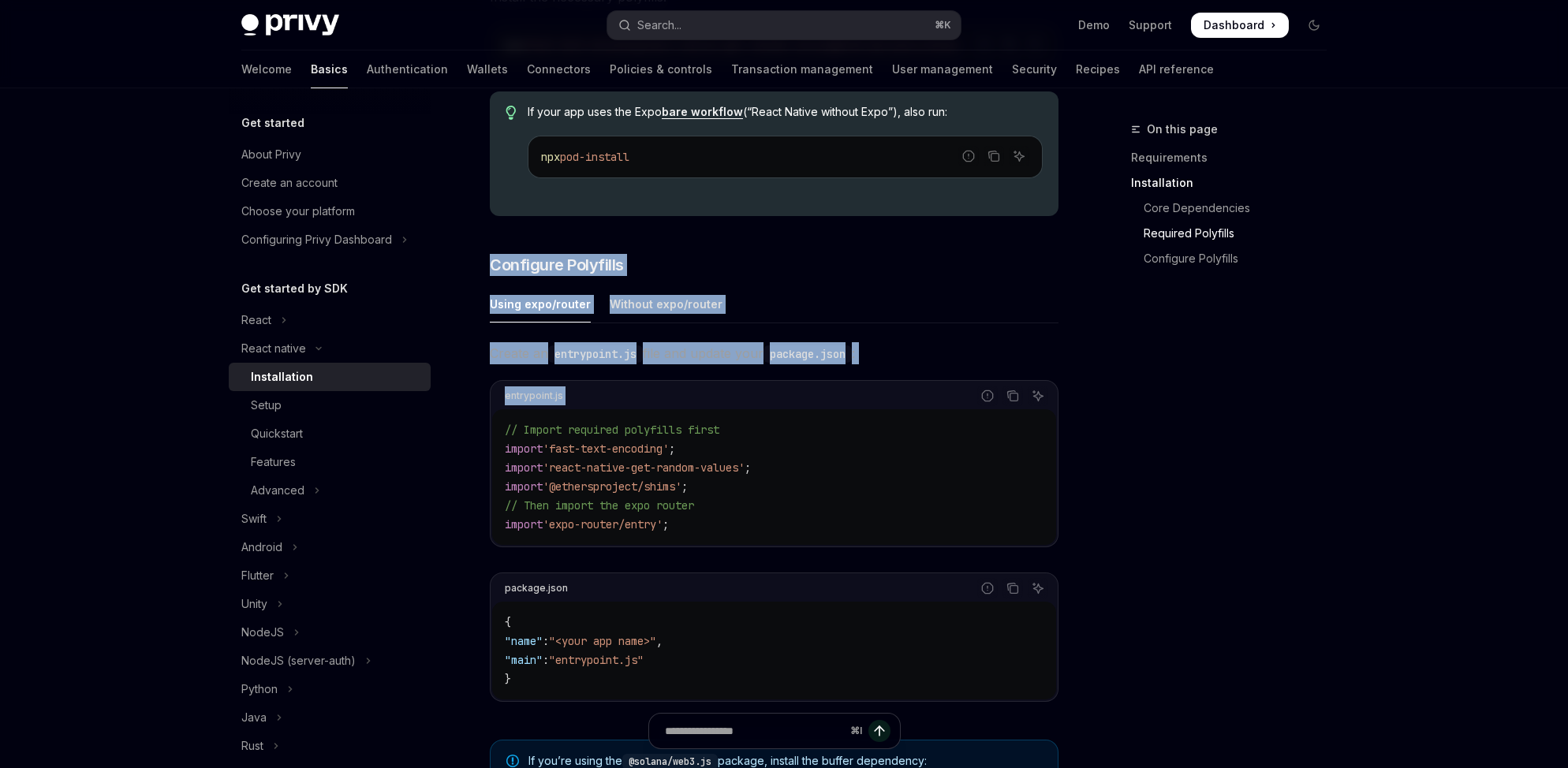
drag, startPoint x: 490, startPoint y: 261, endPoint x: 608, endPoint y: 382, distance: 169.0
click at [609, 385] on div "​ Requirements A React Native project using the latest version iOS and Android …" at bounding box center [774, 350] width 568 height 1419
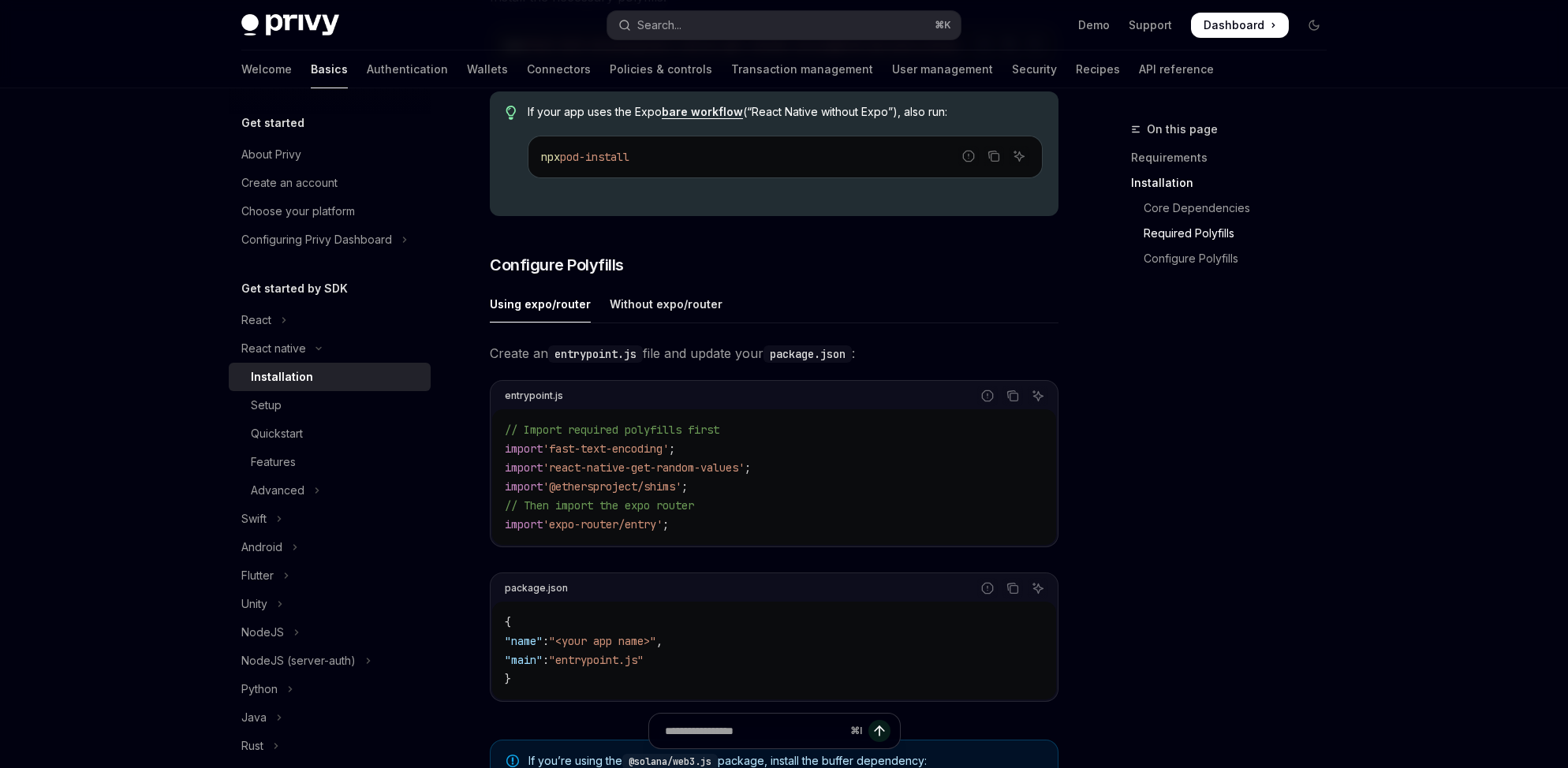
drag, startPoint x: 521, startPoint y: 221, endPoint x: 495, endPoint y: 248, distance: 37.5
click at [521, 216] on div "If your app uses the Expo bare workflow (“React Native without Expo”), also run…" at bounding box center [774, 154] width 568 height 124
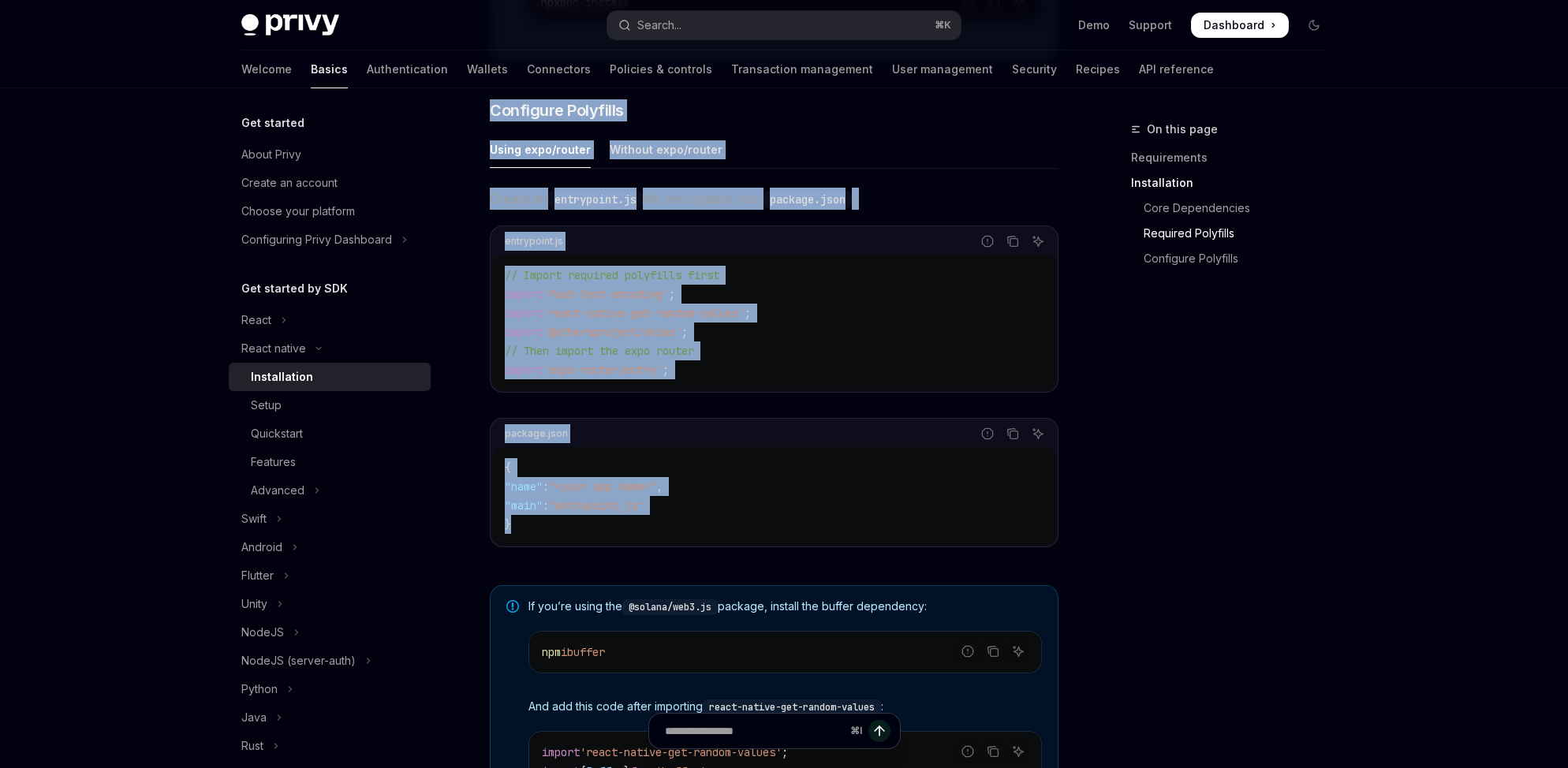
scroll to position [859, 0]
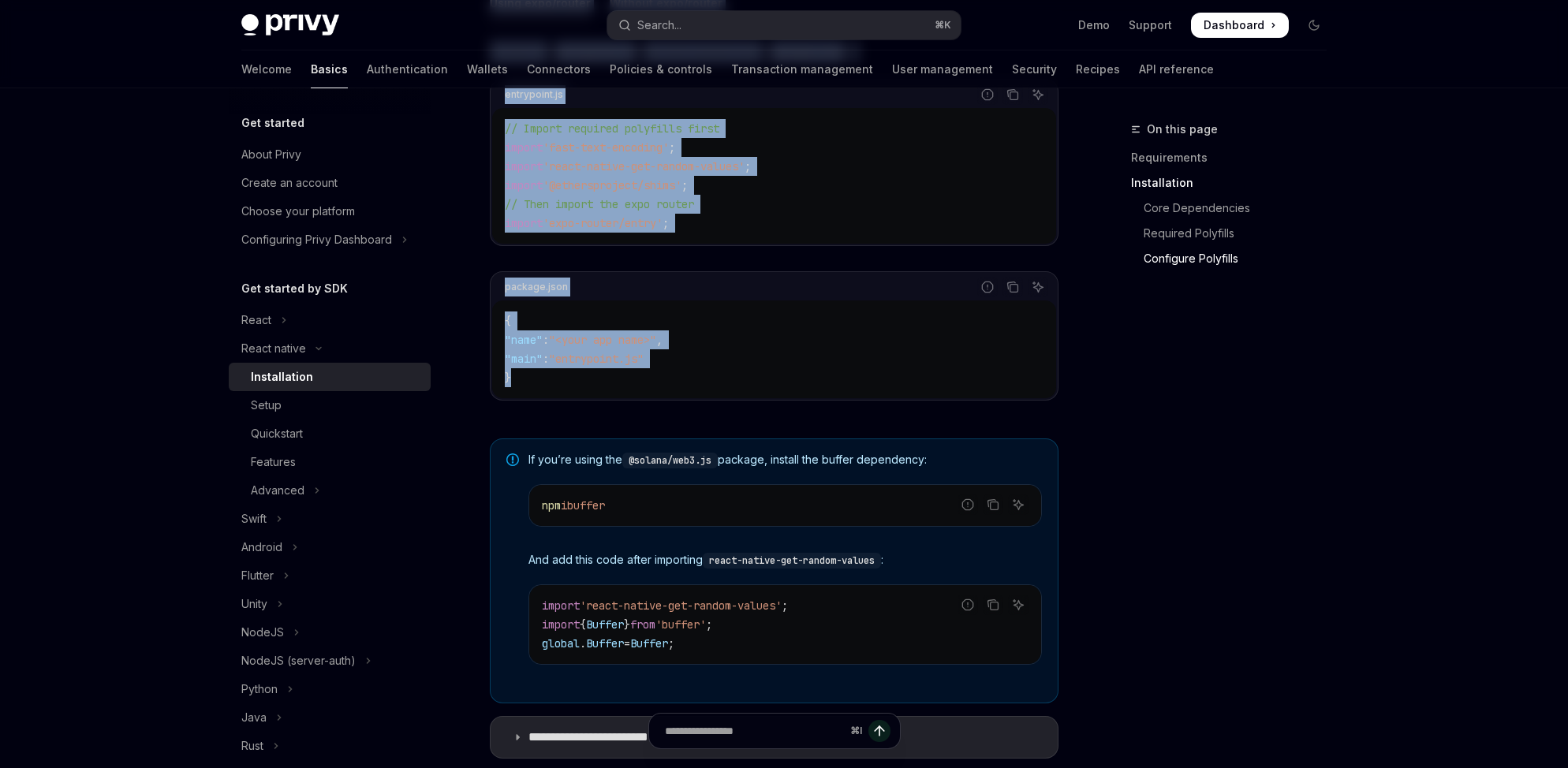
drag, startPoint x: 490, startPoint y: 263, endPoint x: 1043, endPoint y: 400, distance: 569.7
click at [1043, 400] on div "​ Requirements A React Native project using the latest version iOS and Android …" at bounding box center [774, 49] width 568 height 1419
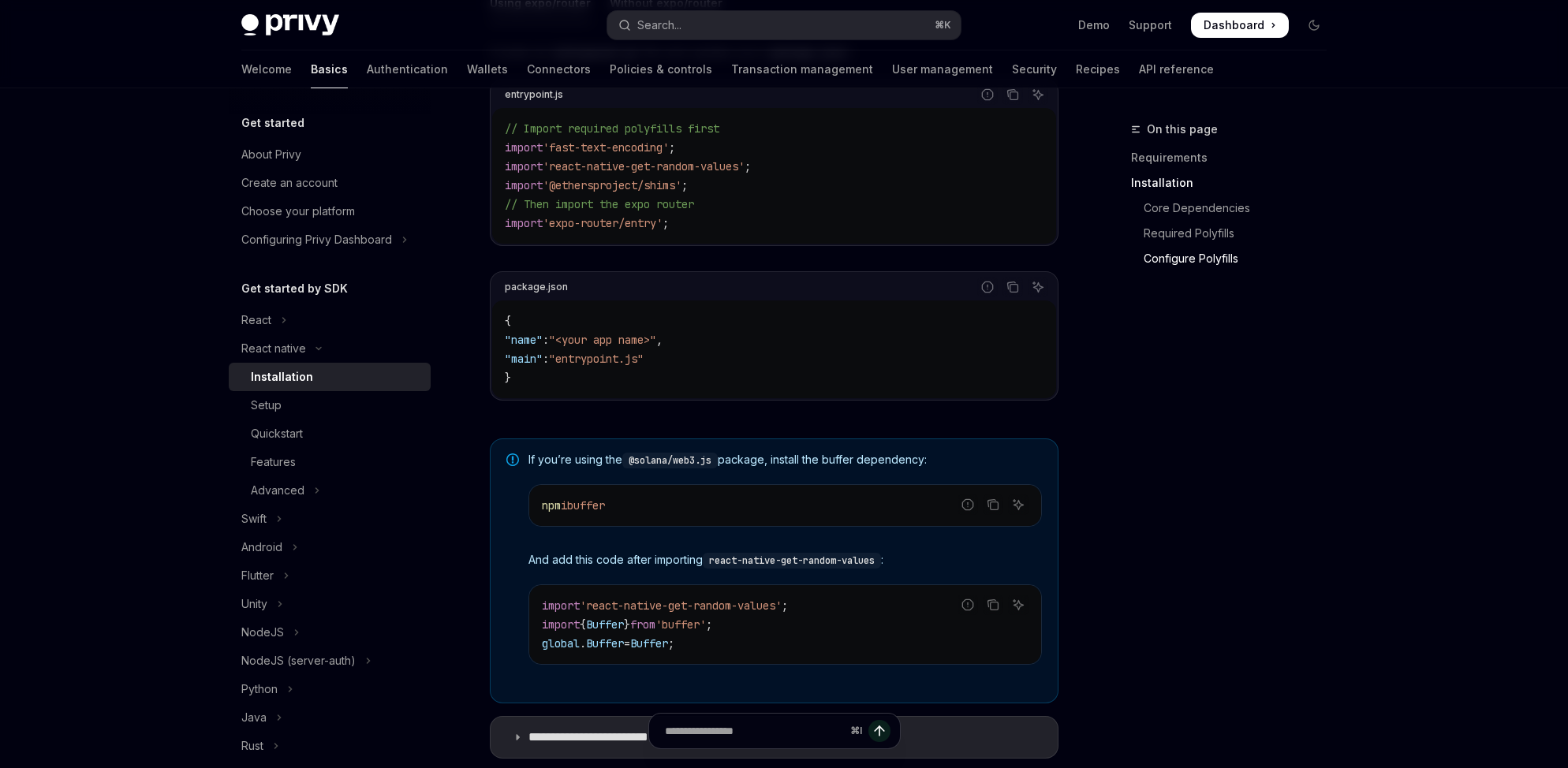
click at [897, 197] on code "// Import required polyfills first import 'fast-text-encoding' ; import 'react-…" at bounding box center [774, 176] width 539 height 114
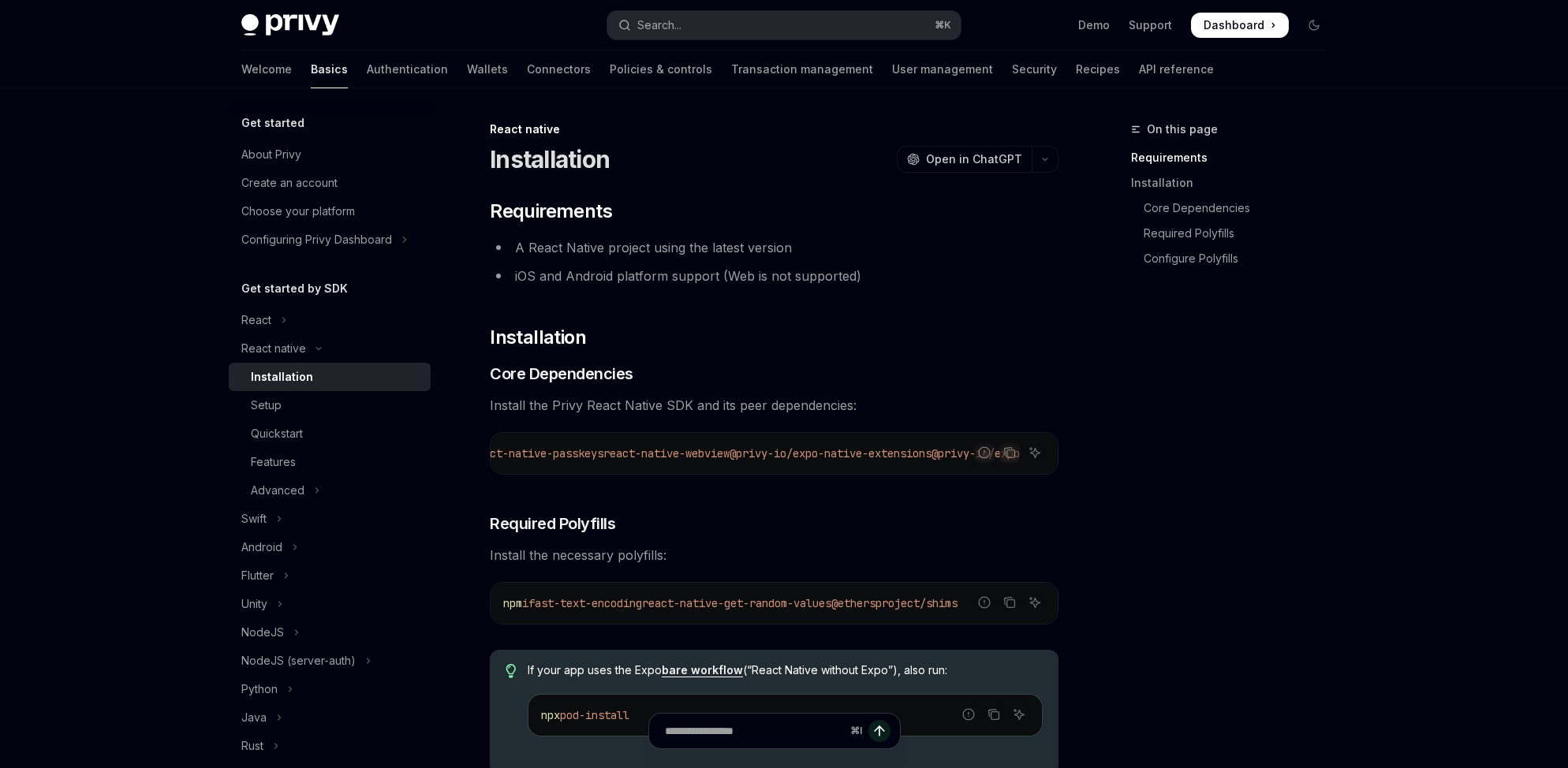
scroll to position [535, 0]
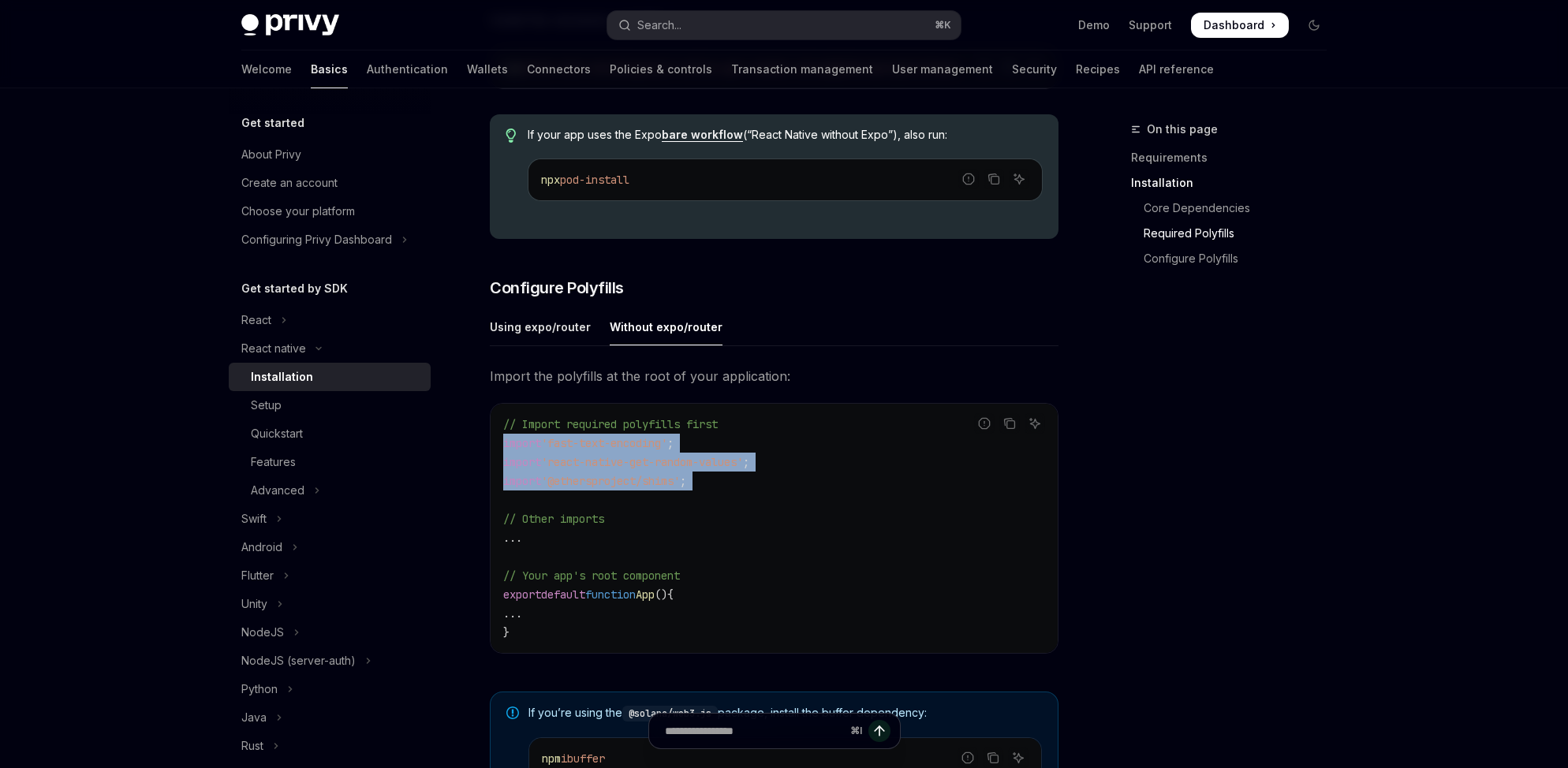
drag, startPoint x: 738, startPoint y: 502, endPoint x: 478, endPoint y: 457, distance: 263.9
click at [478, 457] on div "React native Installation OpenAI Open in ChatGPT OpenAI Open in ChatGPT ​ Requi…" at bounding box center [626, 425] width 871 height 1681
click at [826, 460] on code "// Import required polyfills first import 'fast-text-encoding' ; import 'react-…" at bounding box center [774, 527] width 542 height 227
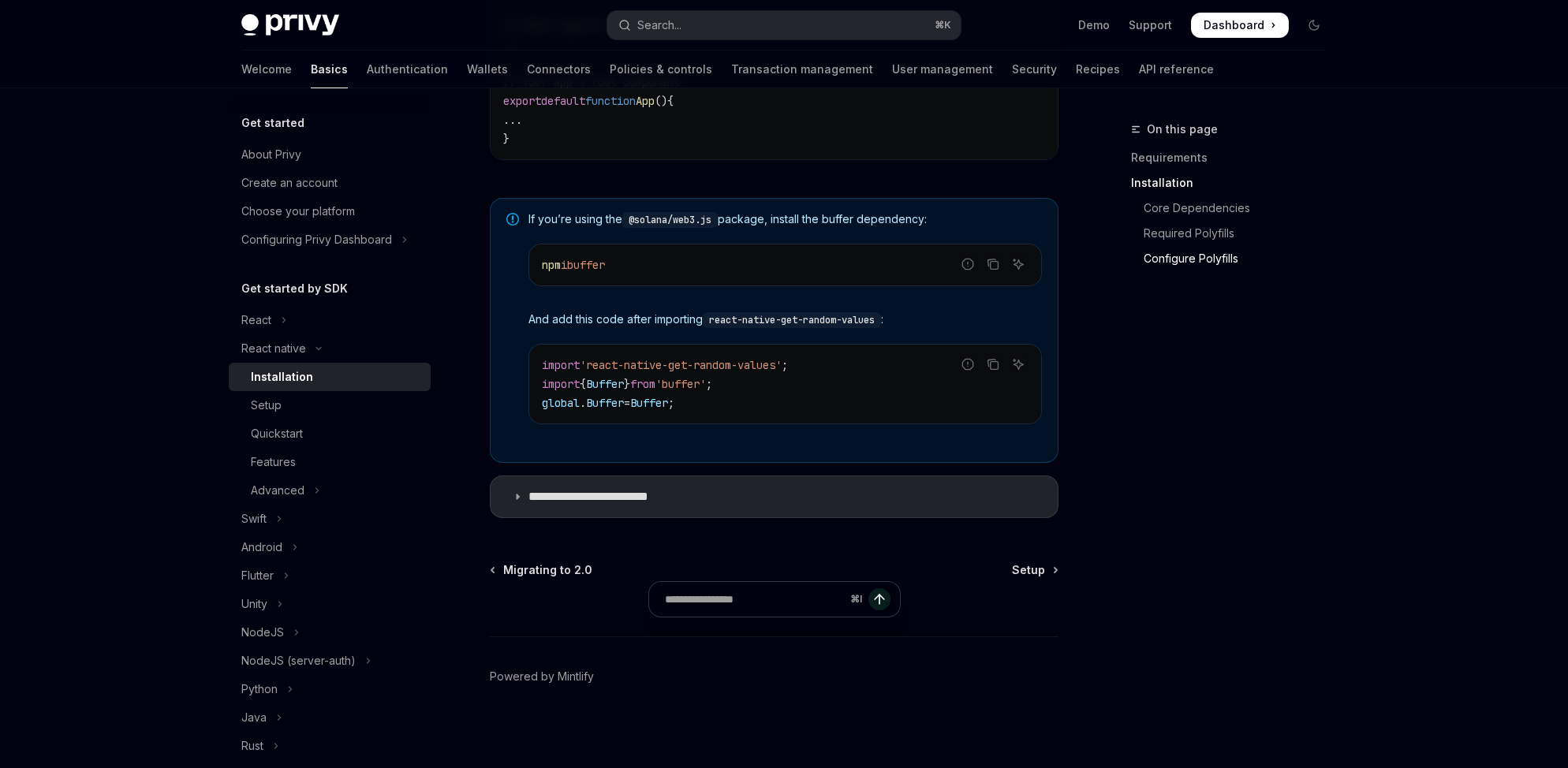
scroll to position [1039, 0]
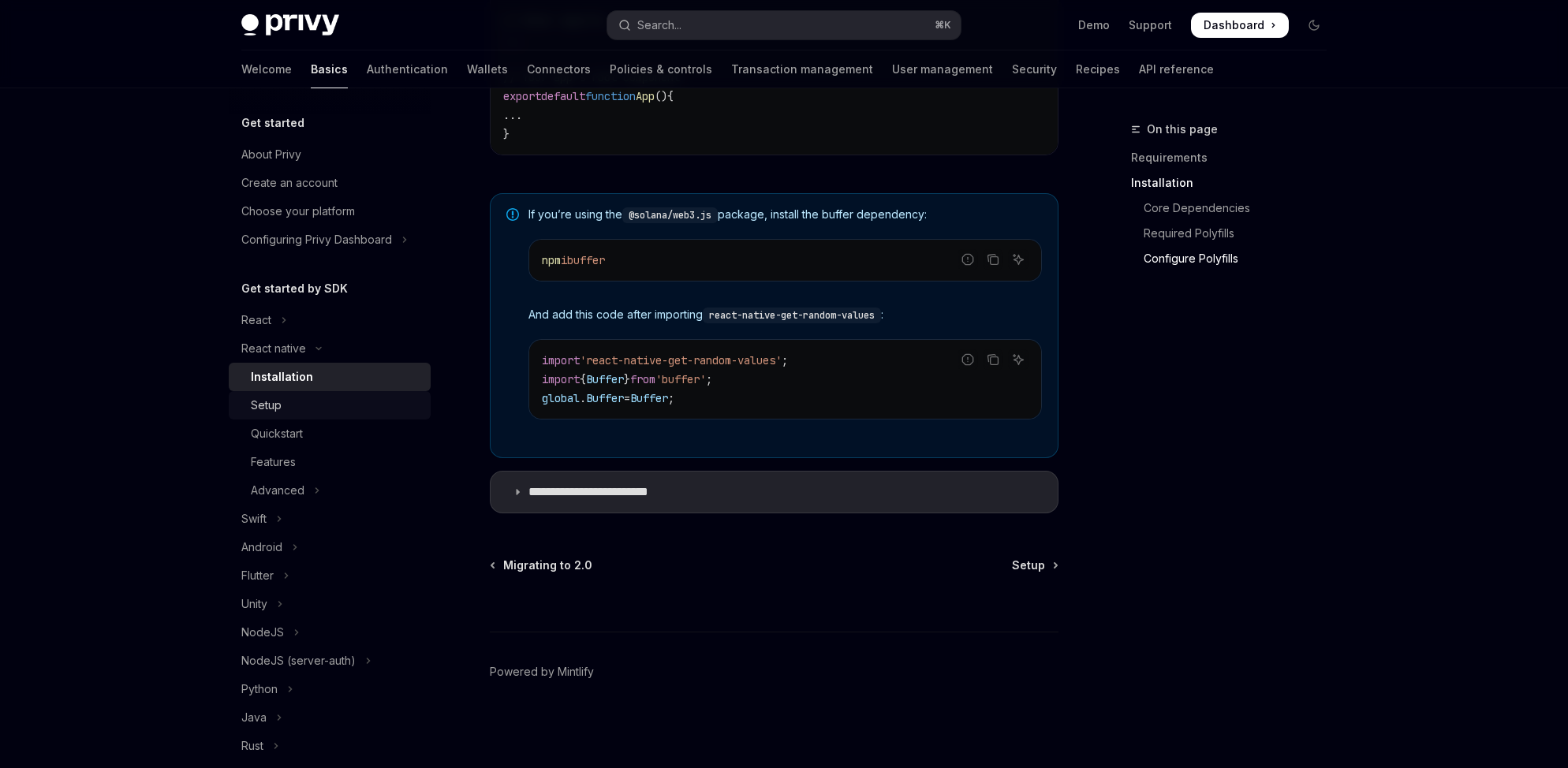
click at [335, 404] on div "Setup" at bounding box center [336, 404] width 171 height 19
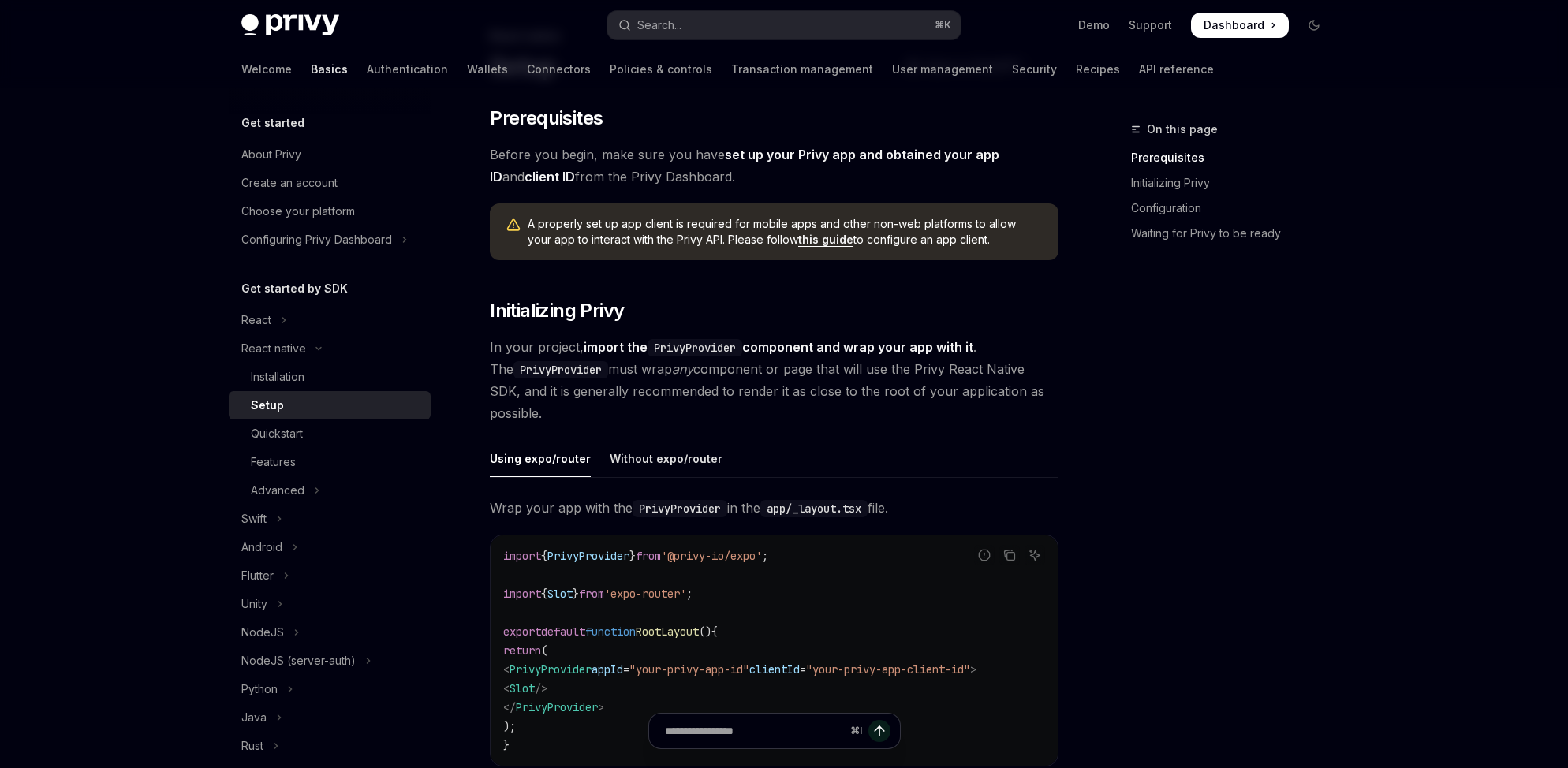
scroll to position [280, 0]
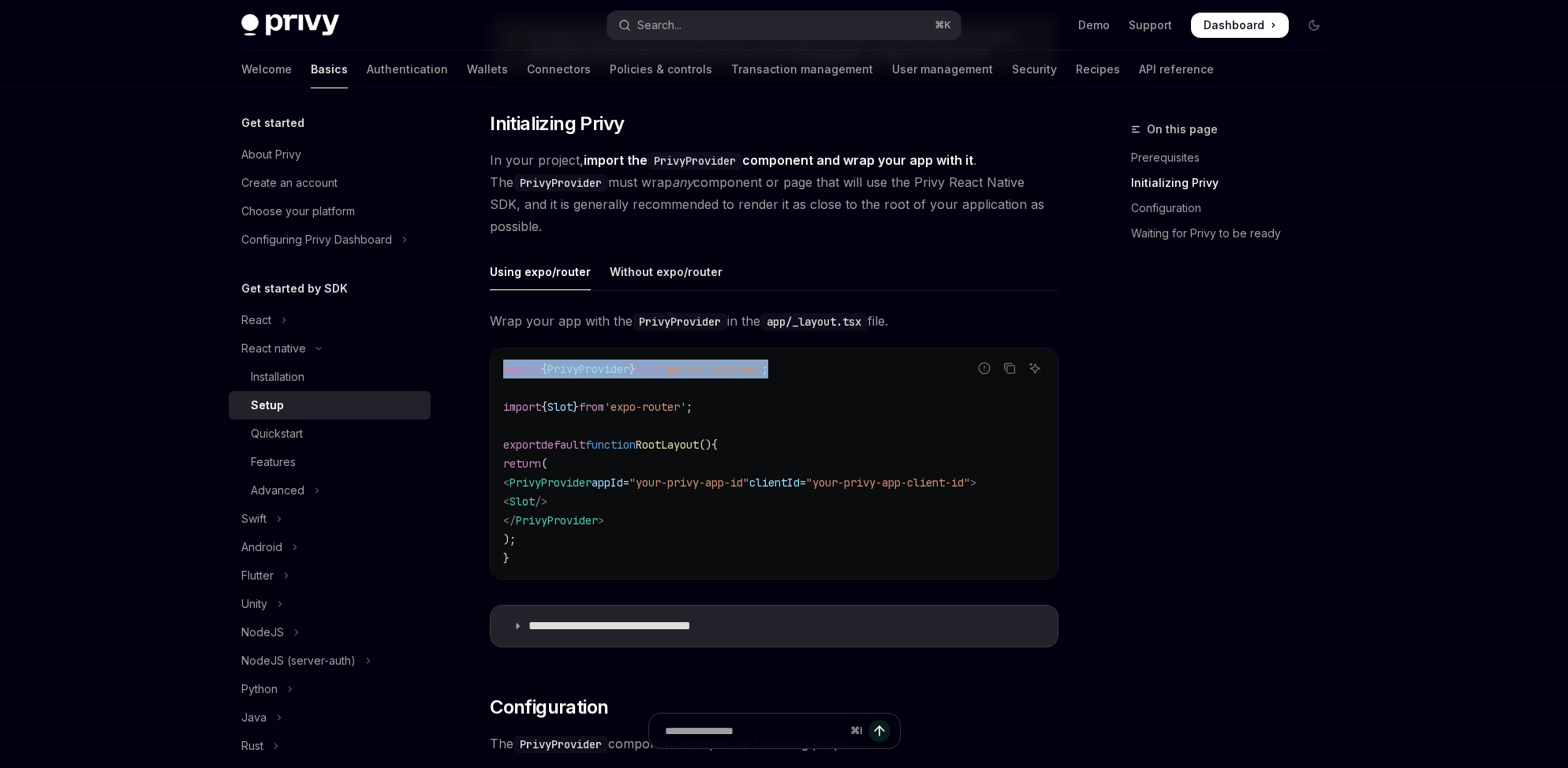
drag, startPoint x: 851, startPoint y: 375, endPoint x: 458, endPoint y: 365, distance: 393.1
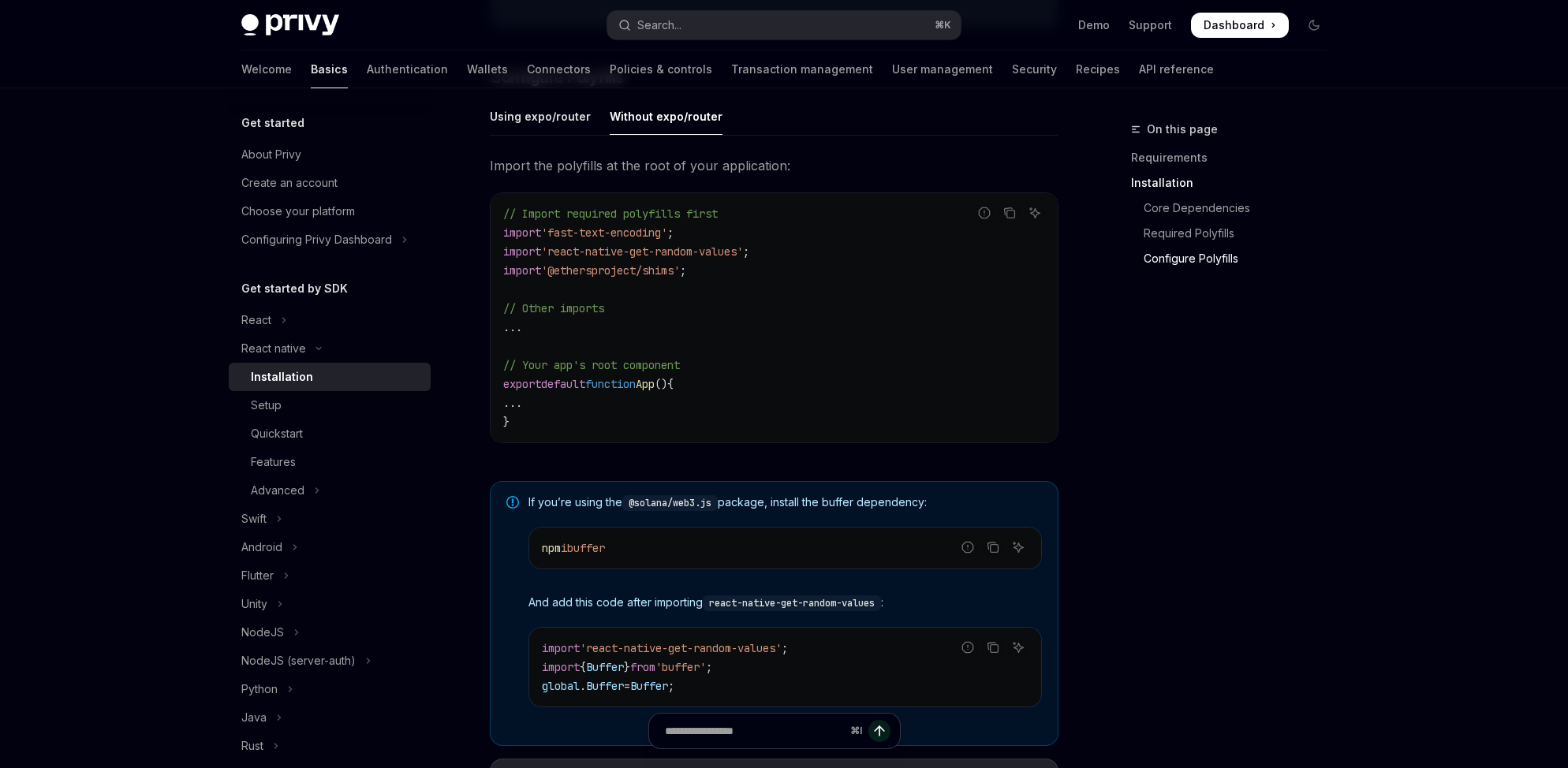
click at [699, 412] on code "// Import required polyfills first import 'fast-text-encoding' ; import 'react-…" at bounding box center [774, 317] width 542 height 227
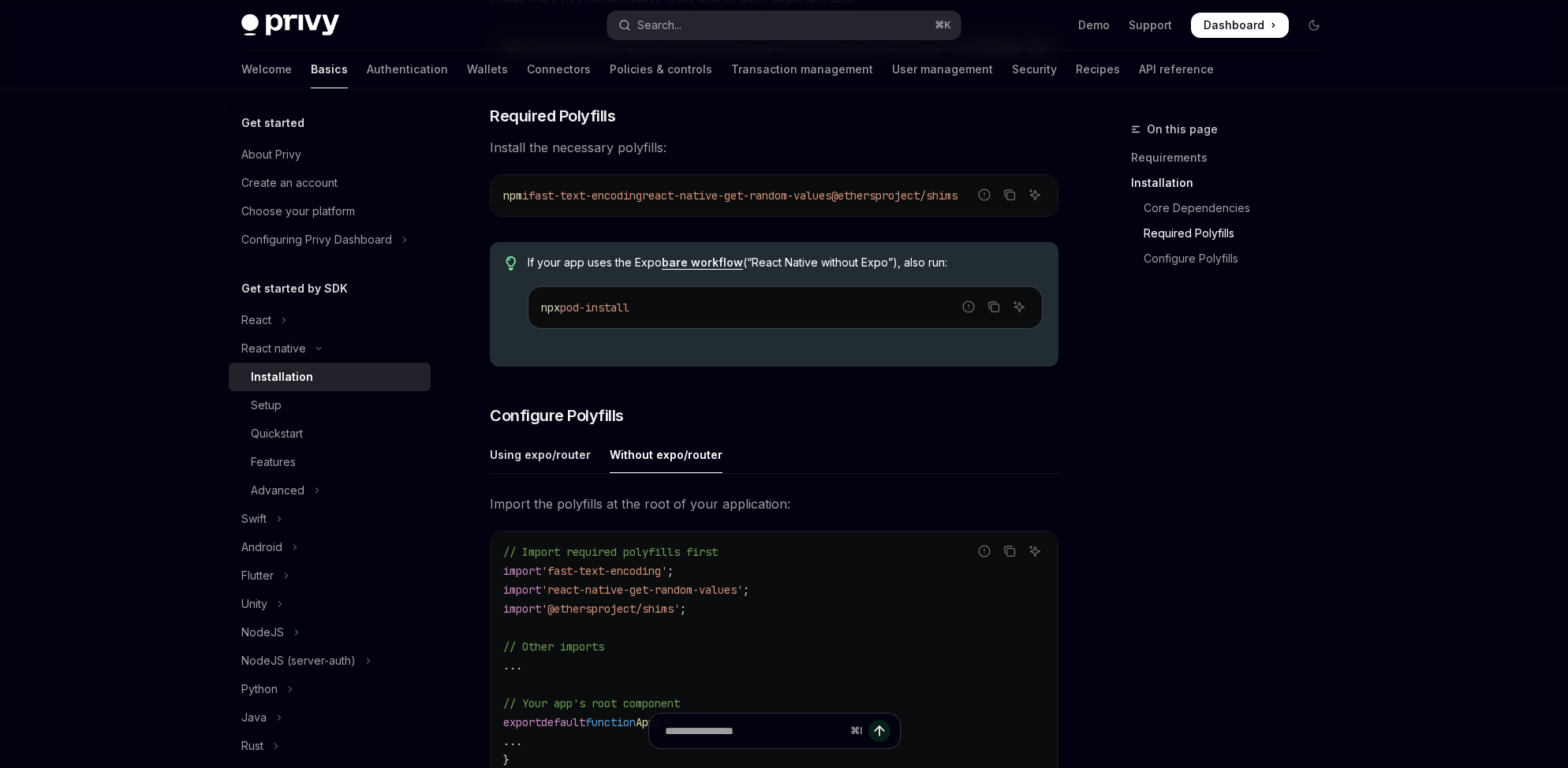
scroll to position [374, 0]
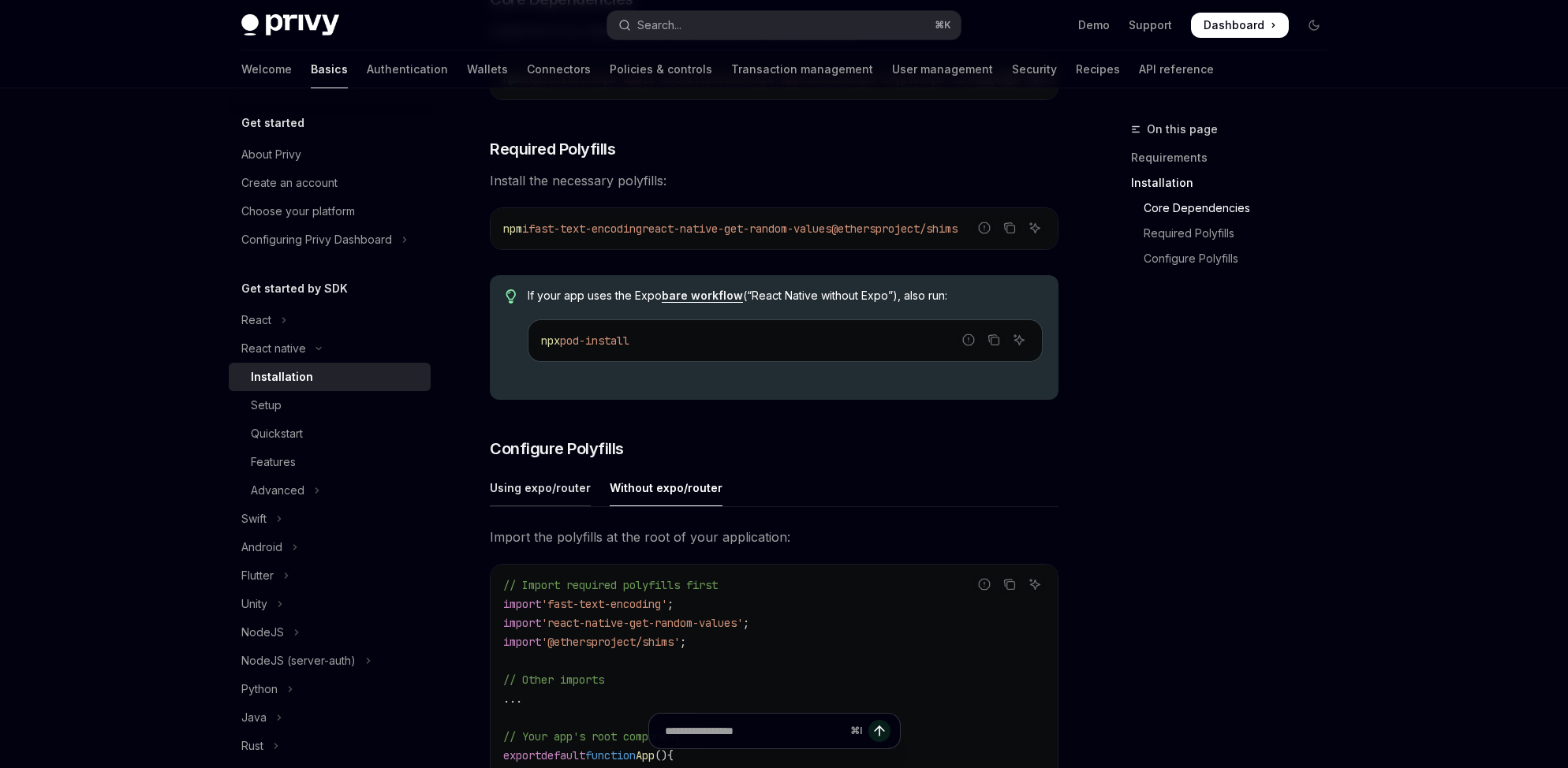
drag, startPoint x: 598, startPoint y: 500, endPoint x: 574, endPoint y: 497, distance: 24.2
click at [584, 498] on ul "Using expo/router Without expo/router" at bounding box center [774, 488] width 568 height 38
click at [574, 497] on div "Using expo/router" at bounding box center [540, 488] width 101 height 37
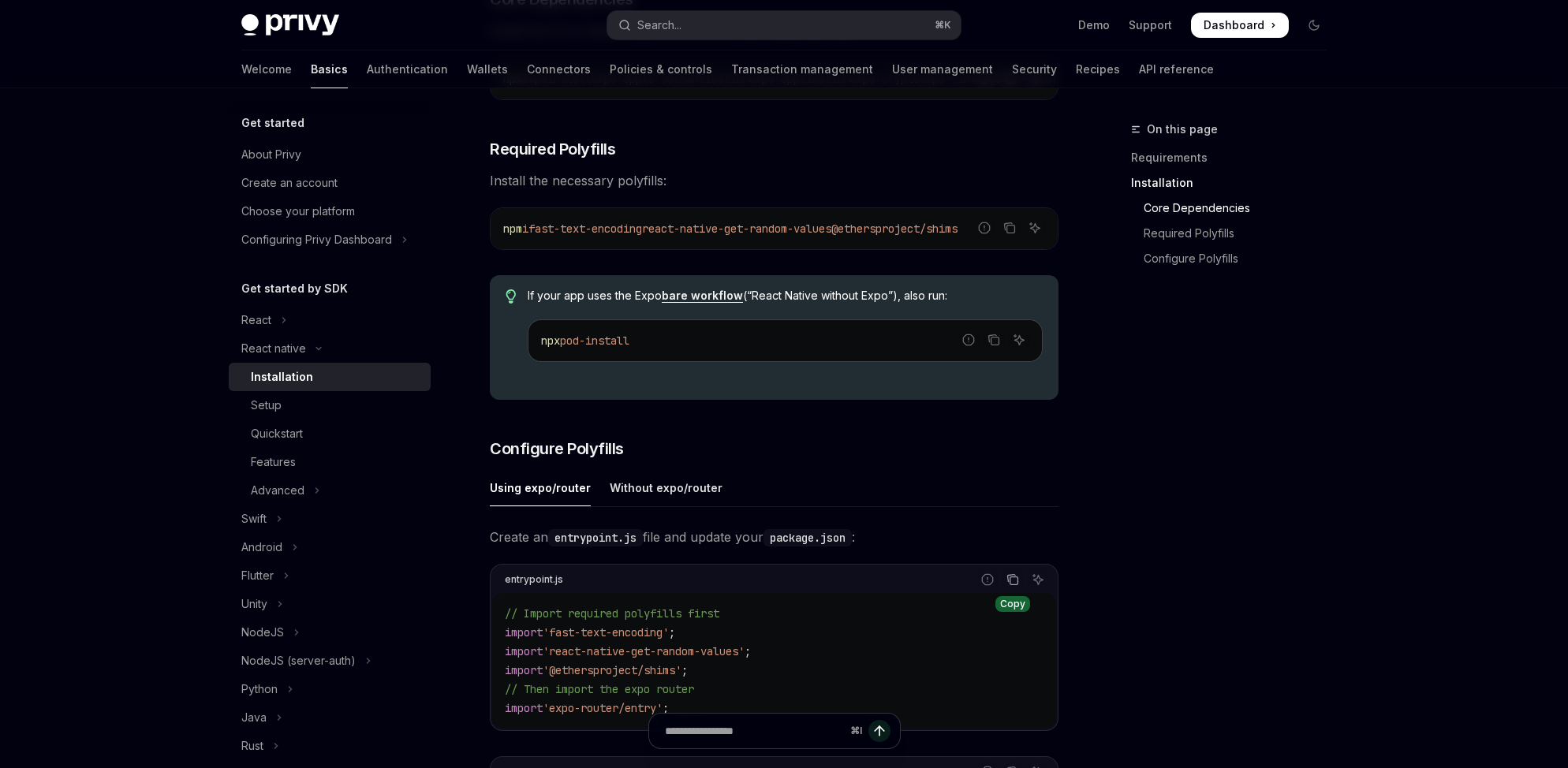
click at [1006, 586] on icon "Copy the contents from the code block" at bounding box center [1012, 580] width 12 height 12
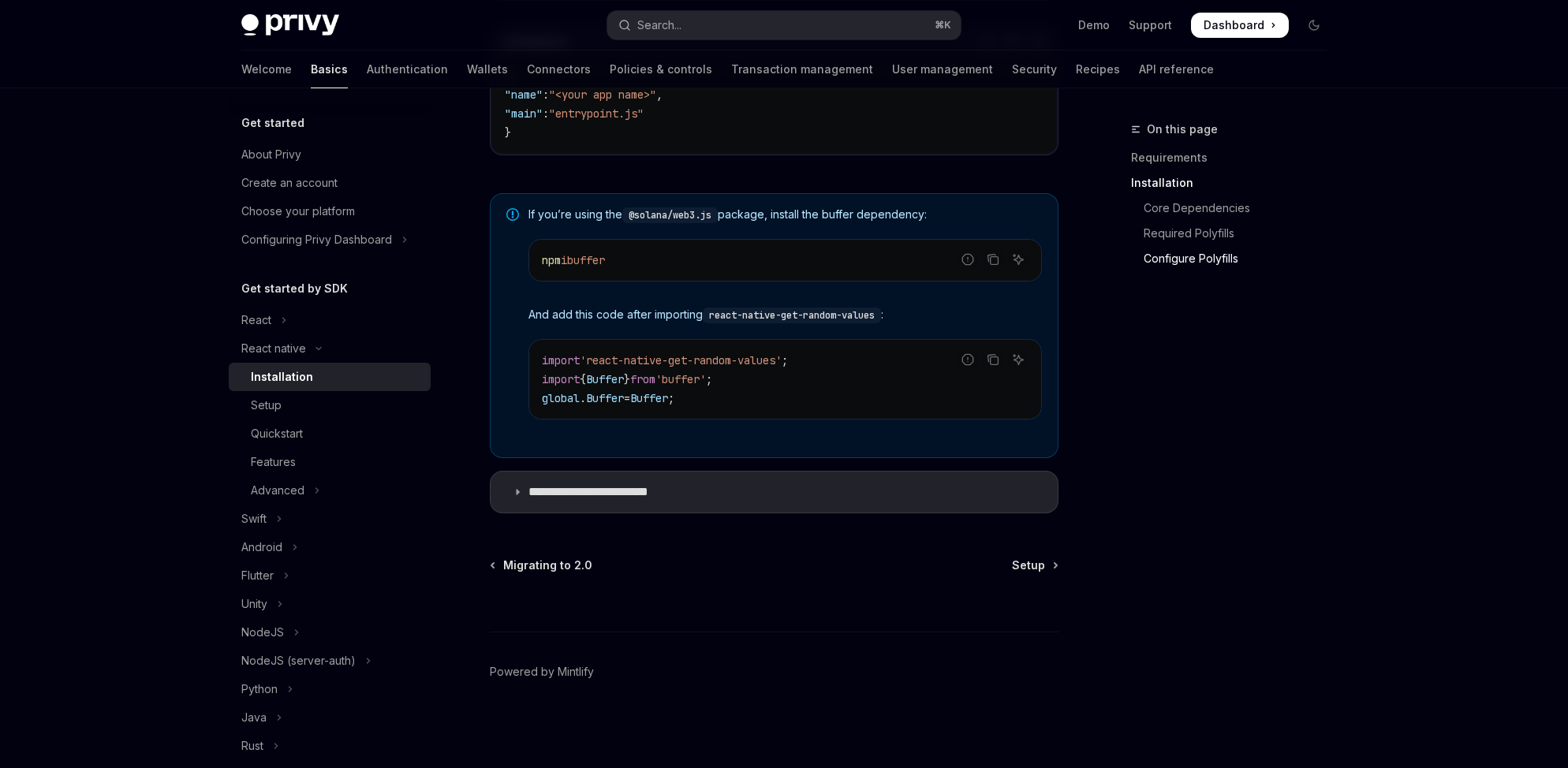
scroll to position [576, 0]
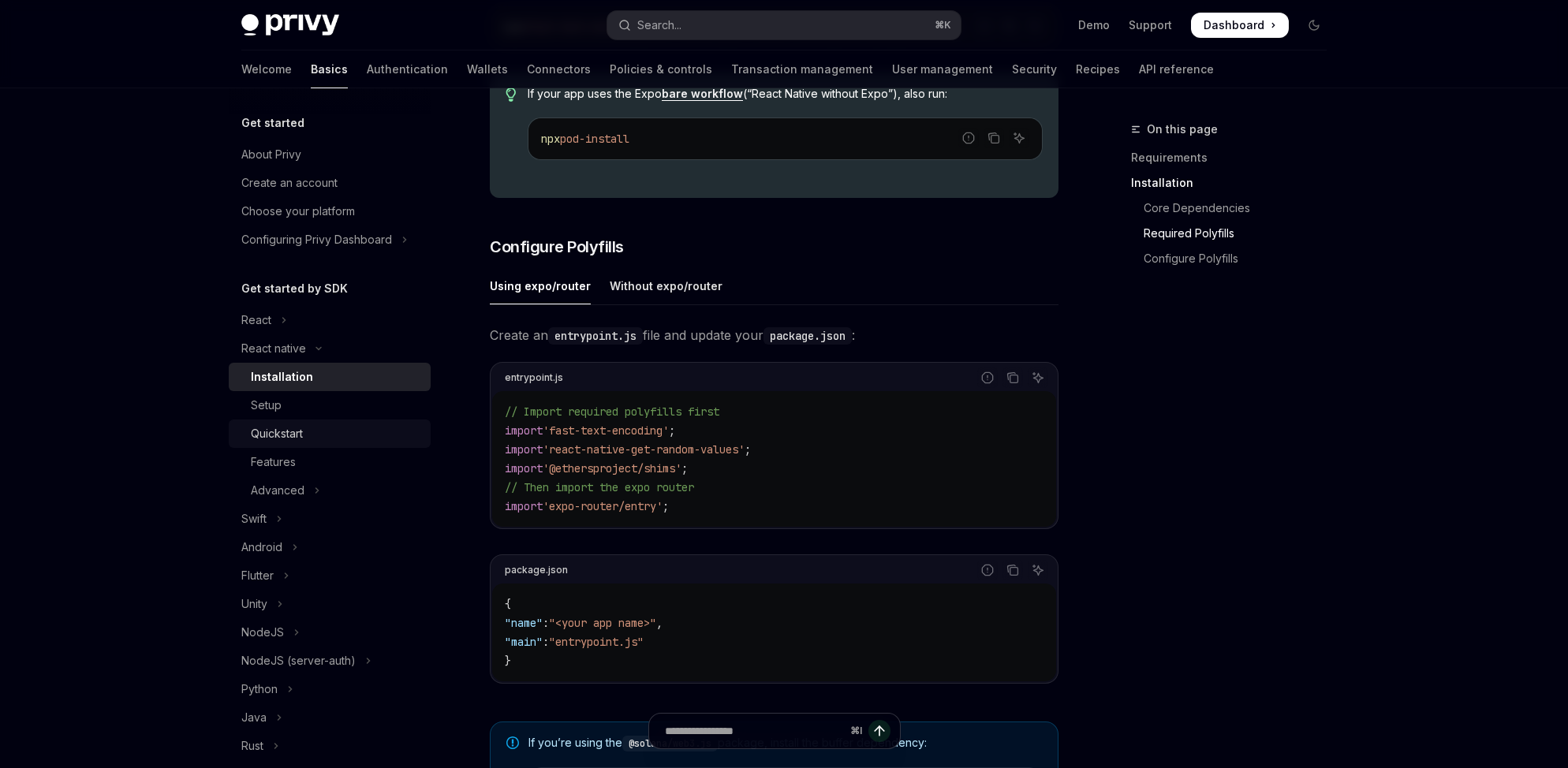
click at [307, 433] on div "Quickstart" at bounding box center [336, 433] width 171 height 19
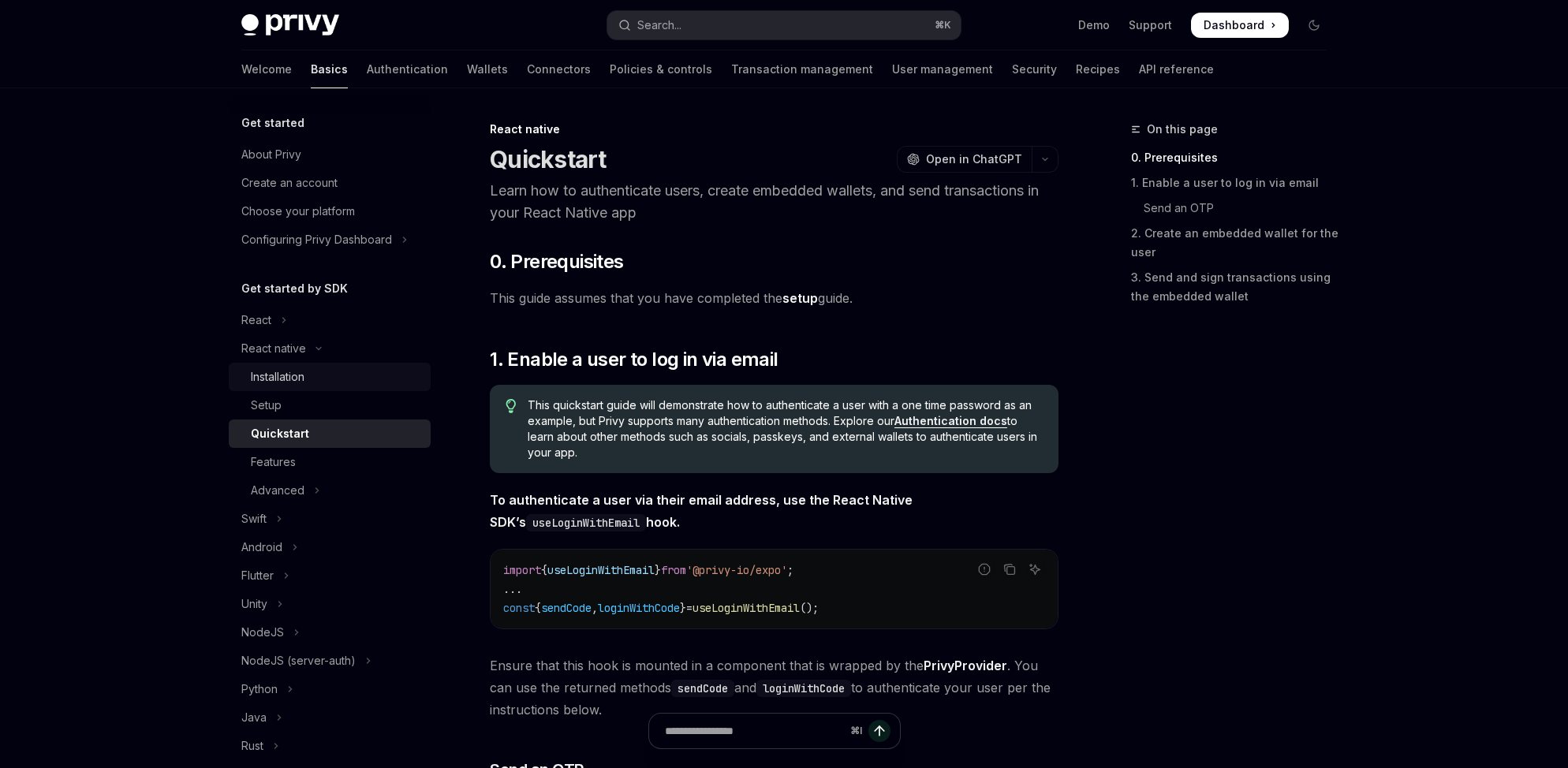
click at [335, 380] on div "Installation" at bounding box center [336, 376] width 171 height 19
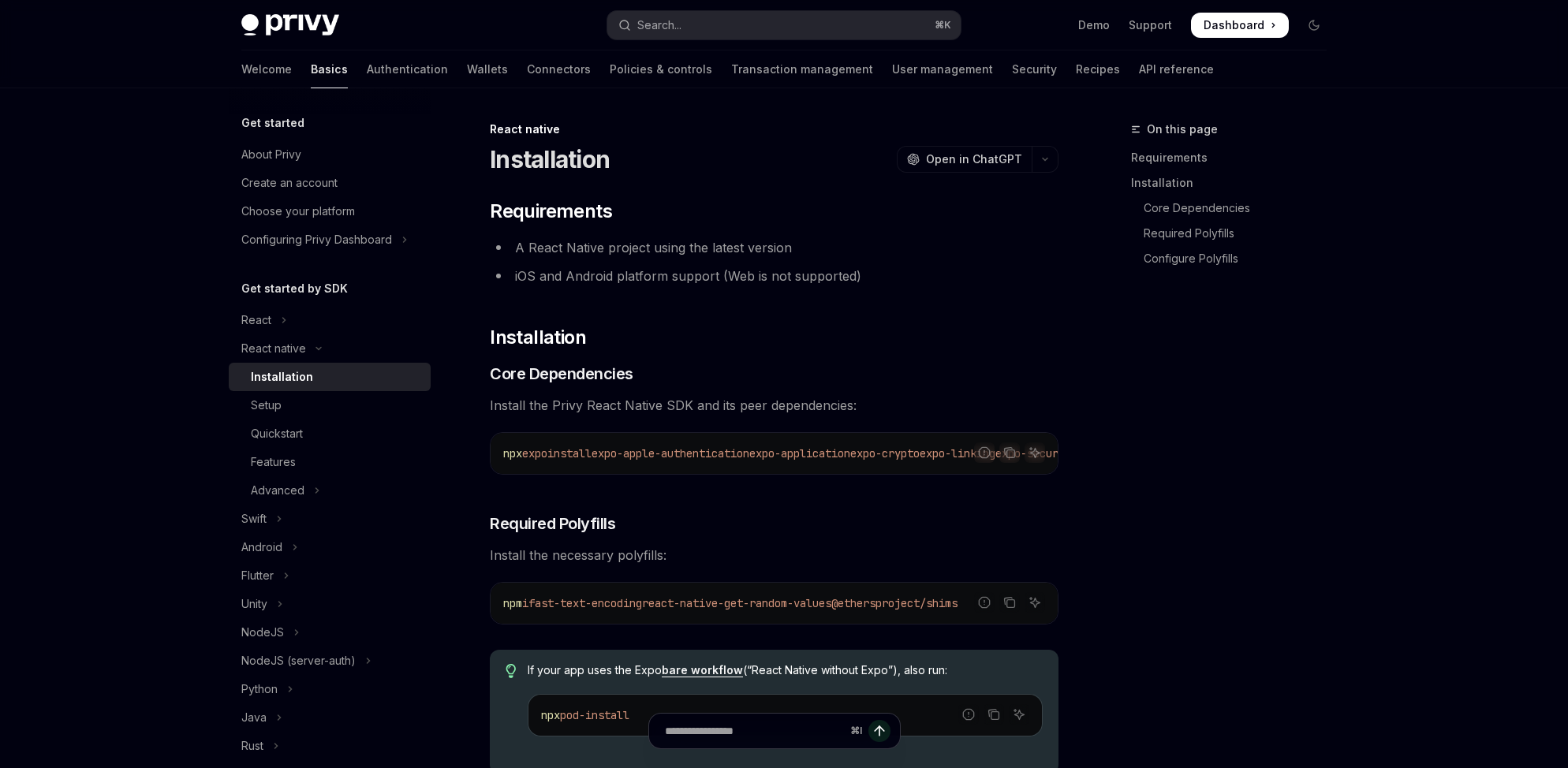
type textarea "*"
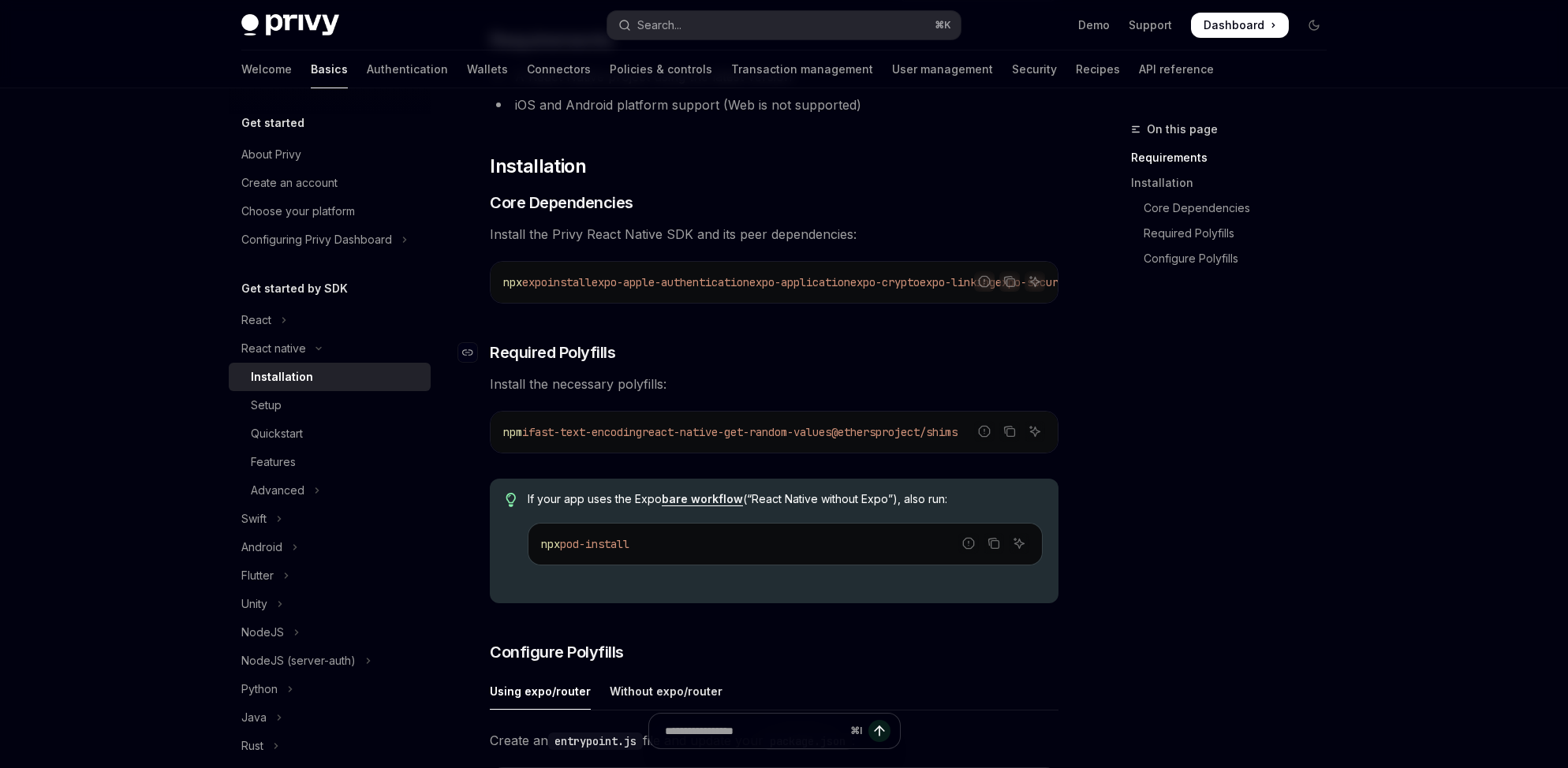
scroll to position [172, 0]
drag, startPoint x: 538, startPoint y: 297, endPoint x: 582, endPoint y: 300, distance: 44.1
click at [582, 297] on div "npx expo install expo-apple-authentication expo-application expo-crypto expo-li…" at bounding box center [773, 281] width 567 height 41
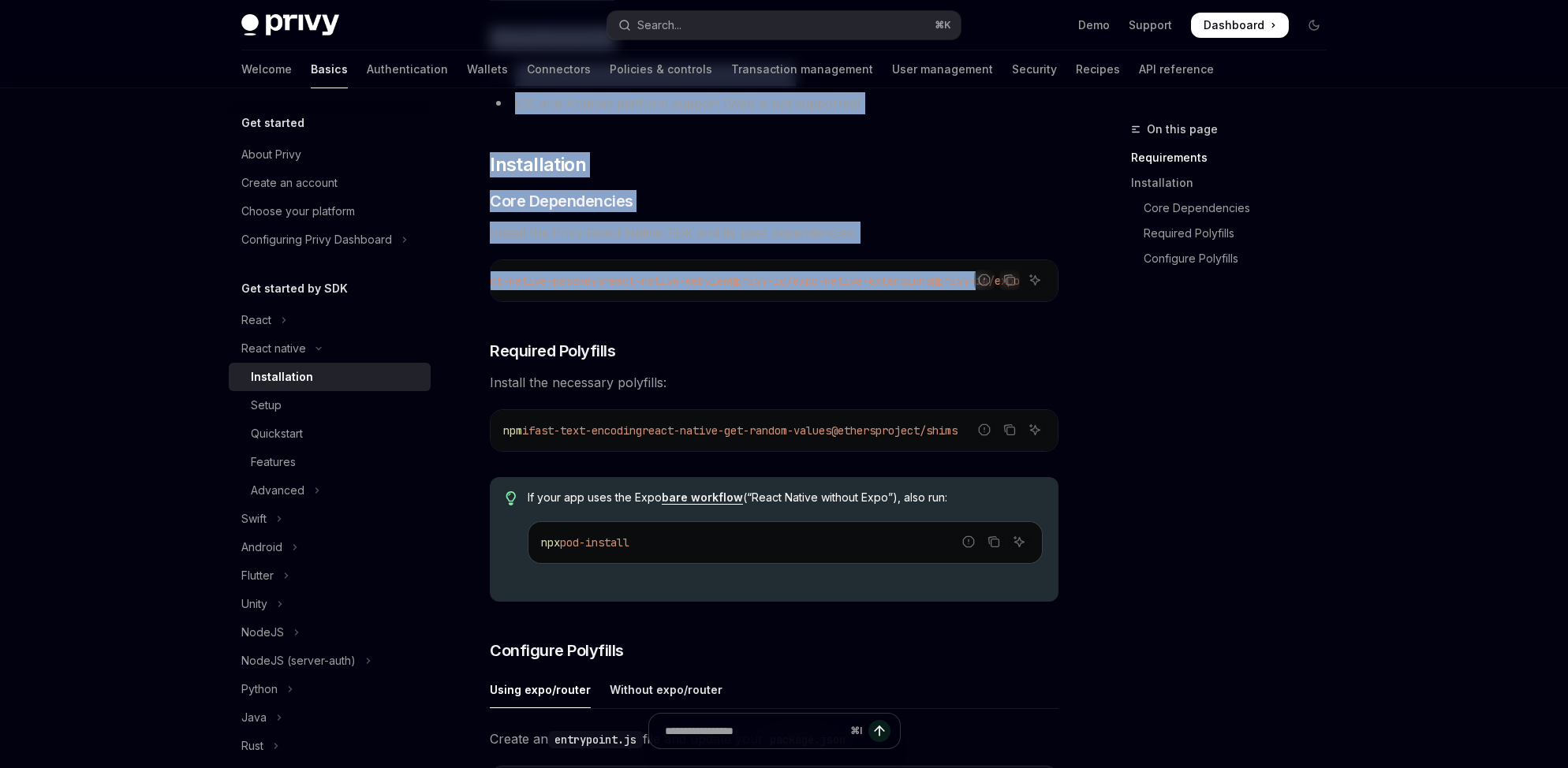
drag, startPoint x: 967, startPoint y: 285, endPoint x: 1102, endPoint y: 282, distance: 135.0
click at [1102, 282] on div "On this page Requirements Installation Core Dependencies Required Polyfills Con…" at bounding box center [1219, 202] width 240 height 164
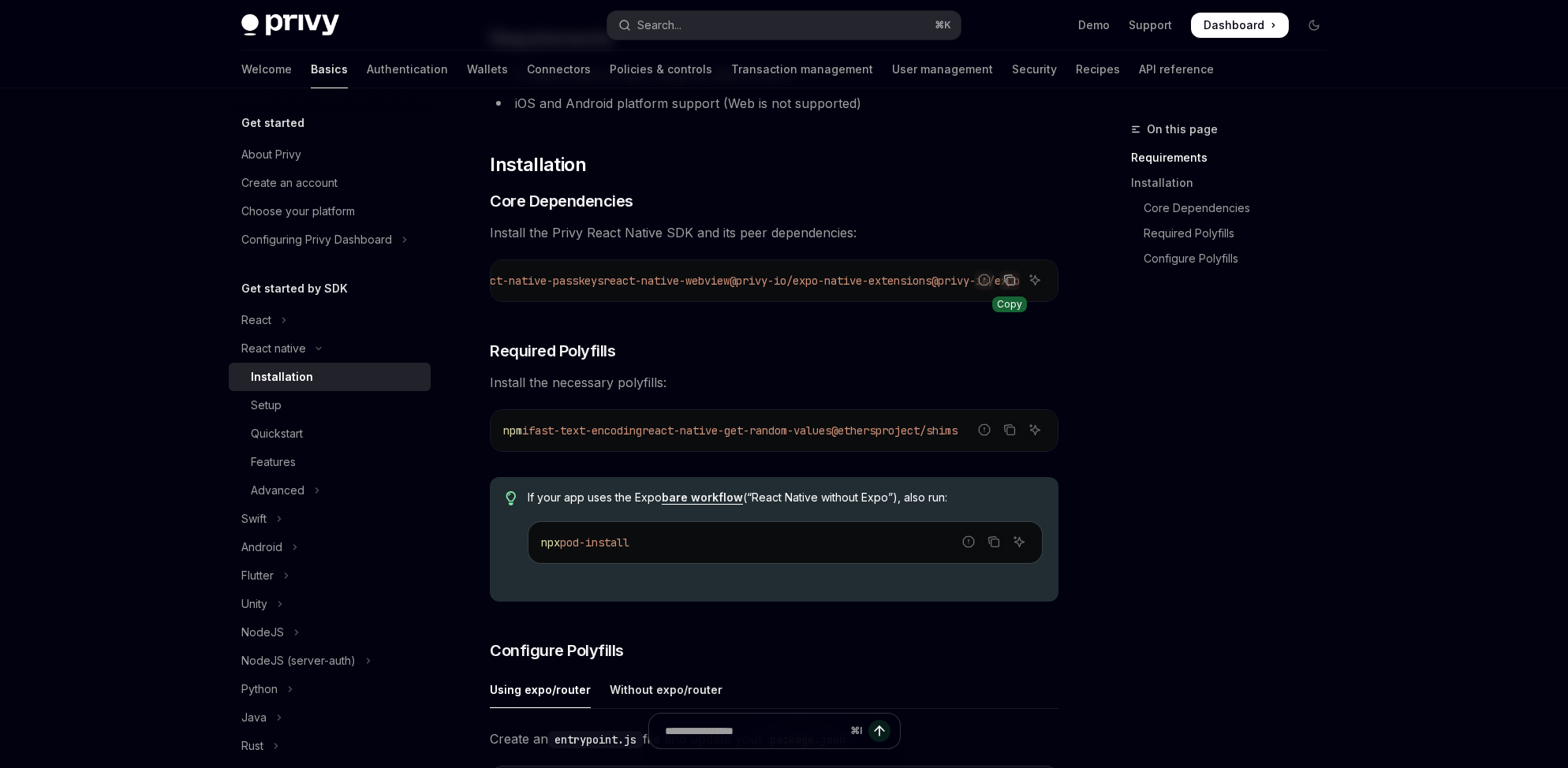
click at [1001, 277] on button "Copy the contents from the code block" at bounding box center [1009, 279] width 20 height 20
drag, startPoint x: 920, startPoint y: 307, endPoint x: 875, endPoint y: 309, distance: 45.0
click at [875, 309] on div "​ Requirements A React Native project using the latest version iOS and Android …" at bounding box center [774, 735] width 568 height 1419
drag, startPoint x: 878, startPoint y: 308, endPoint x: 856, endPoint y: 305, distance: 22.2
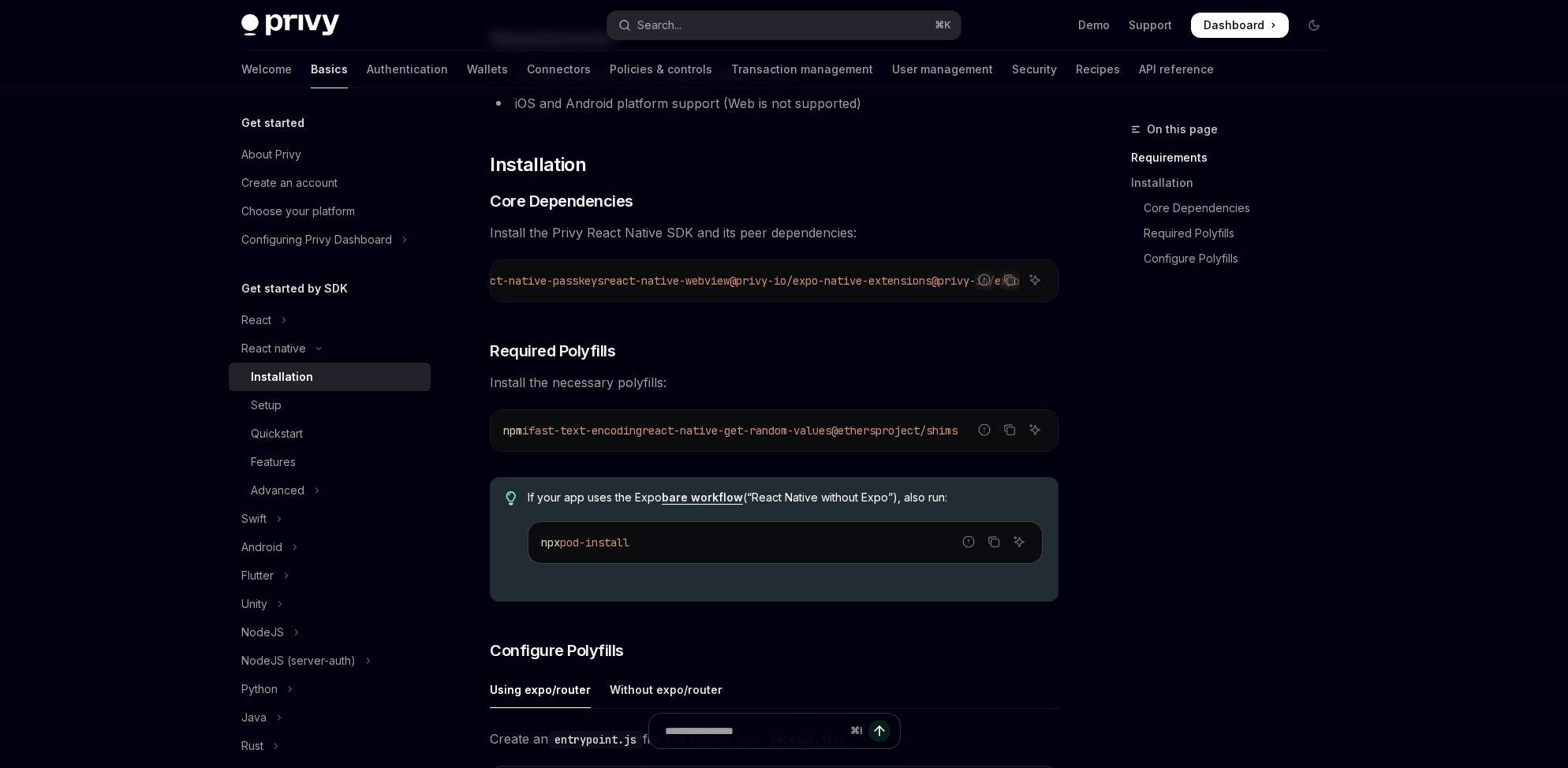
click at [856, 302] on div "Report incorrect code Copy Ask AI npx expo install expo-apple-authentication ex…" at bounding box center [774, 281] width 568 height 43
click at [664, 420] on div "npm i fast-text-encoding react-native-get-random-values @ethersproject/shims" at bounding box center [773, 430] width 567 height 41
drag, startPoint x: 712, startPoint y: 432, endPoint x: 1075, endPoint y: 436, distance: 363.0
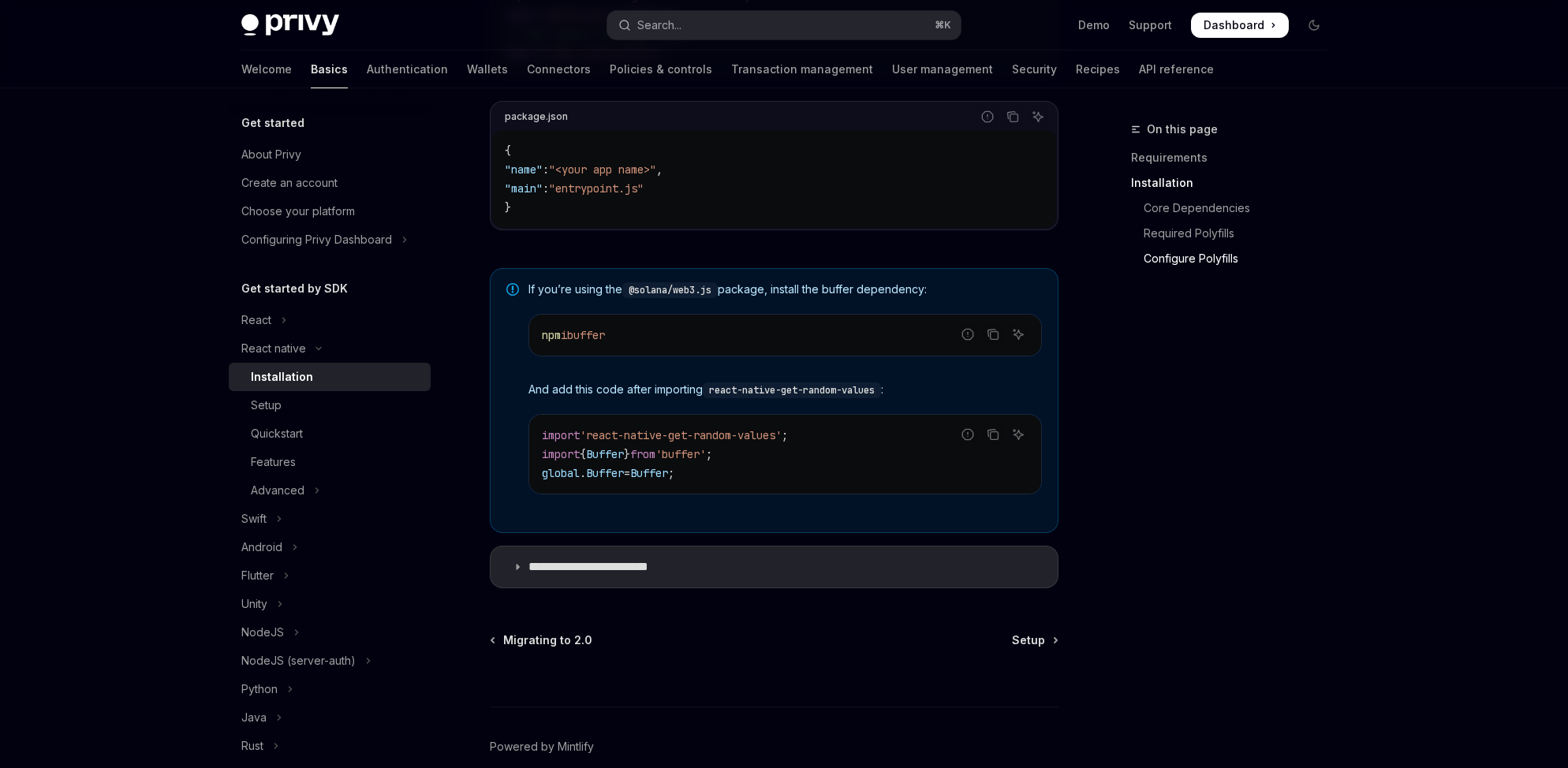
scroll to position [1097, 0]
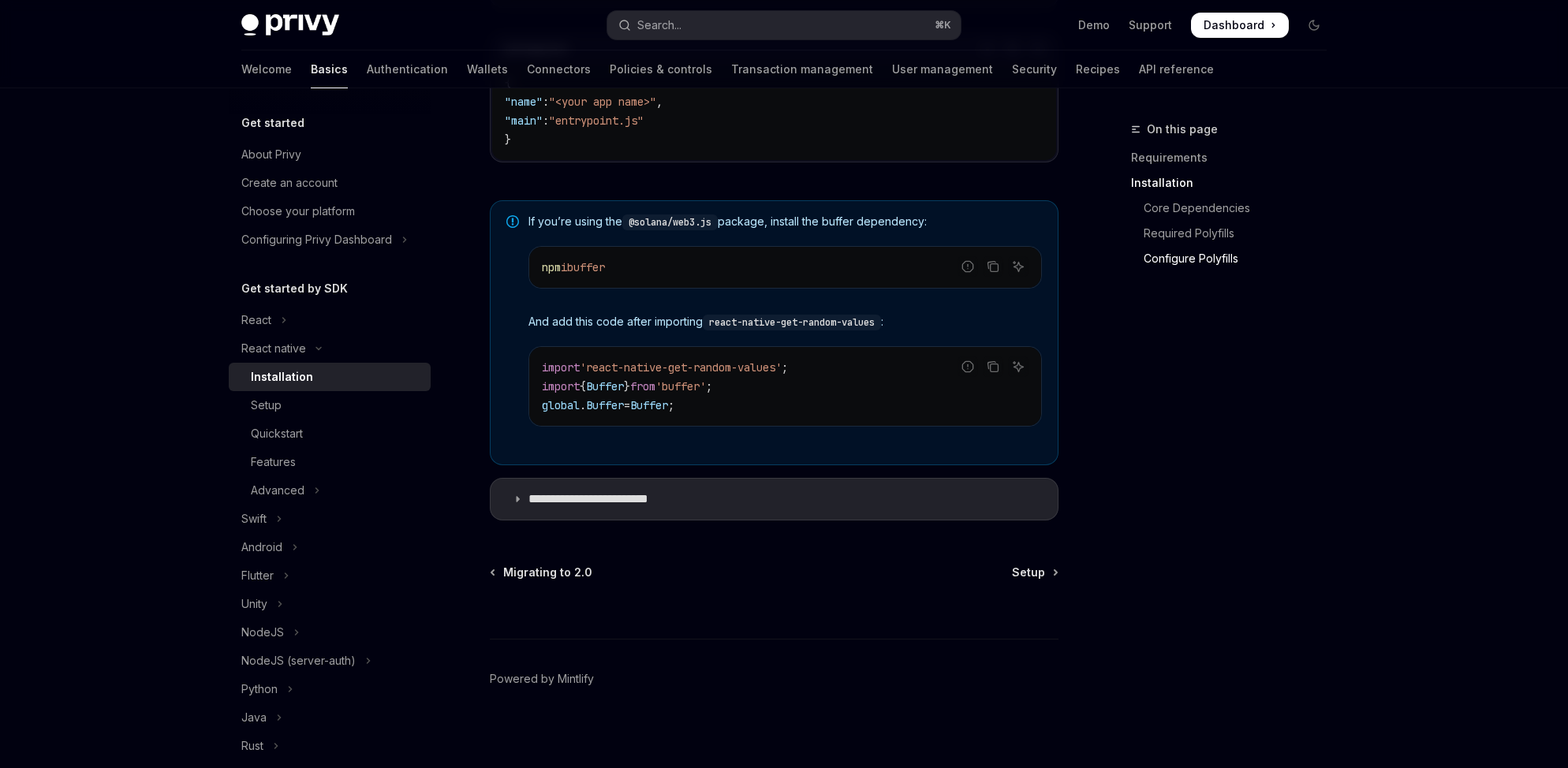
click at [1019, 514] on summary "**********" at bounding box center [773, 499] width 567 height 41
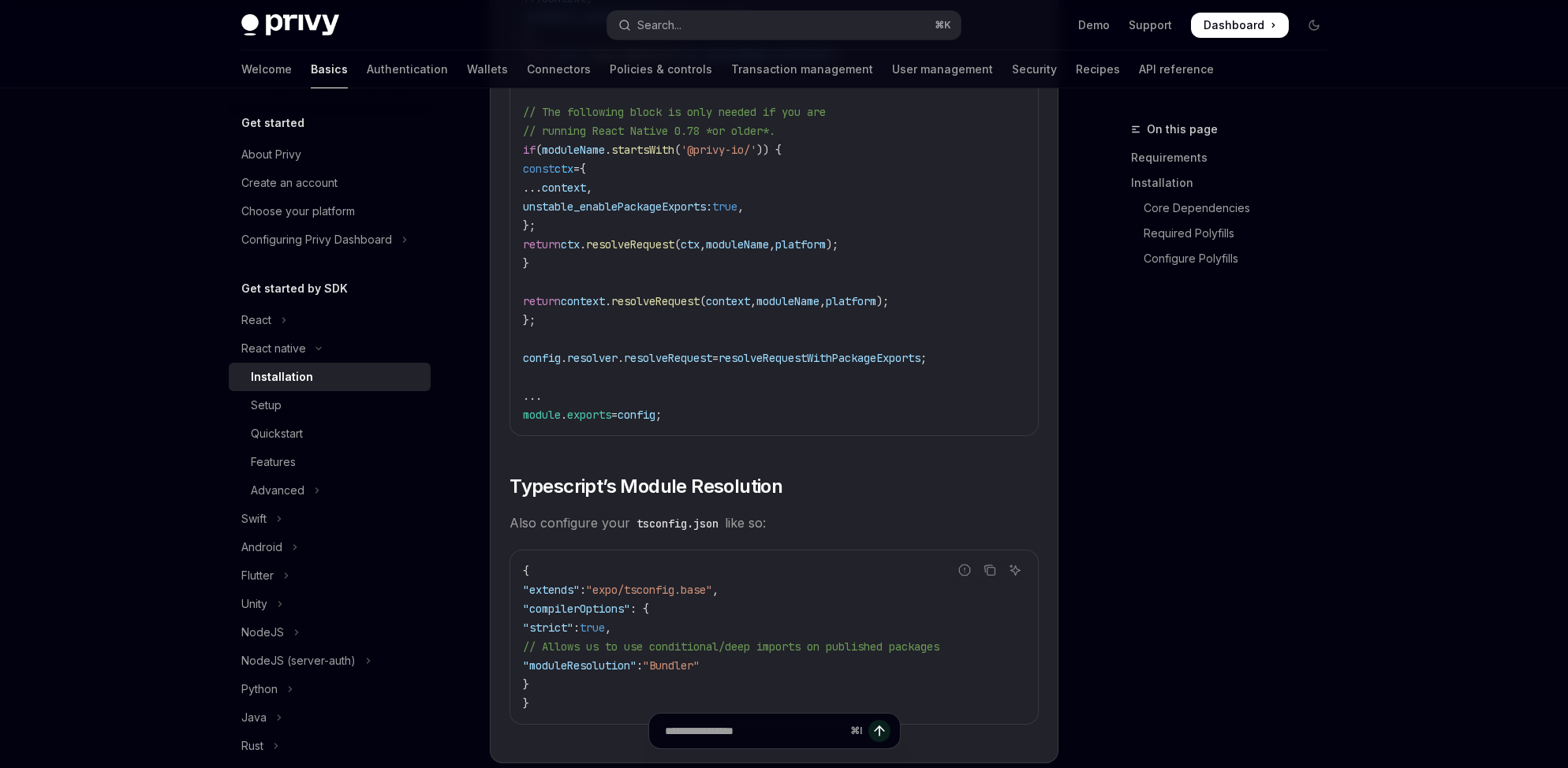
scroll to position [2618, 0]
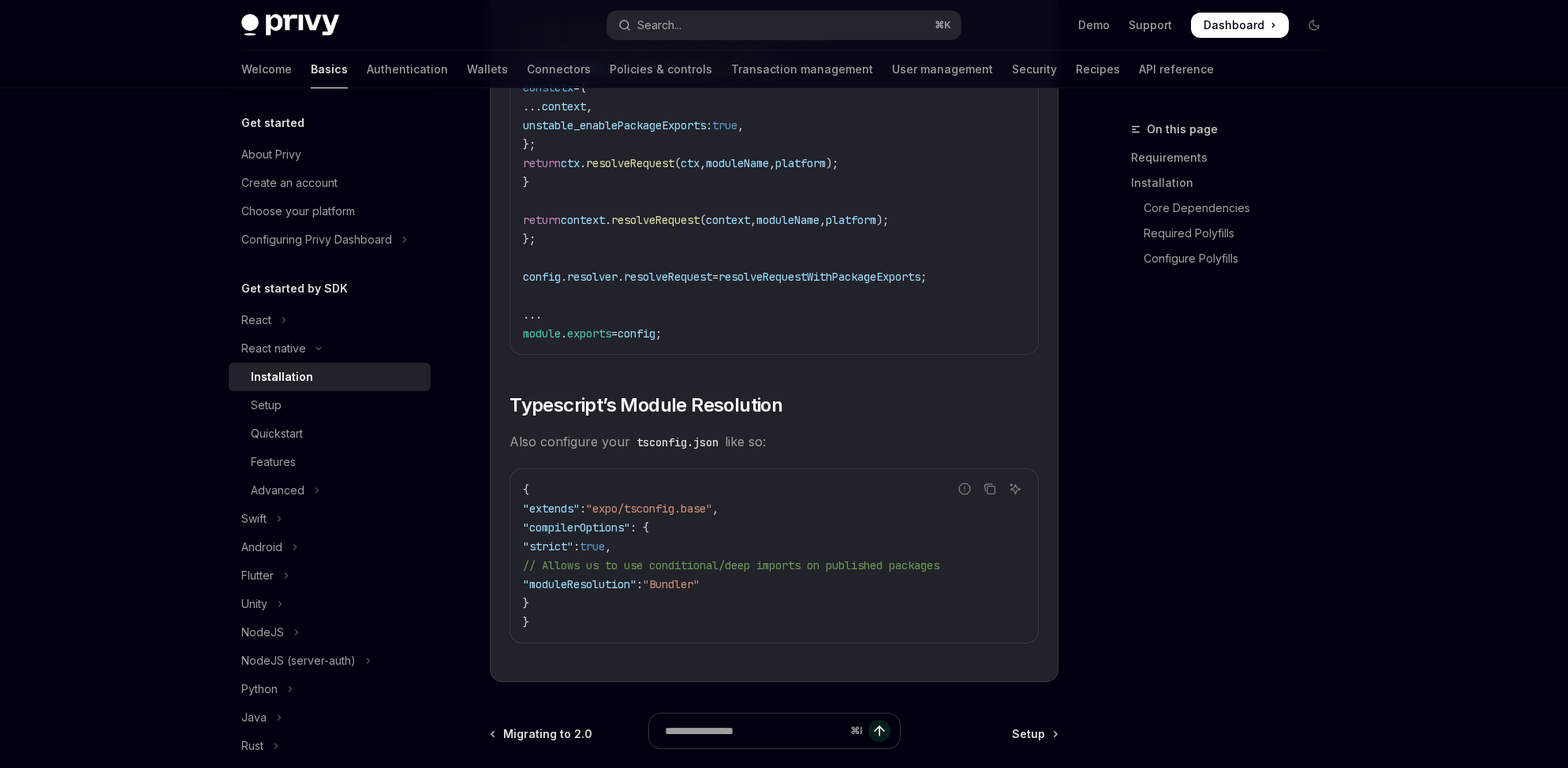
drag, startPoint x: 1269, startPoint y: 373, endPoint x: 1183, endPoint y: 374, distance: 86.0
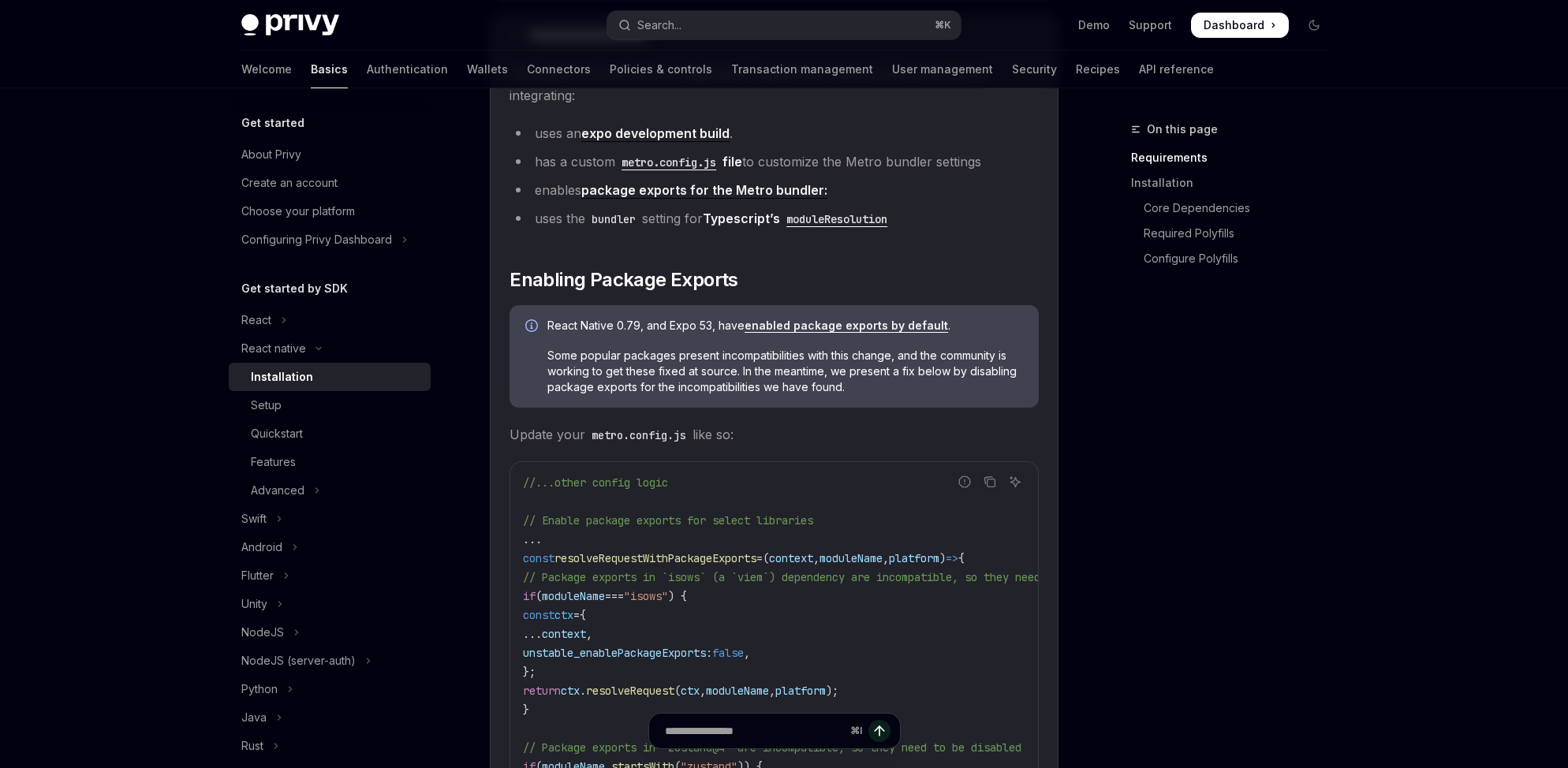
scroll to position [0, 0]
